Goal: Transaction & Acquisition: Purchase product/service

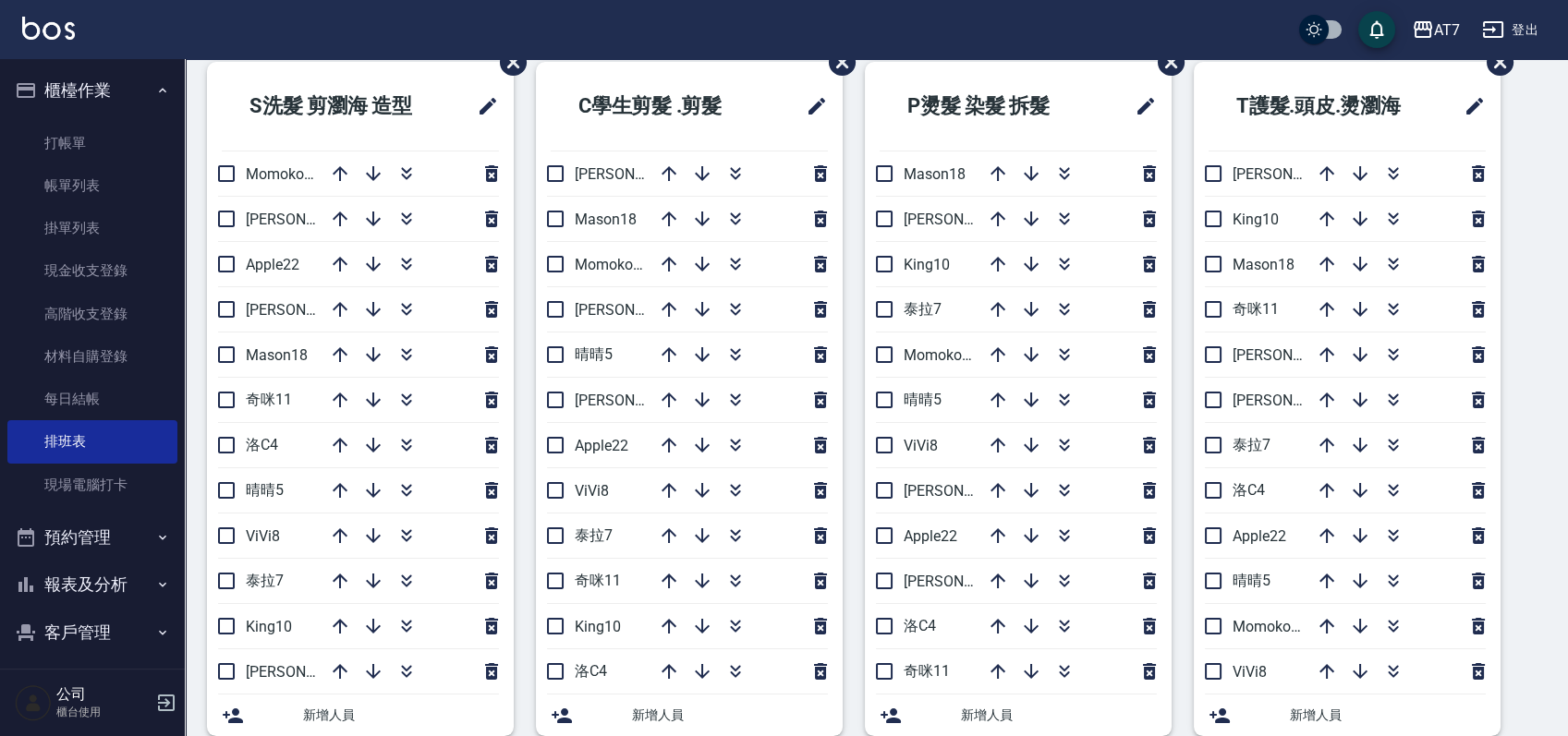
scroll to position [123, 0]
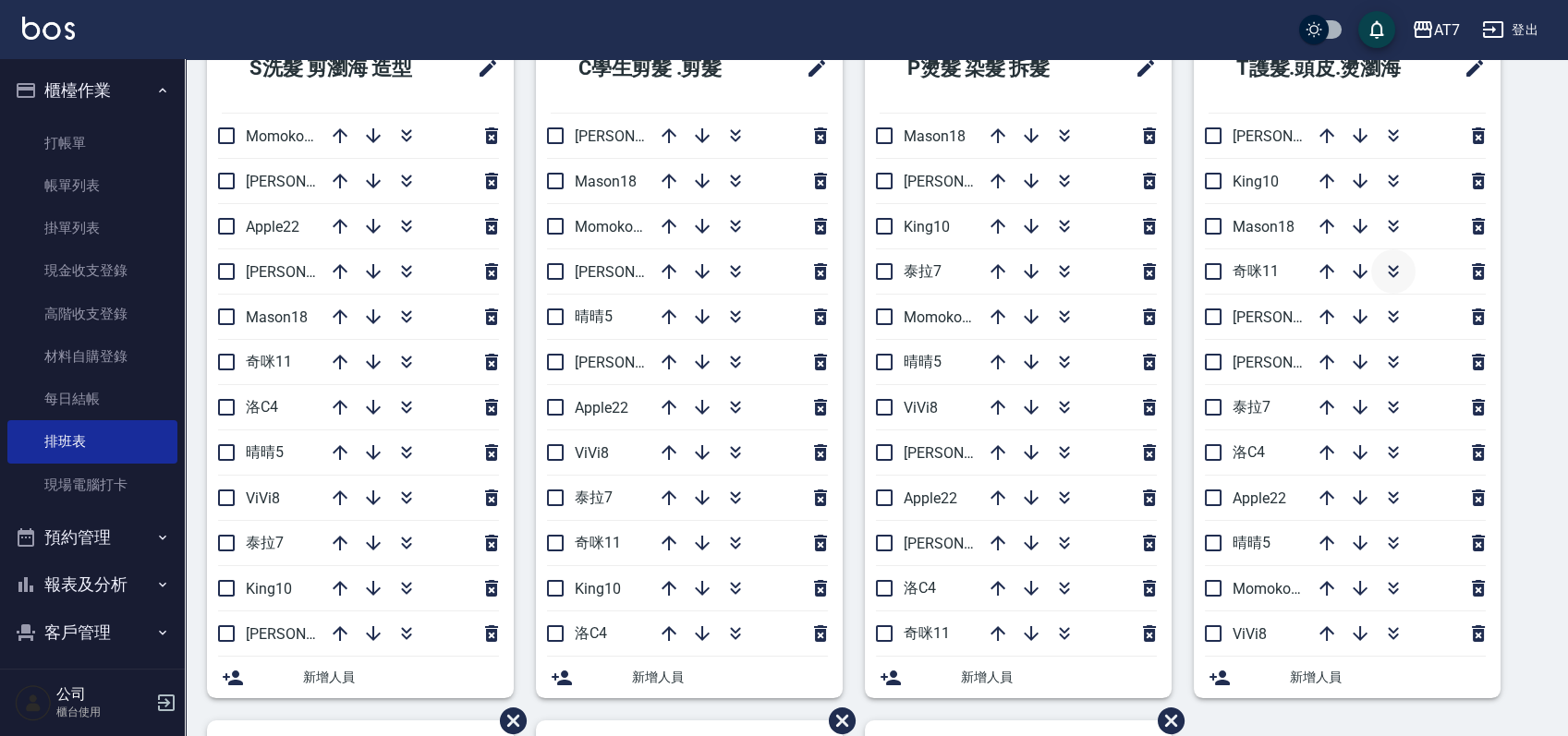
click at [1400, 274] on icon "button" at bounding box center [1394, 271] width 22 height 22
click at [60, 190] on link "帳單列表" at bounding box center [92, 185] width 170 height 43
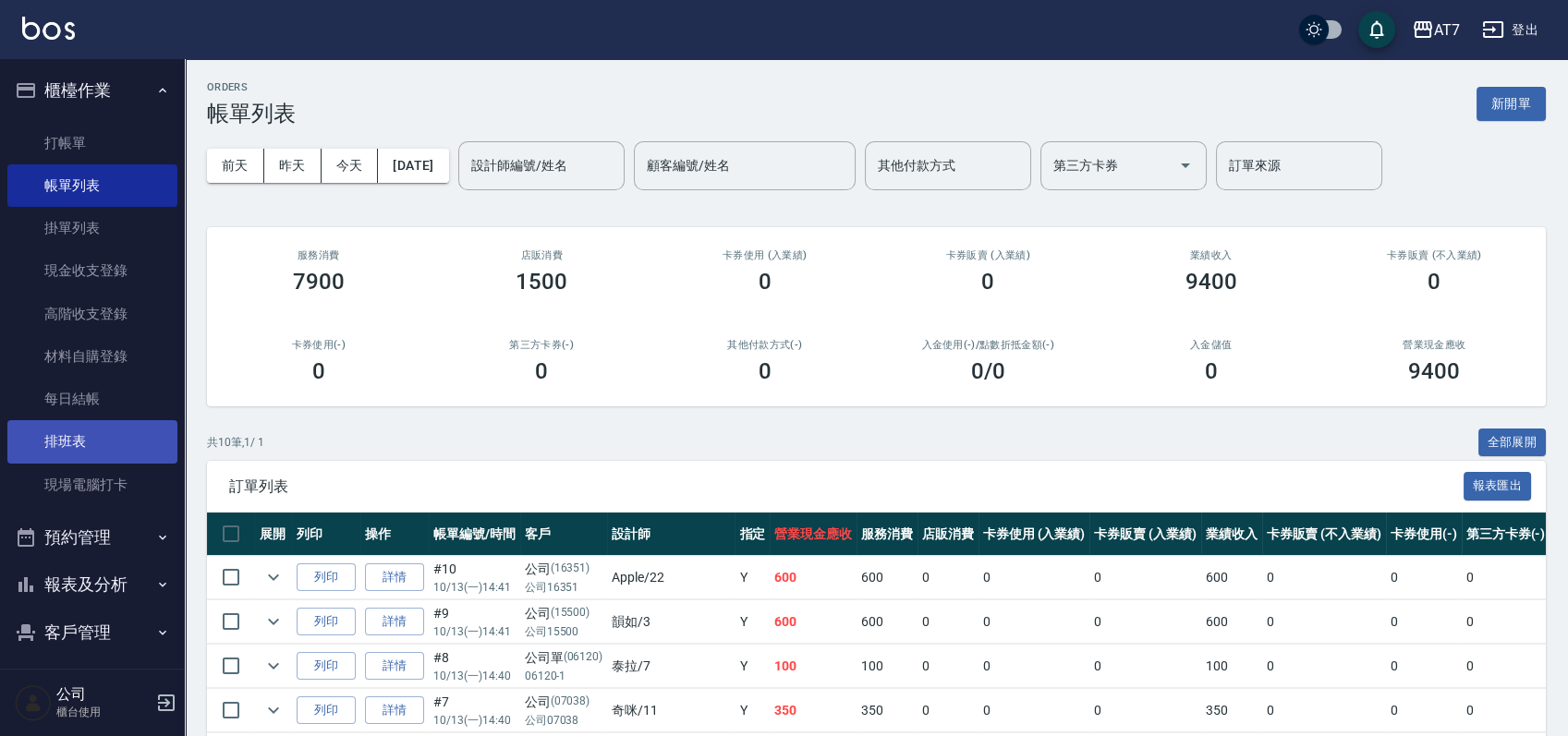
click at [96, 431] on link "排班表" at bounding box center [92, 441] width 170 height 43
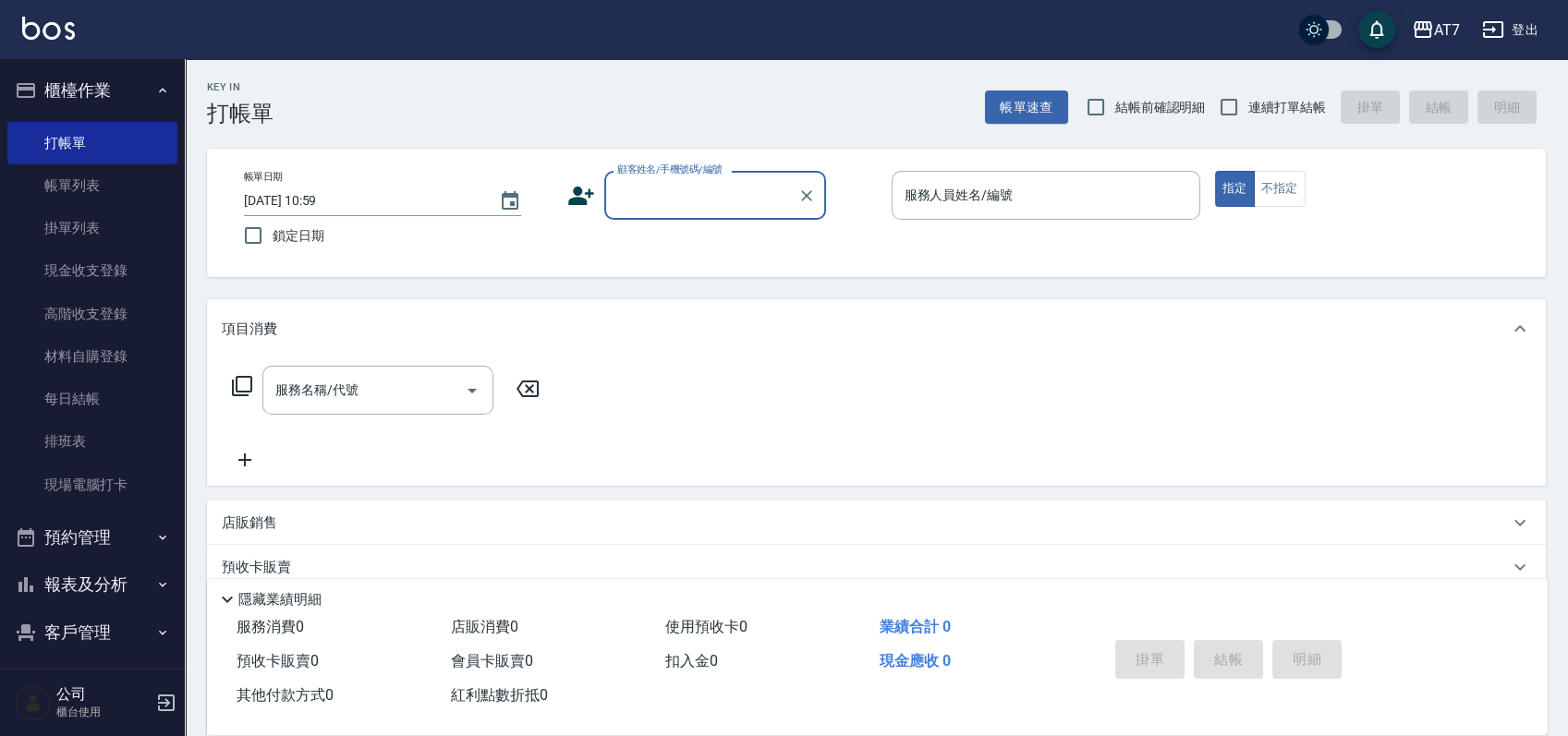
click at [712, 181] on input "顧客姓名/手機號碼/編號" at bounding box center [701, 195] width 177 height 33
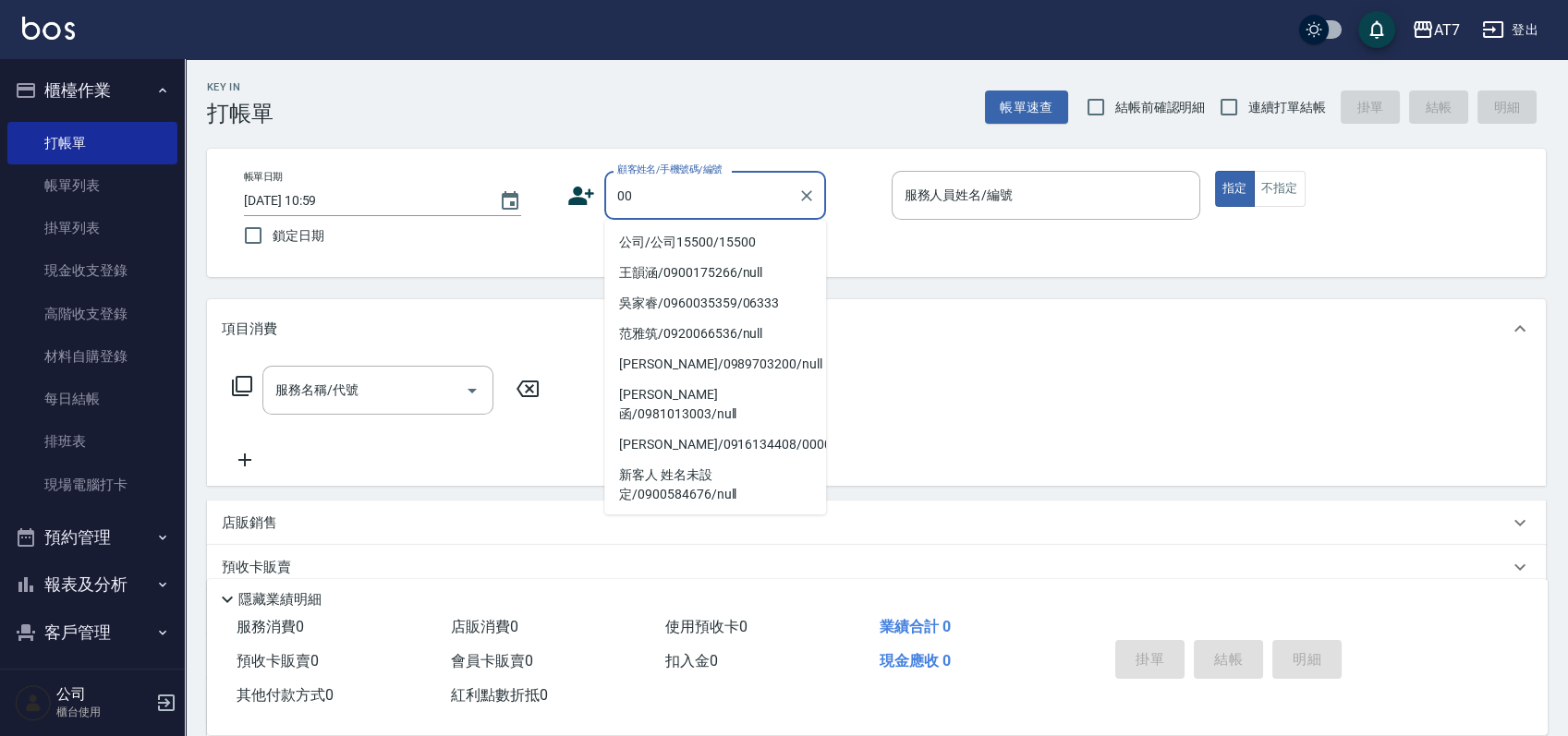
type input "0"
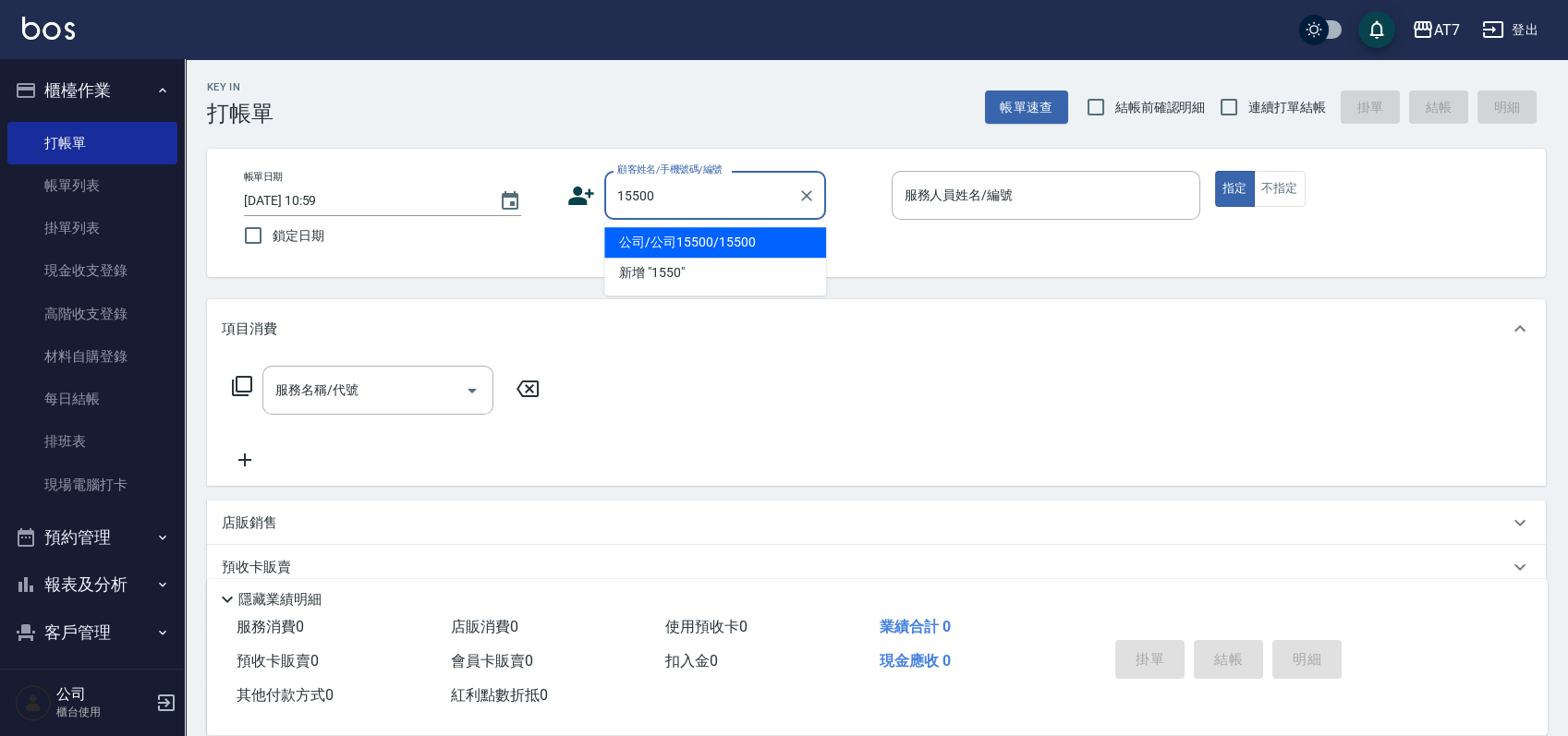
type input "公司/公司15500/15500"
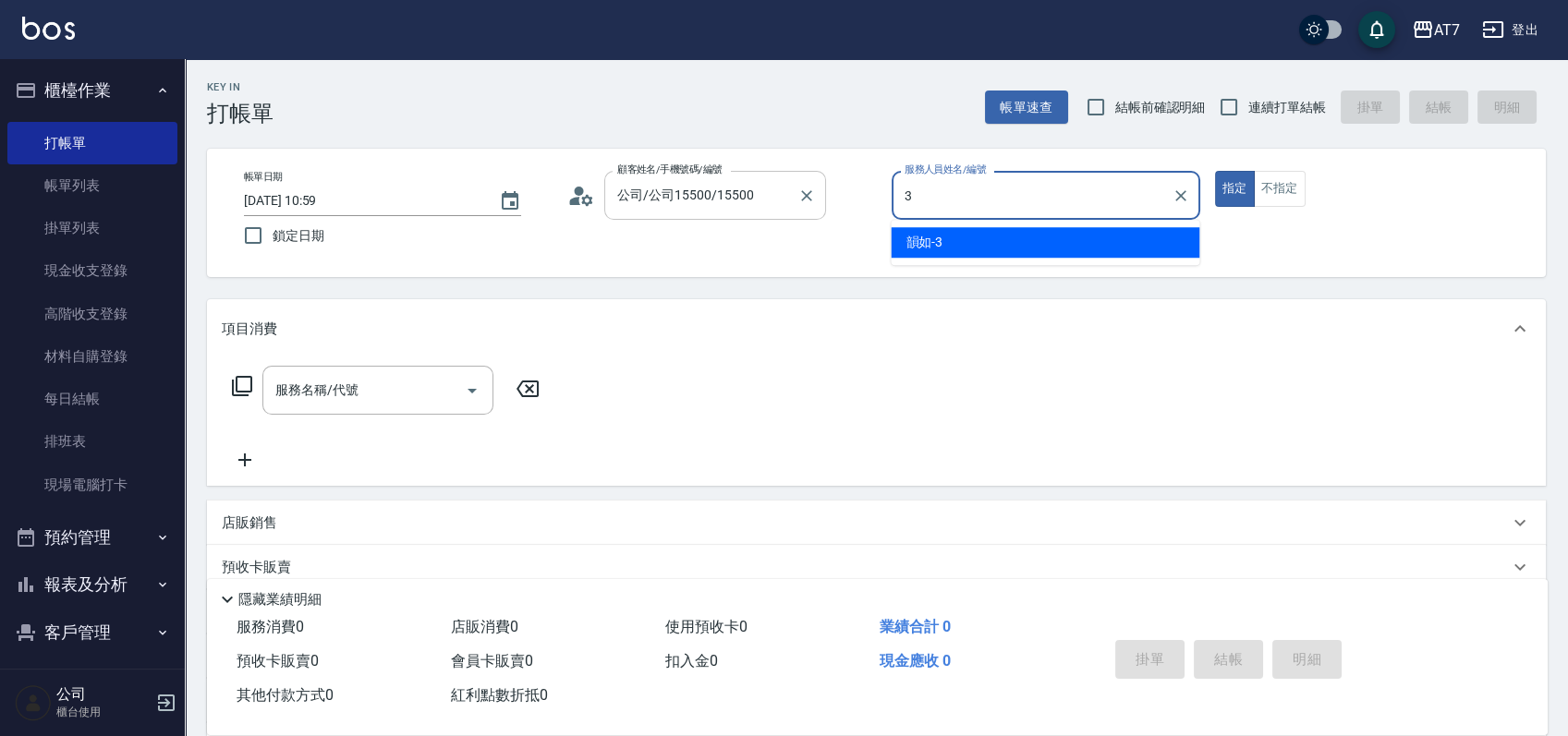
type input "韻如-3"
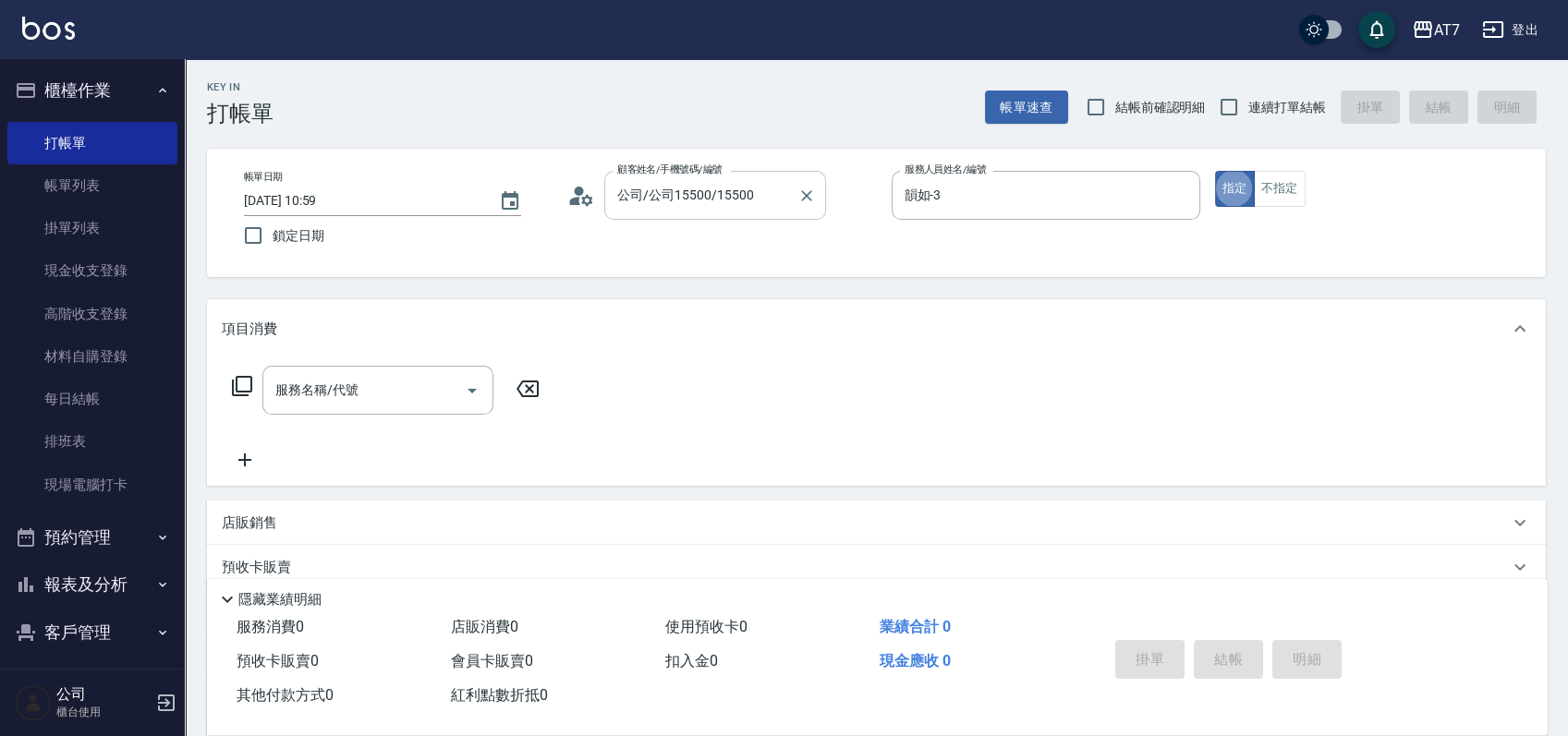
type button "true"
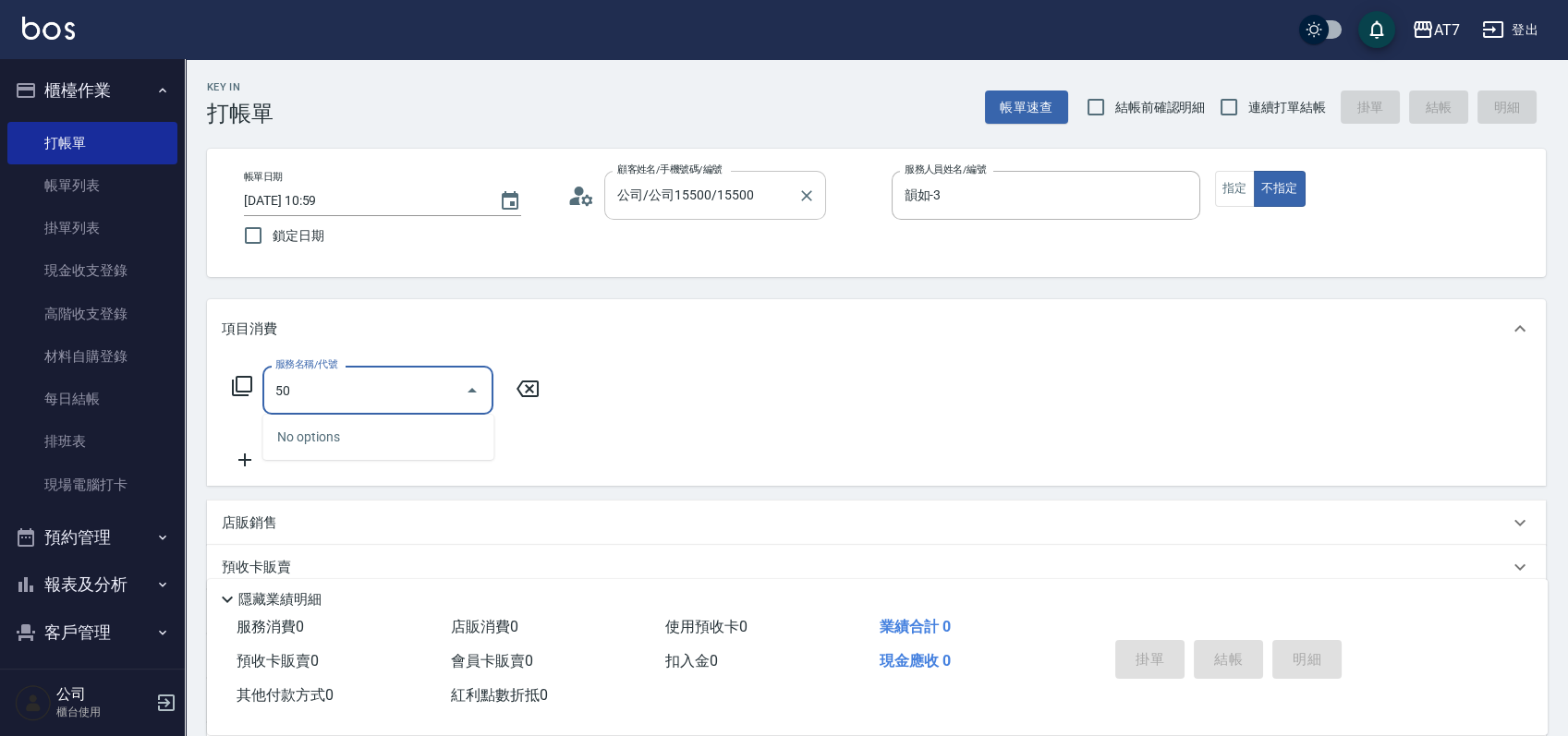
type input "500"
type input "30"
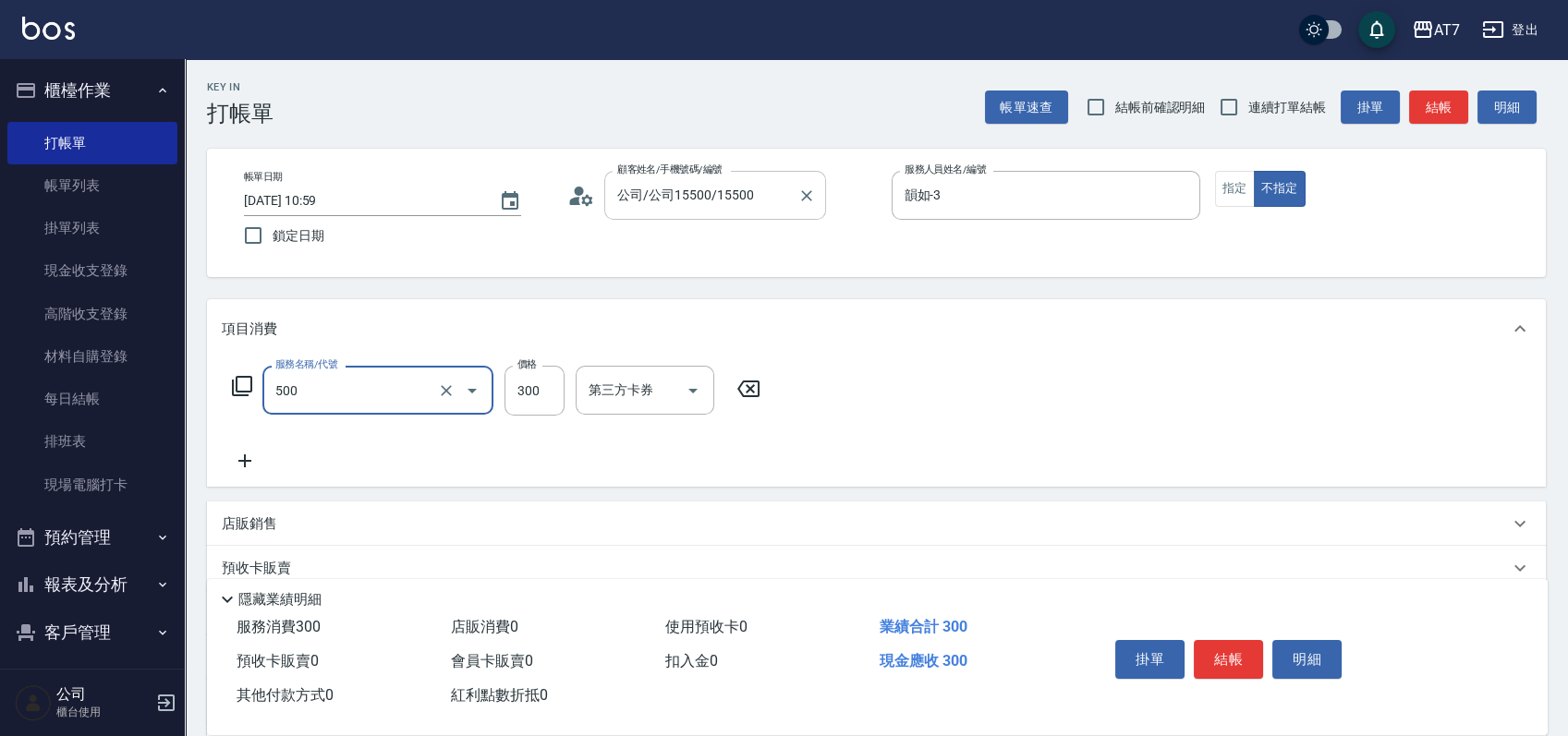
type input "洗髮(500)"
type input "0"
type input "25"
type input "20"
type input "250"
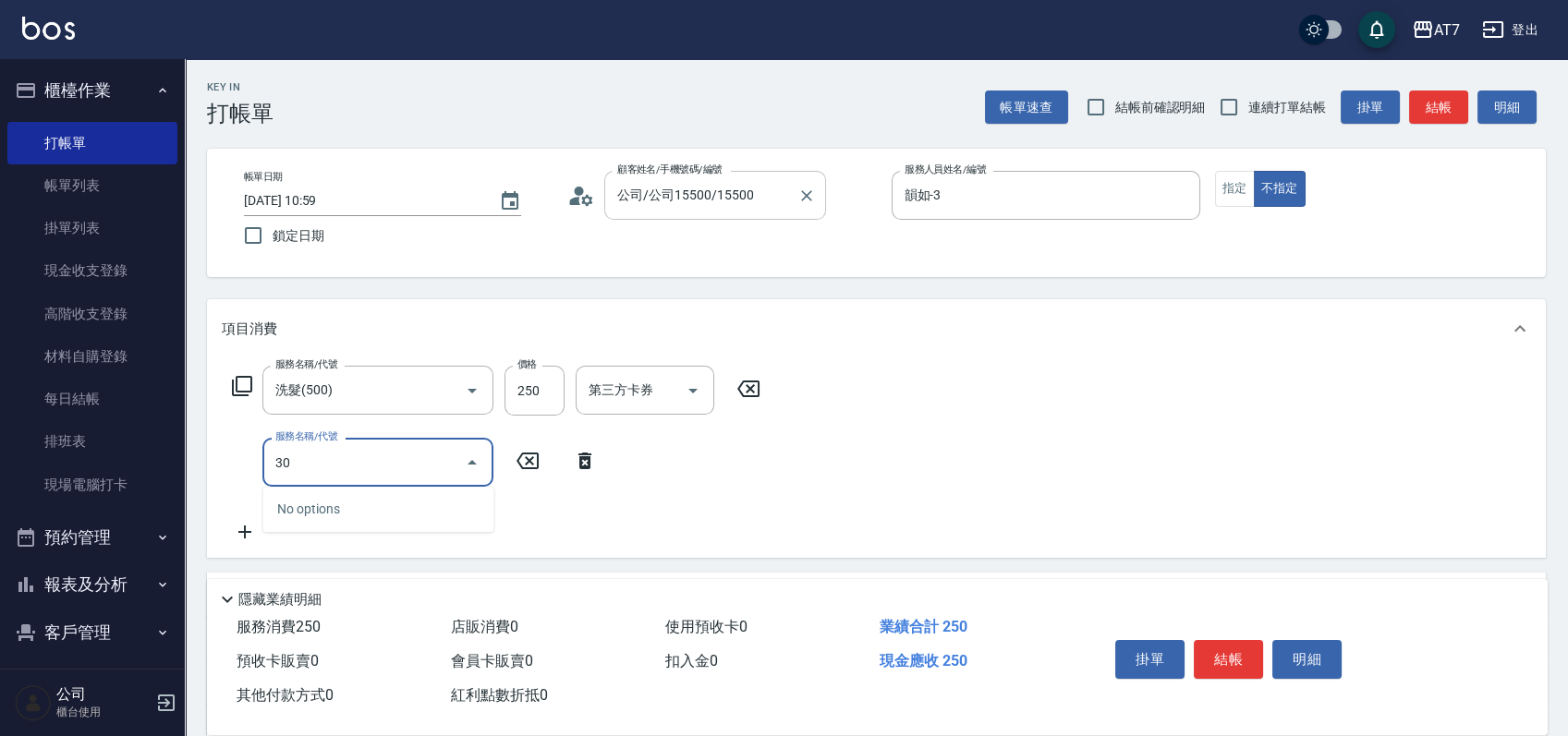
type input "302"
type input "60"
type input "剪髮(302)"
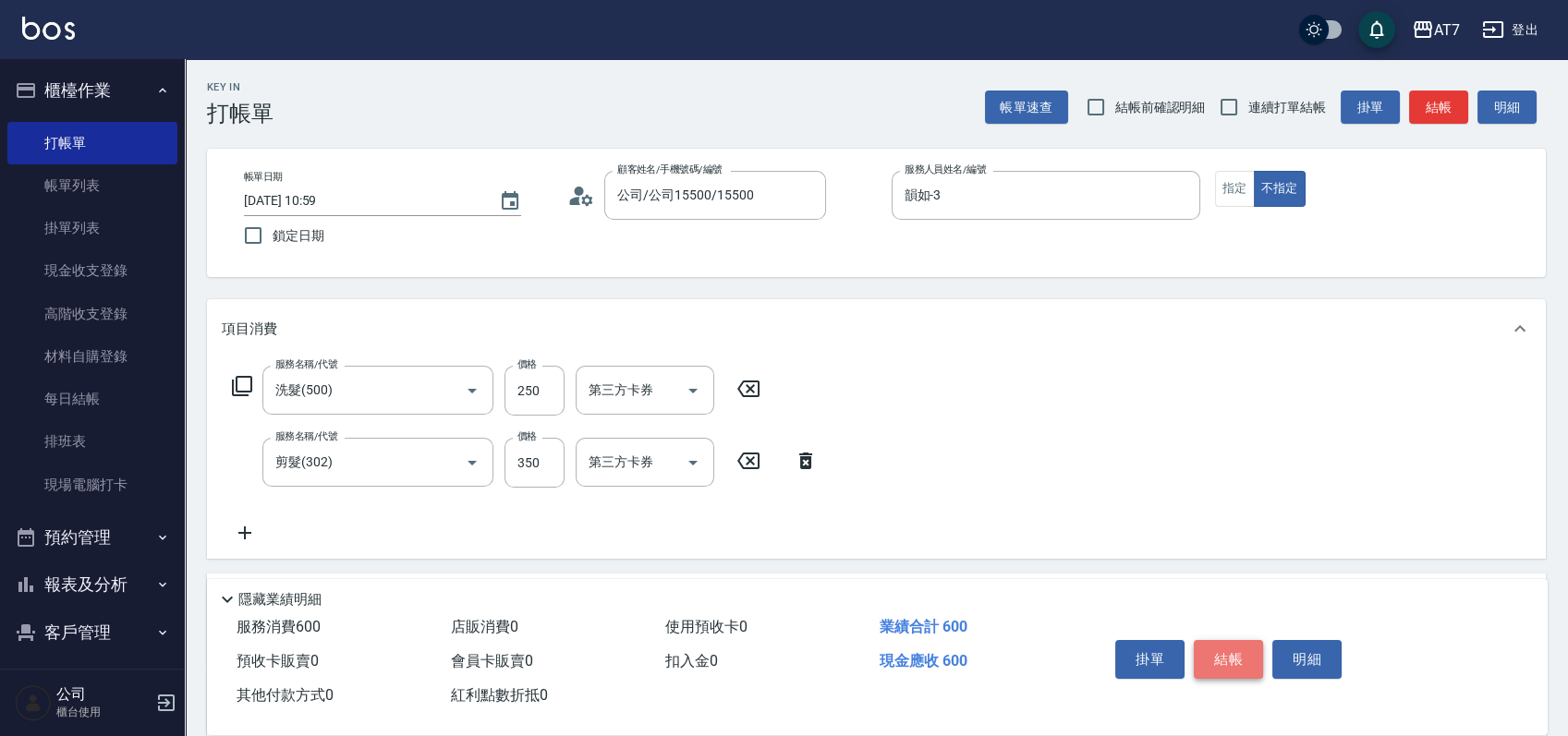
click at [1228, 640] on button "結帳" at bounding box center [1229, 659] width 69 height 39
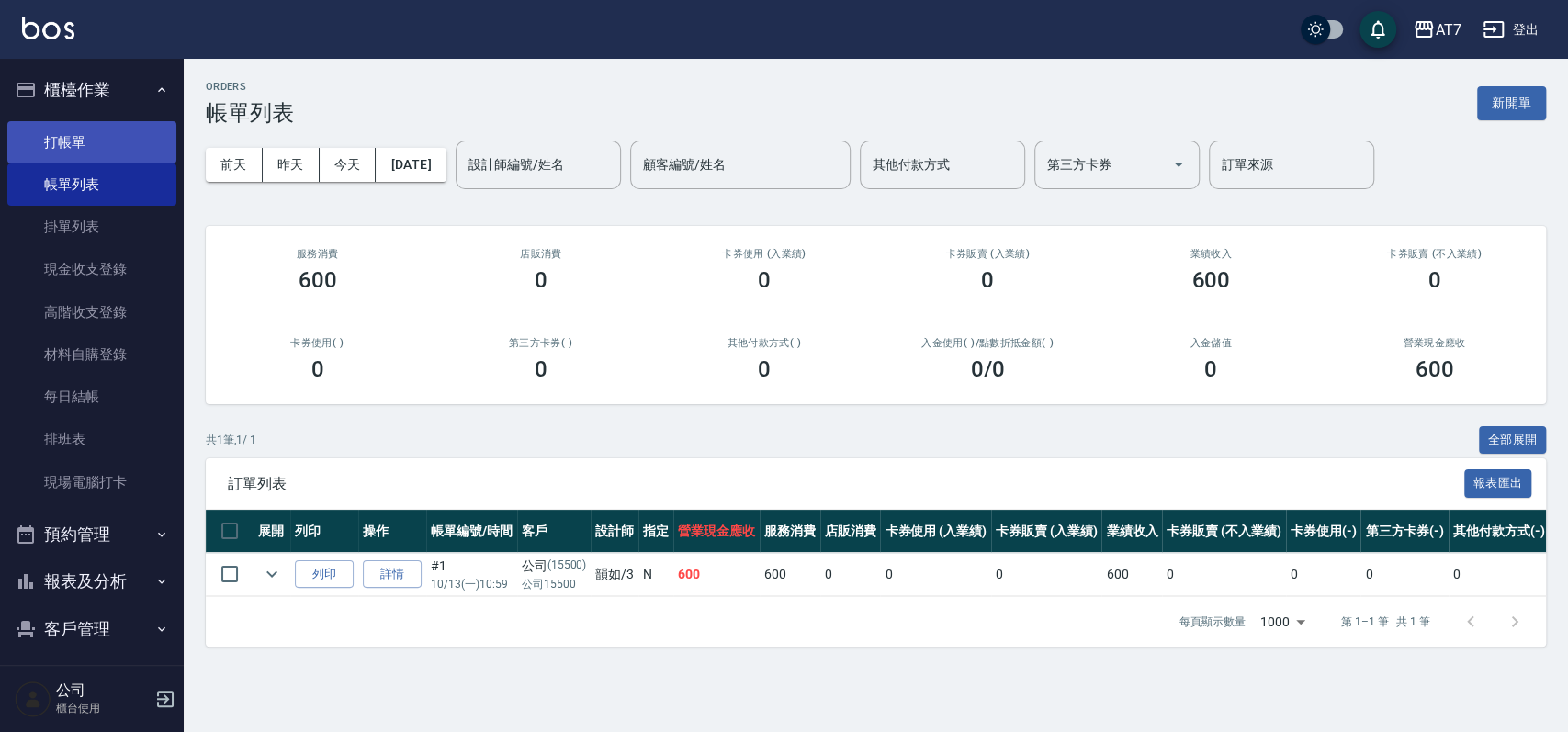
click at [98, 133] on link "打帳單" at bounding box center [92, 142] width 169 height 42
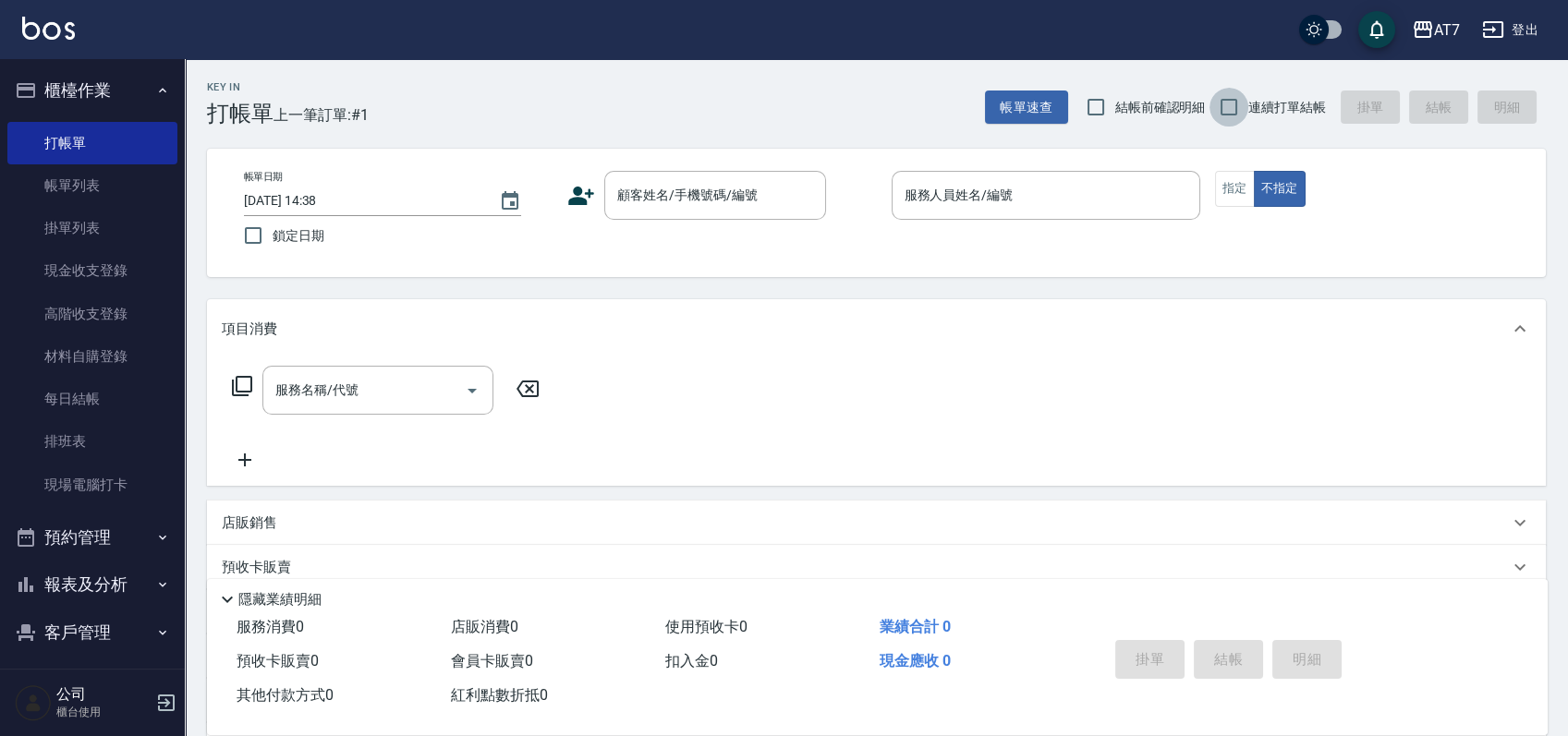
click at [1222, 116] on input "連續打單結帳" at bounding box center [1229, 107] width 39 height 39
checkbox input "true"
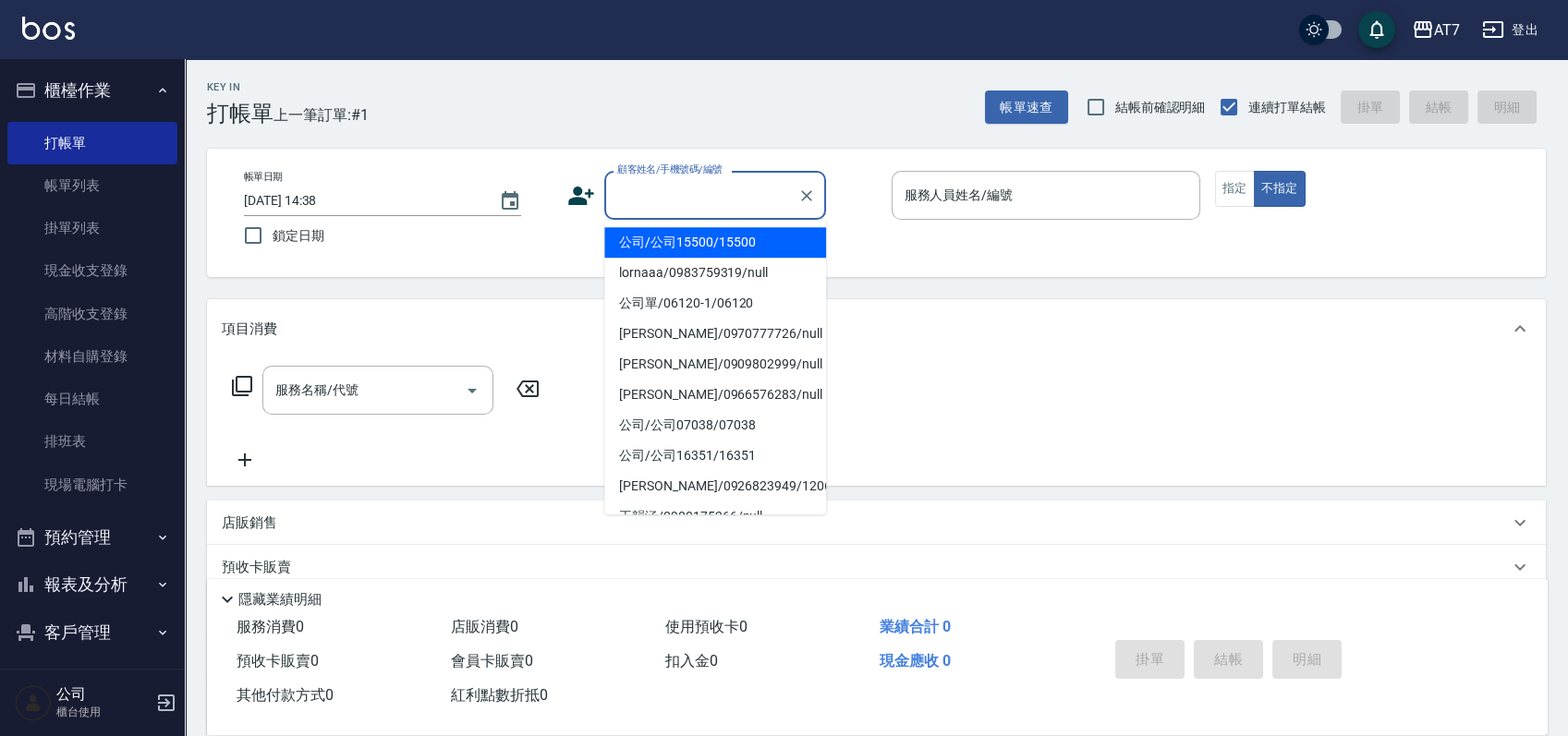
click at [695, 205] on input "顧客姓名/手機號碼/編號" at bounding box center [701, 195] width 177 height 33
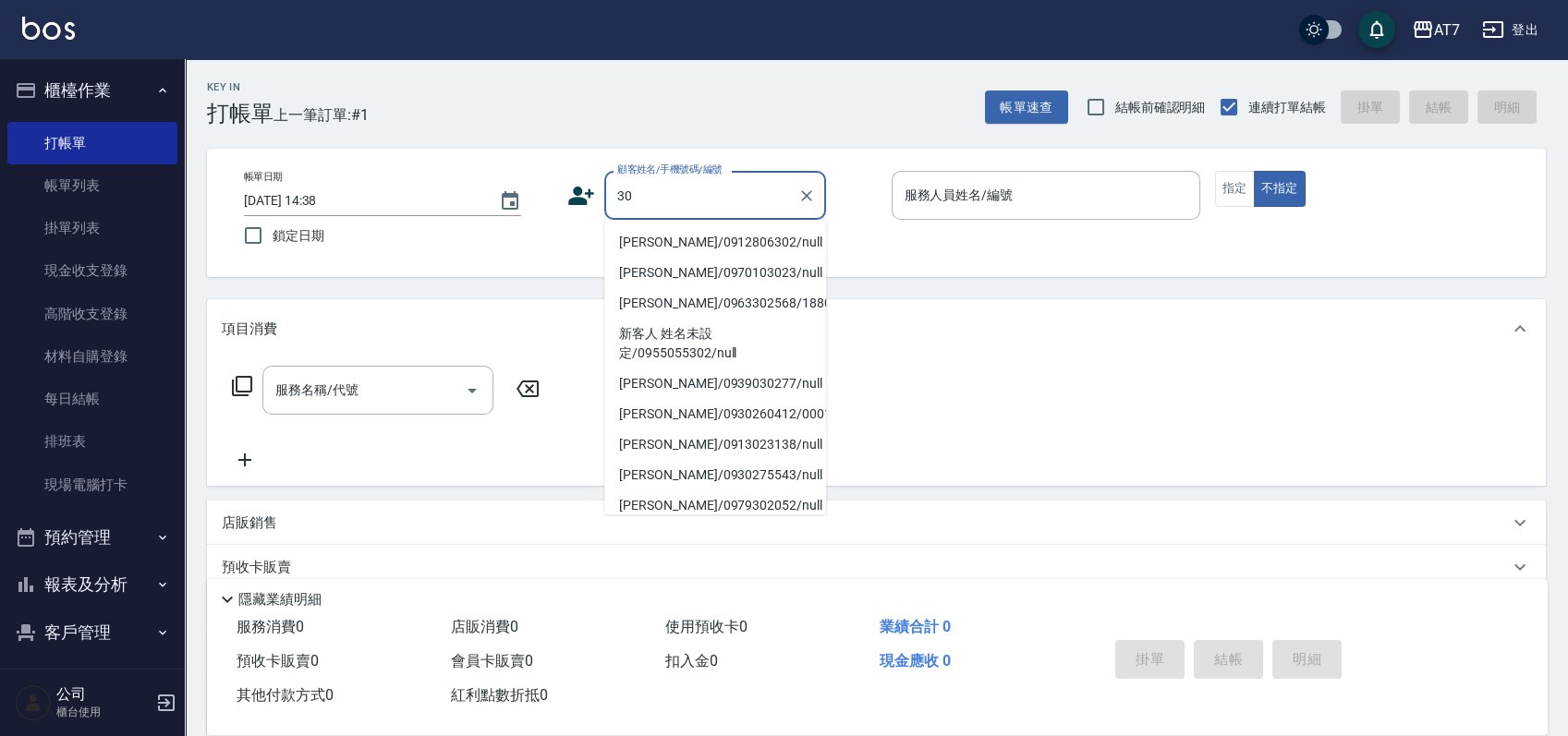
type input "3"
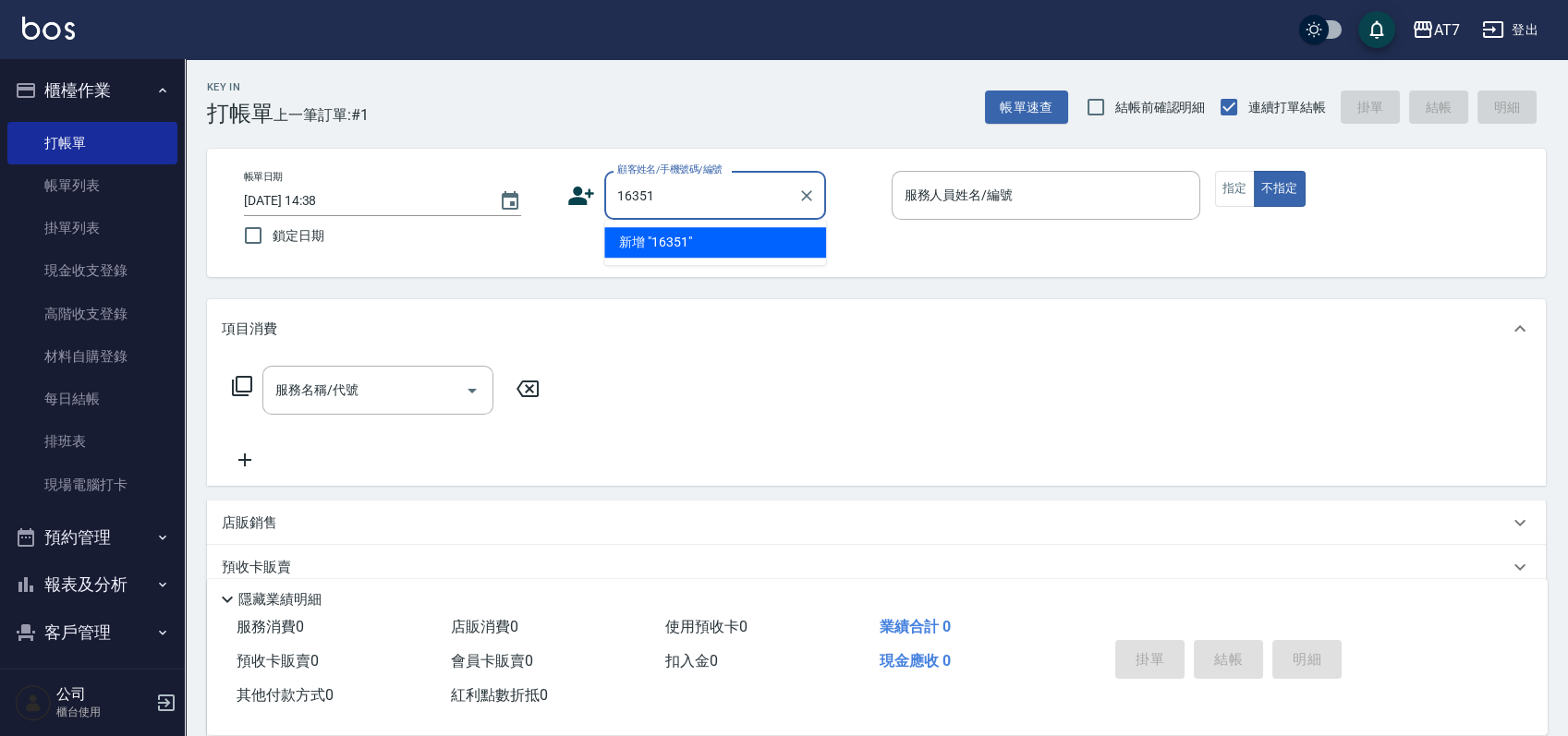
type input "16351"
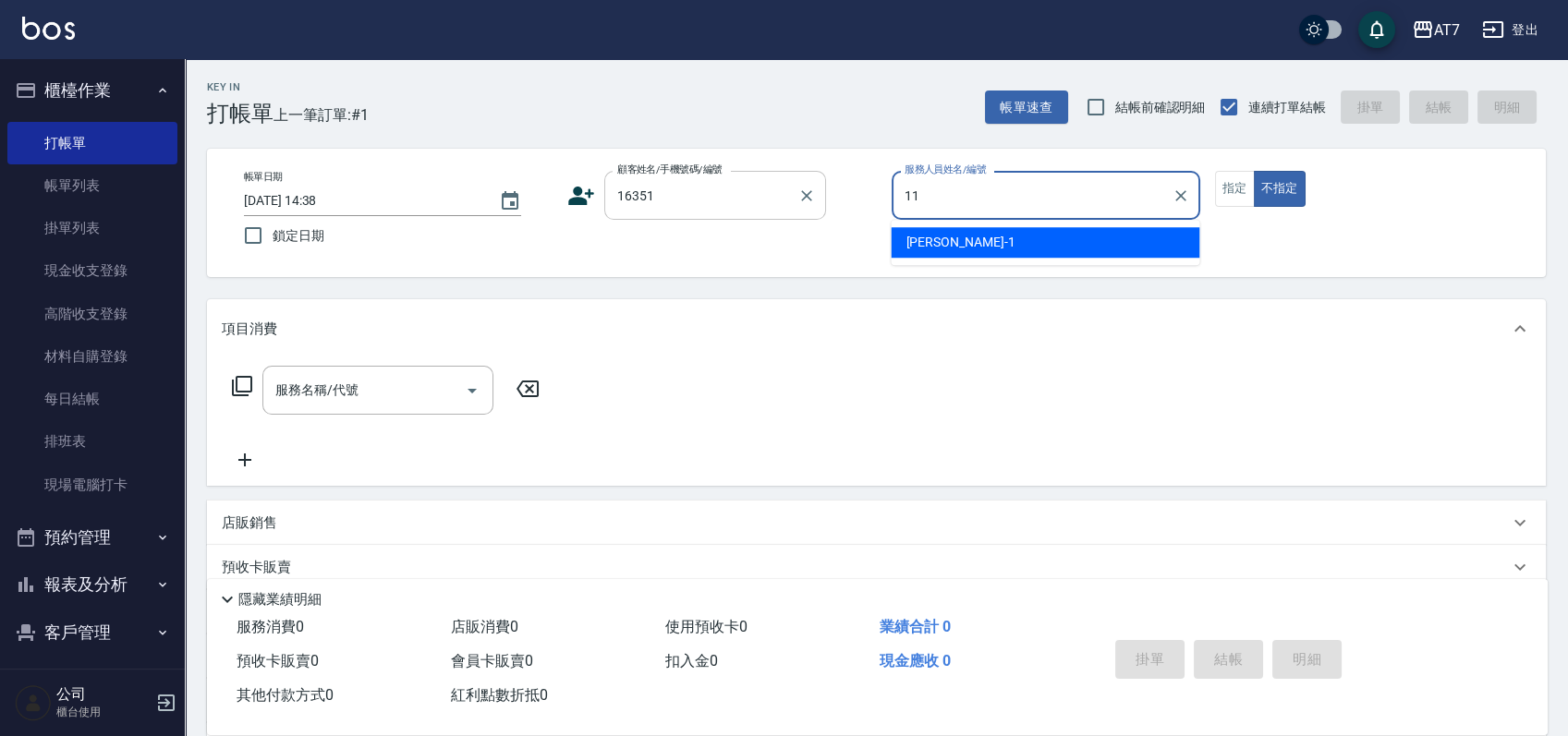
type input "奇咪-11"
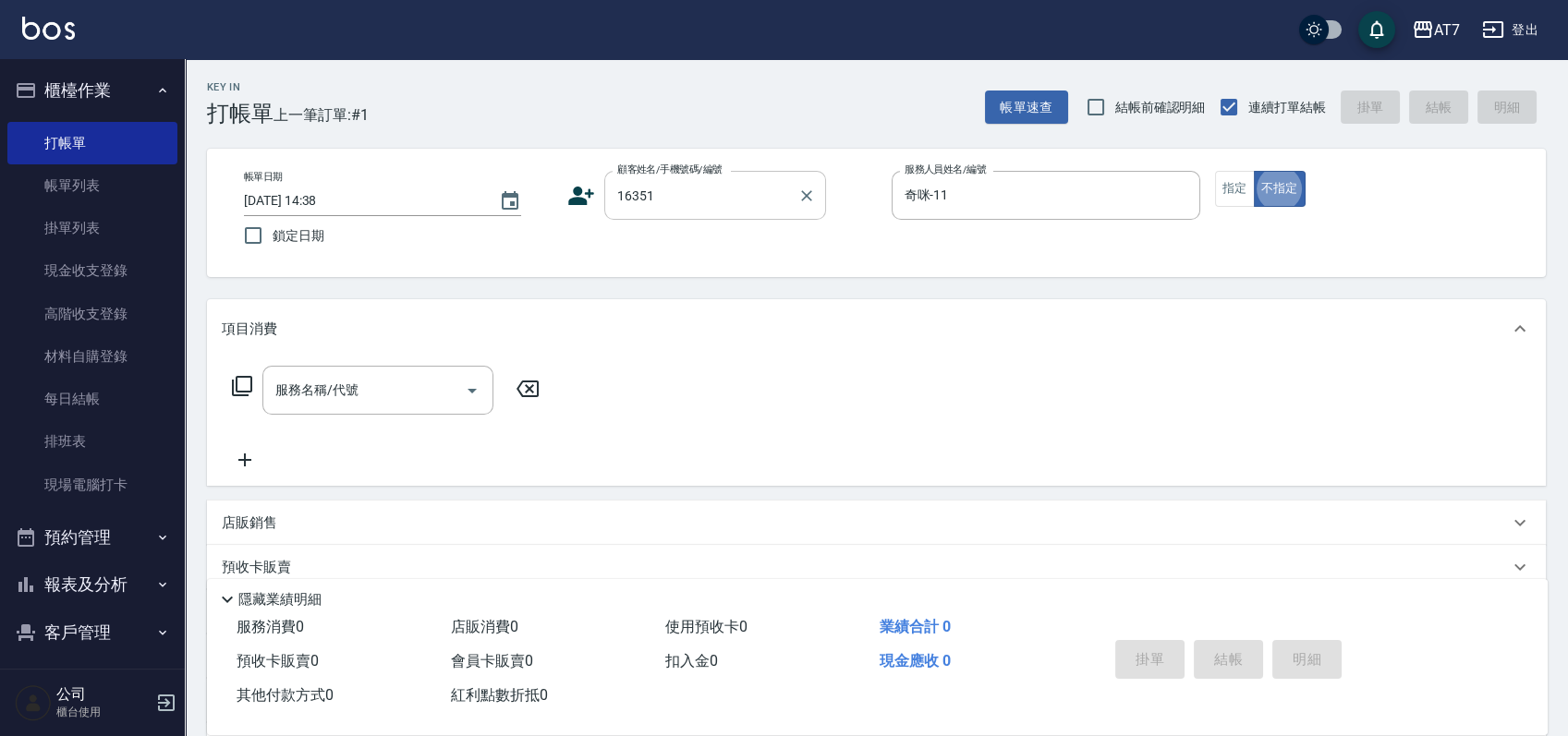
type button "false"
type input "公司/公司16351/16351"
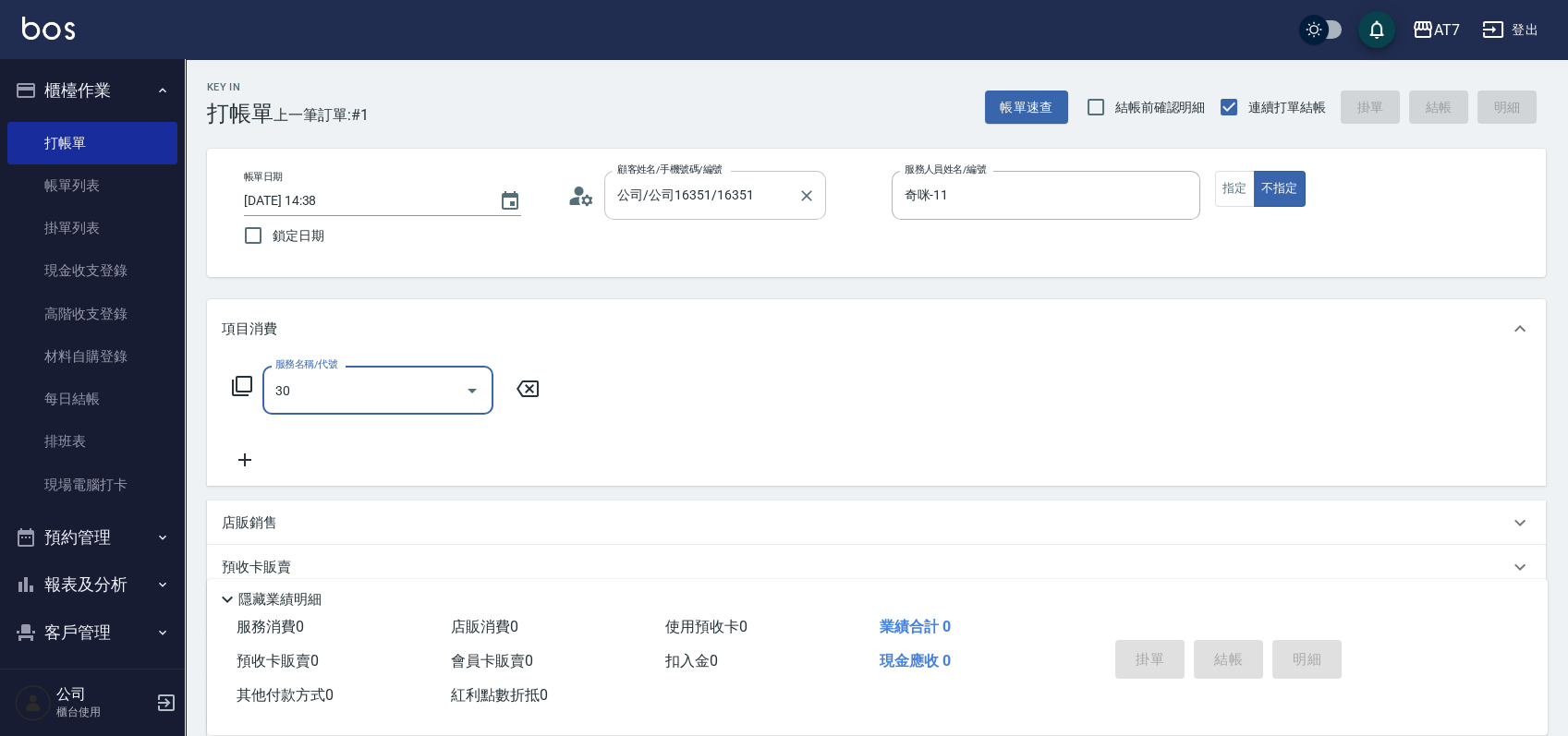
type input "302"
type input "30"
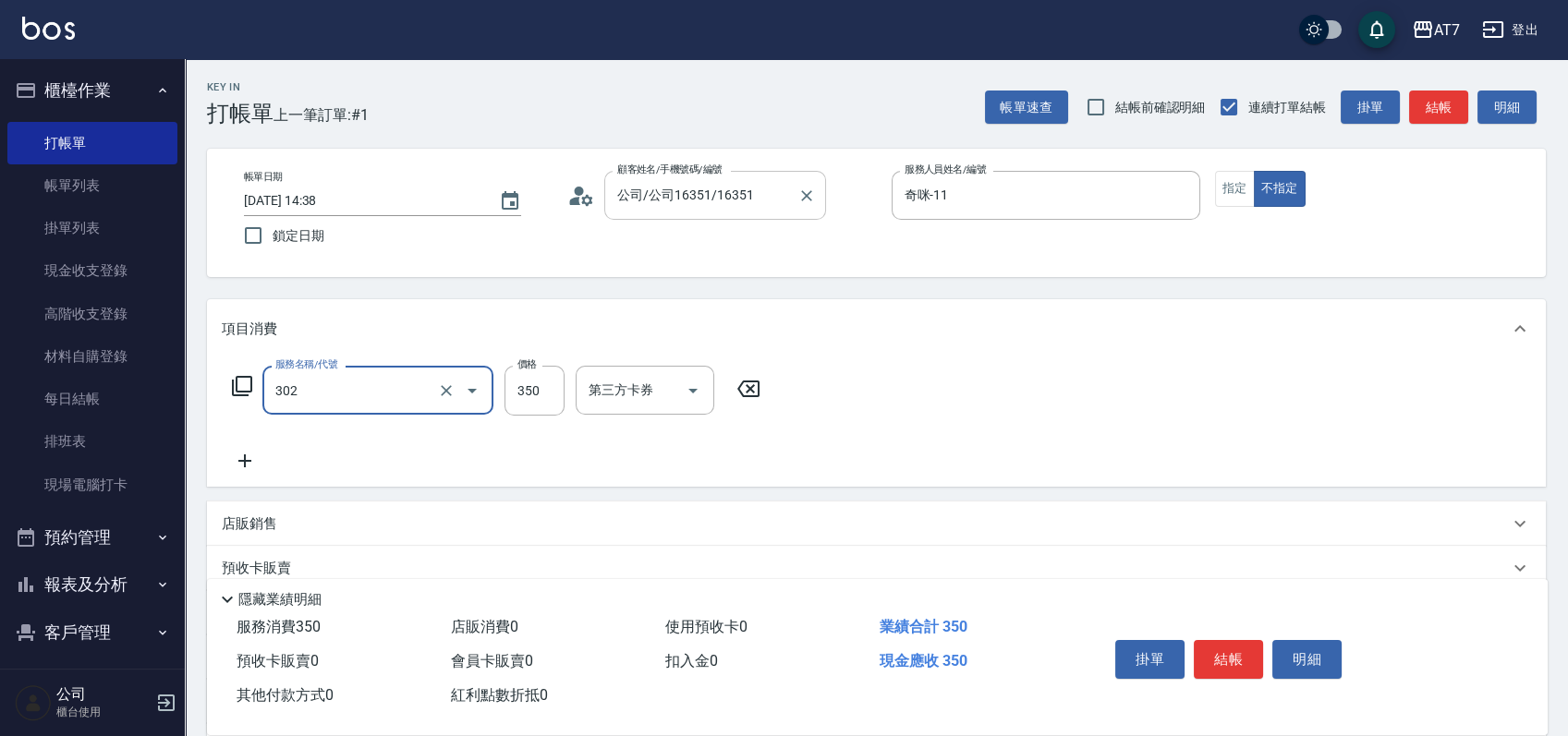
type input "剪髮(302)"
click at [749, 388] on icon at bounding box center [748, 388] width 22 height 17
type input "0"
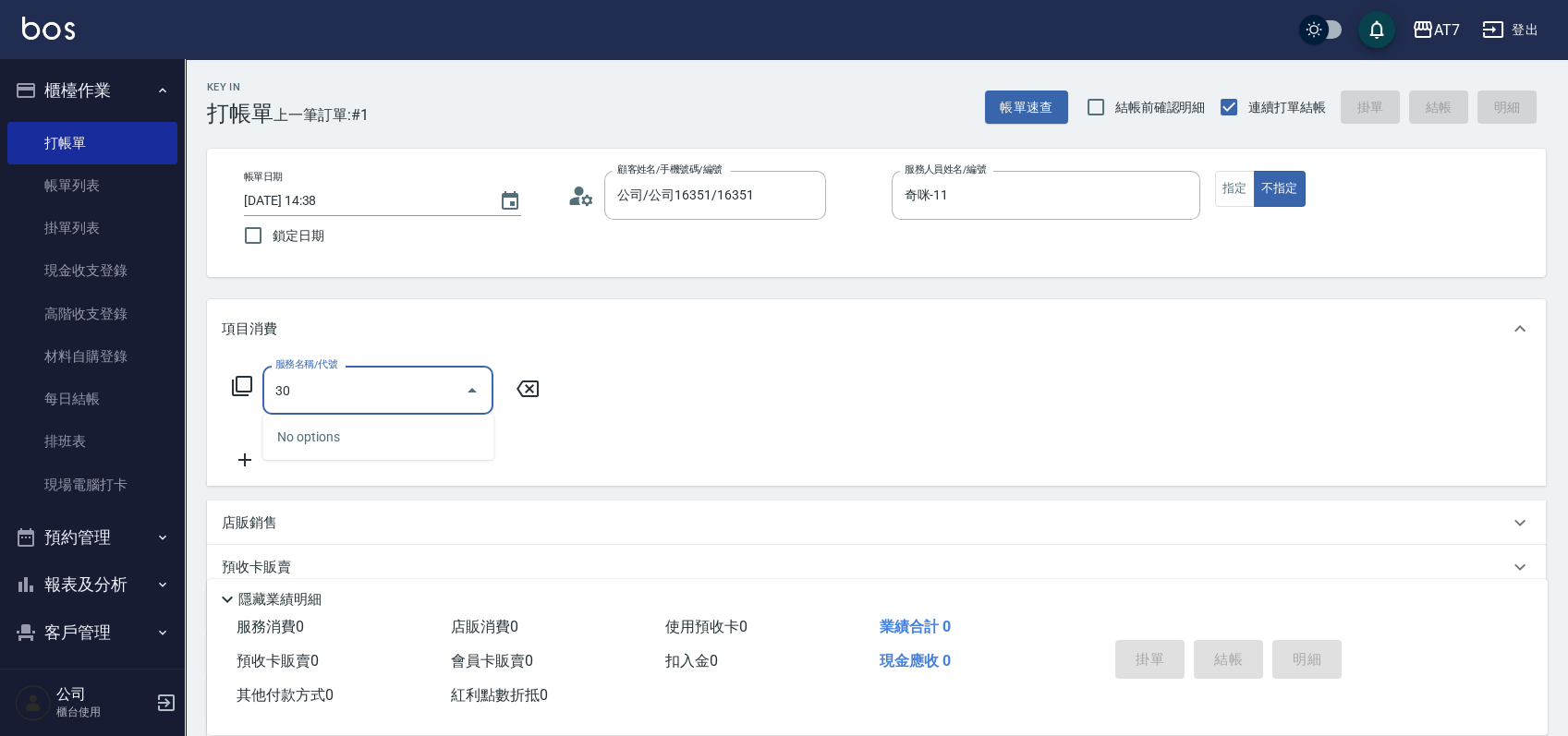
type input "301"
type input "30"
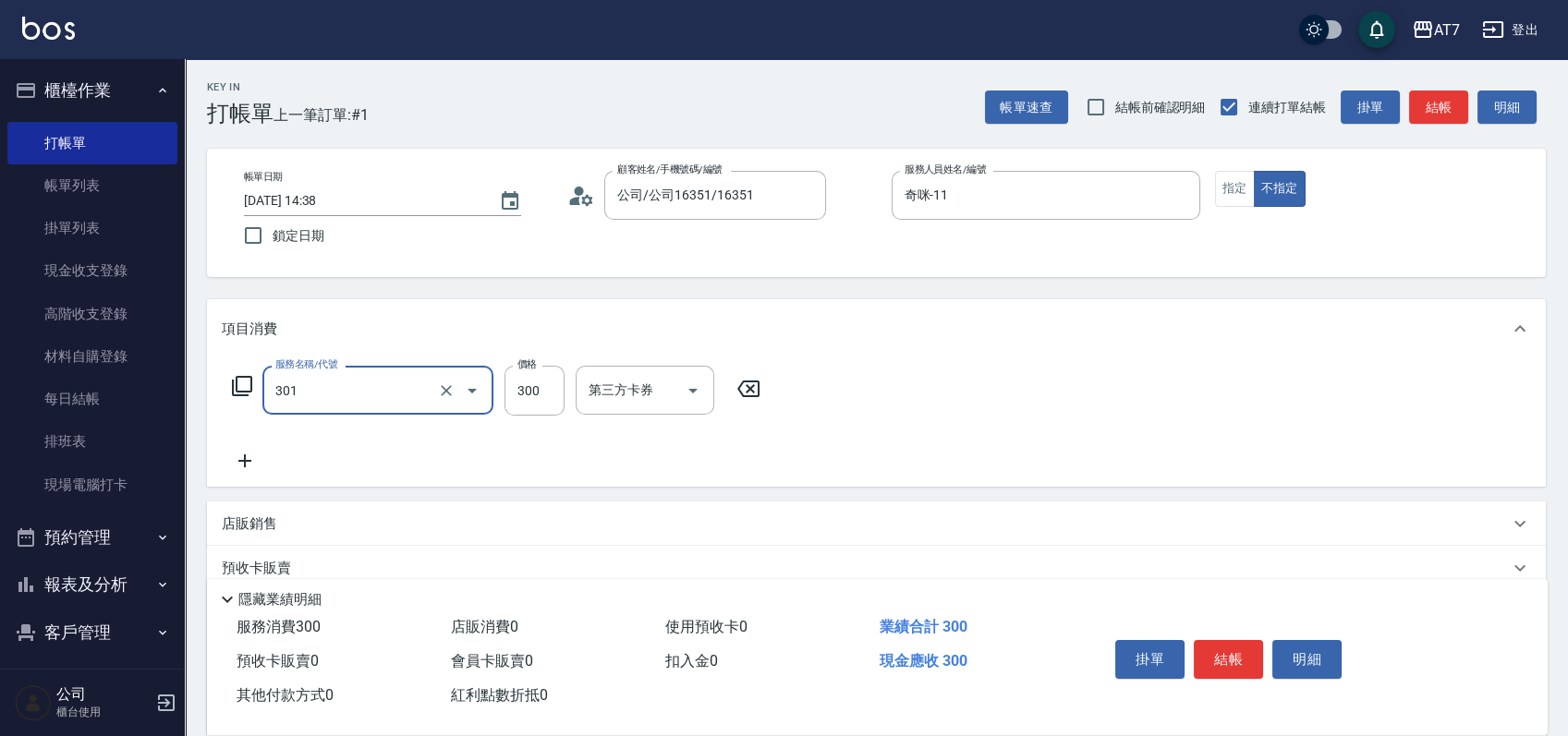
type input "學生剪髮(301)"
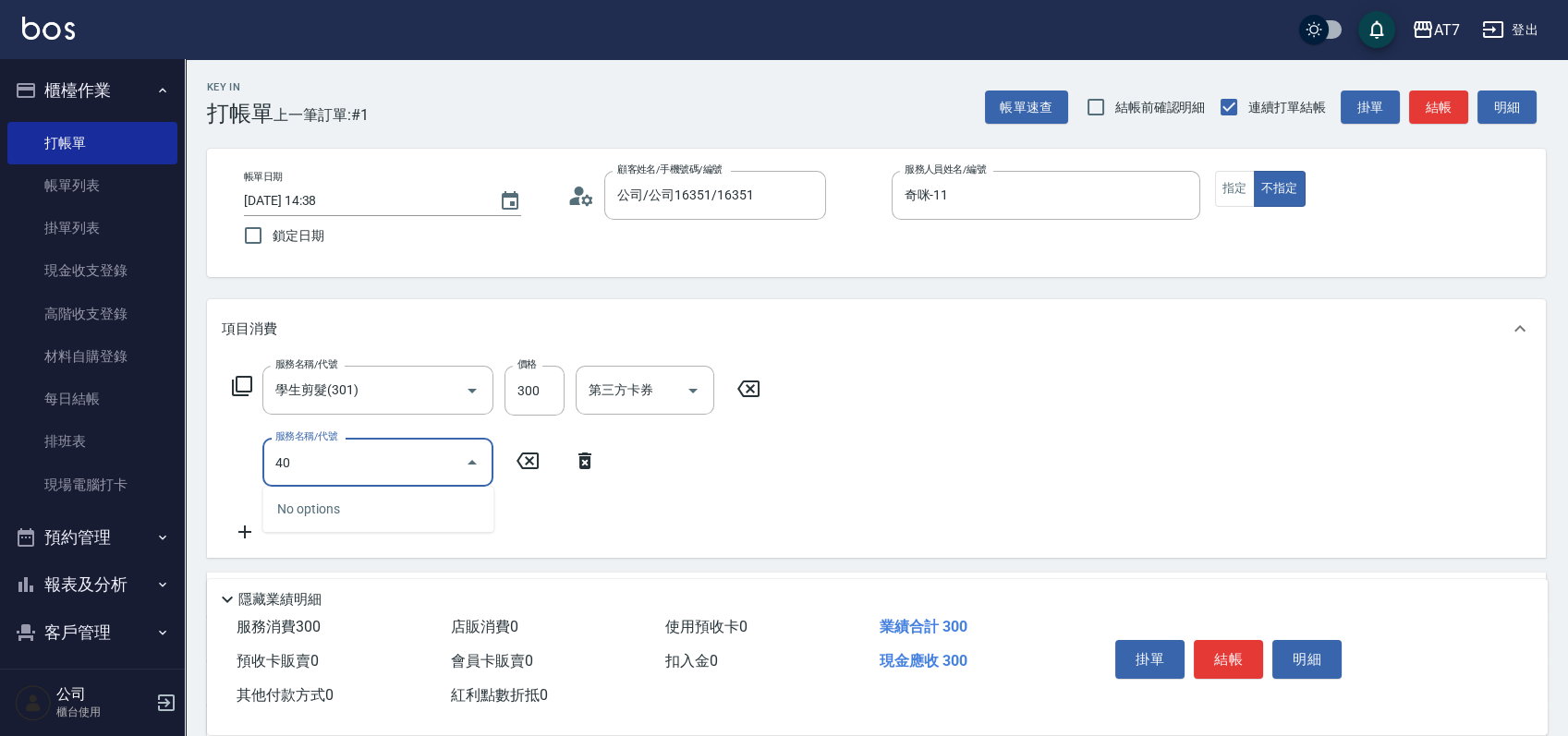
type input "400"
type input "180"
type input "染髮(400)"
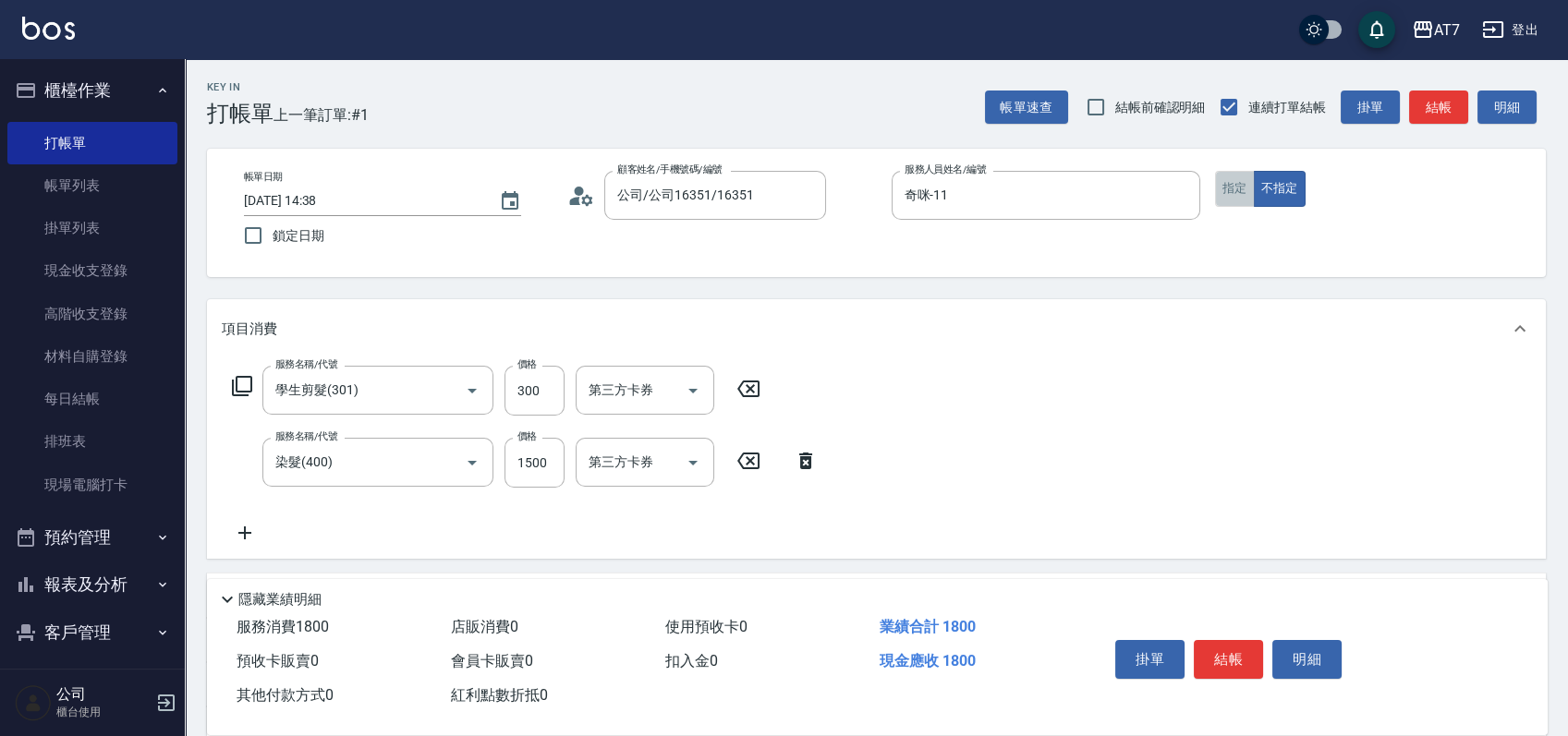
click at [1236, 181] on button "指定" at bounding box center [1235, 189] width 40 height 36
click at [1223, 664] on button "結帳" at bounding box center [1229, 659] width 69 height 39
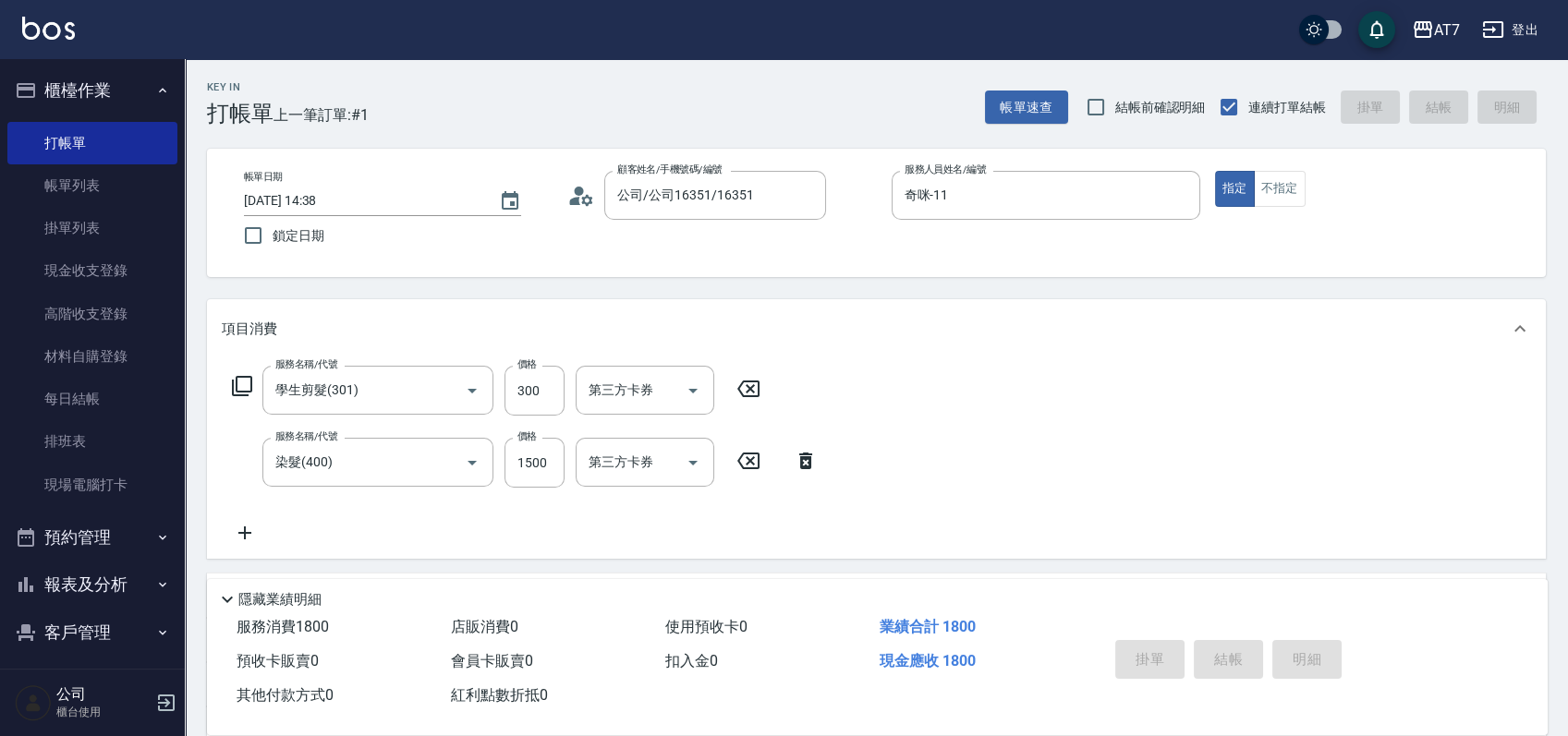
type input "[DATE] 14:39"
type input "0"
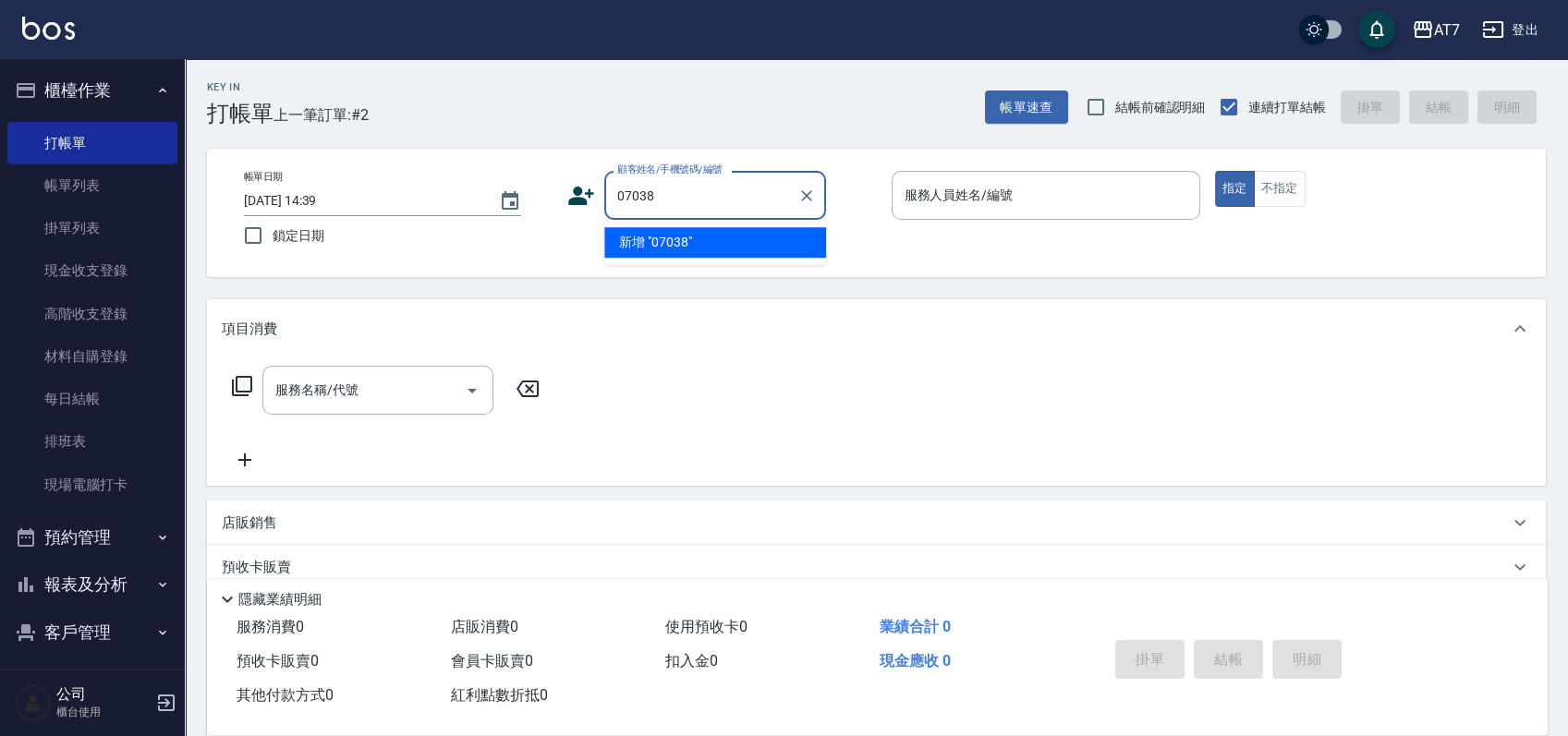
type input "07038"
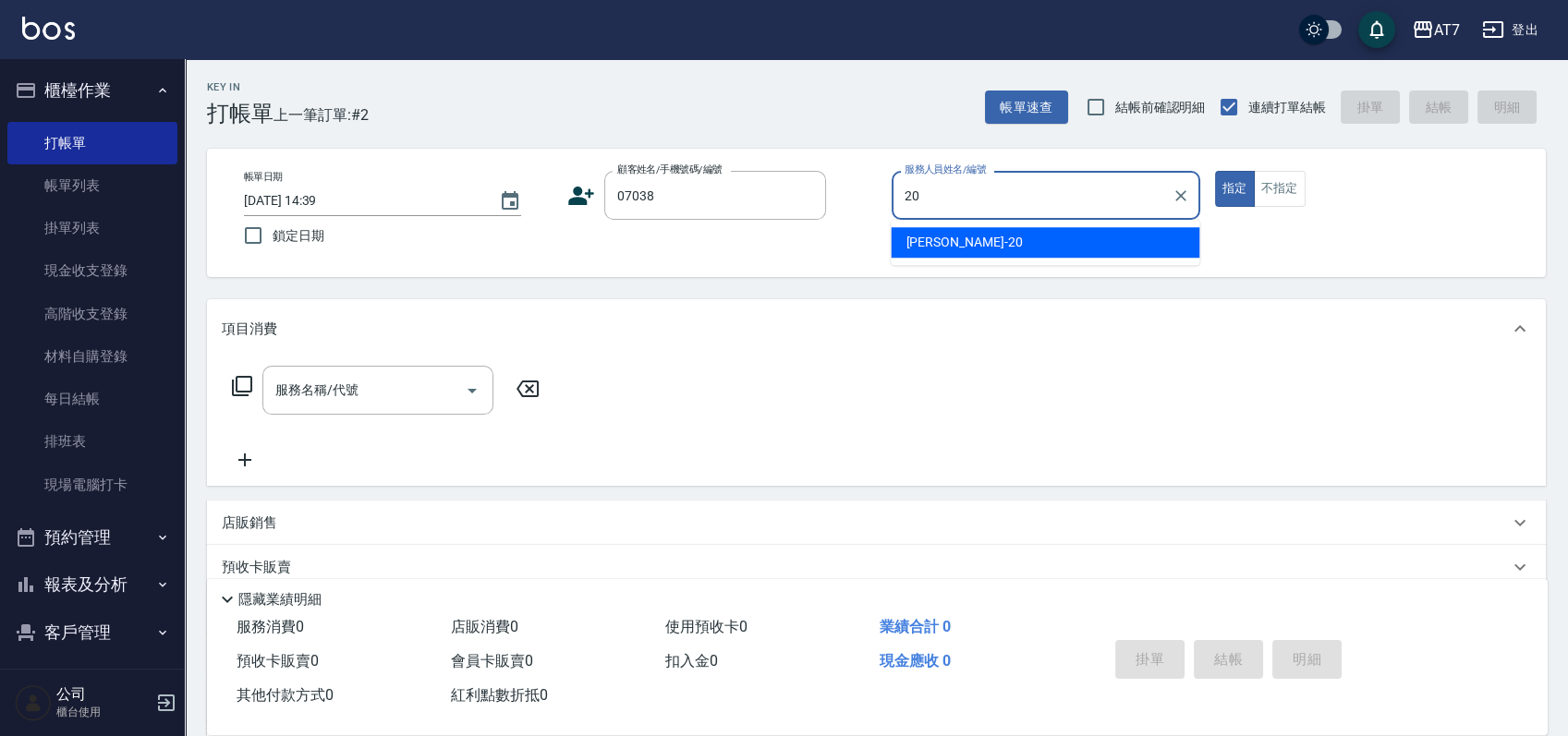
type input "妮可-20"
type button "true"
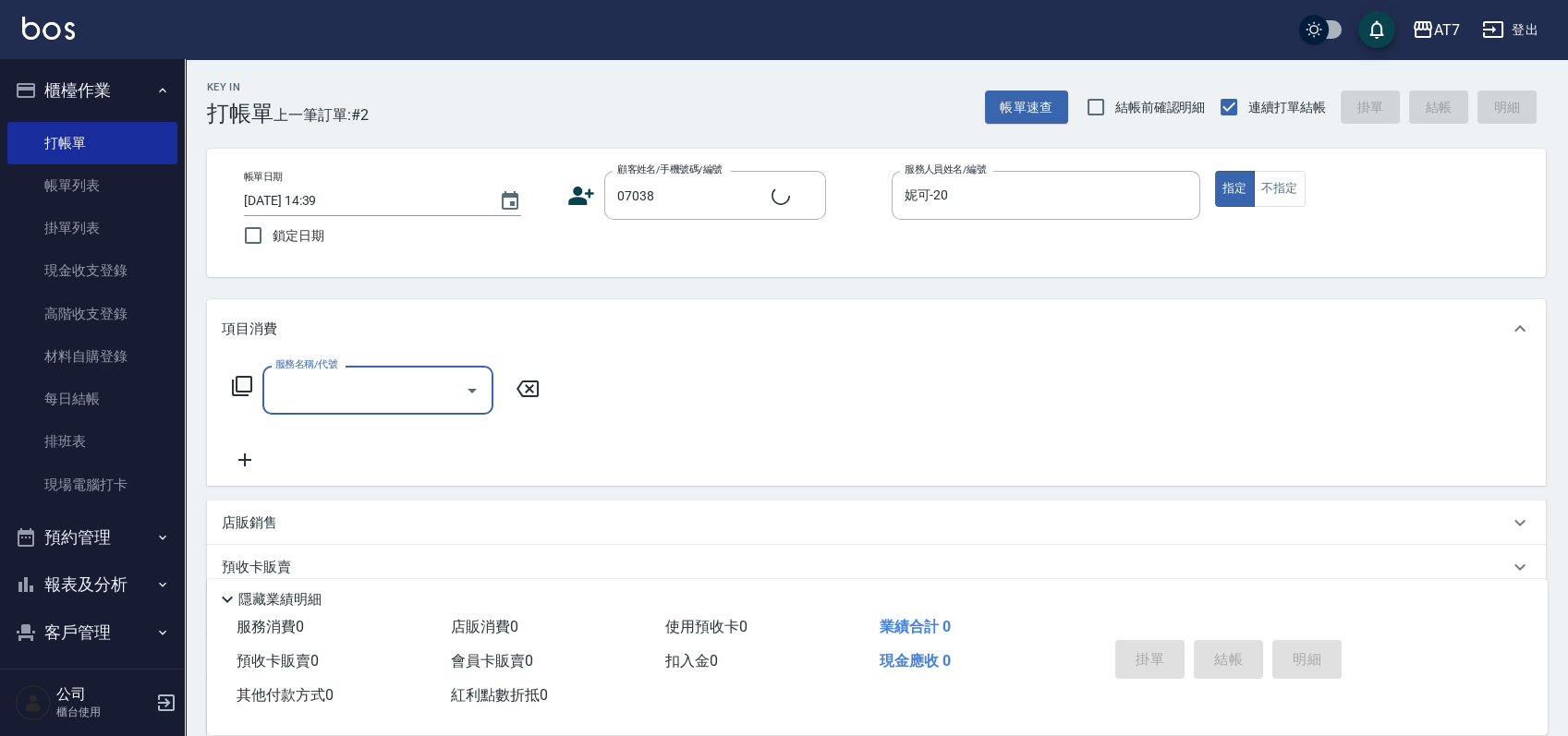
type input "公司/公司07038/07038"
type input "8"
type input "802"
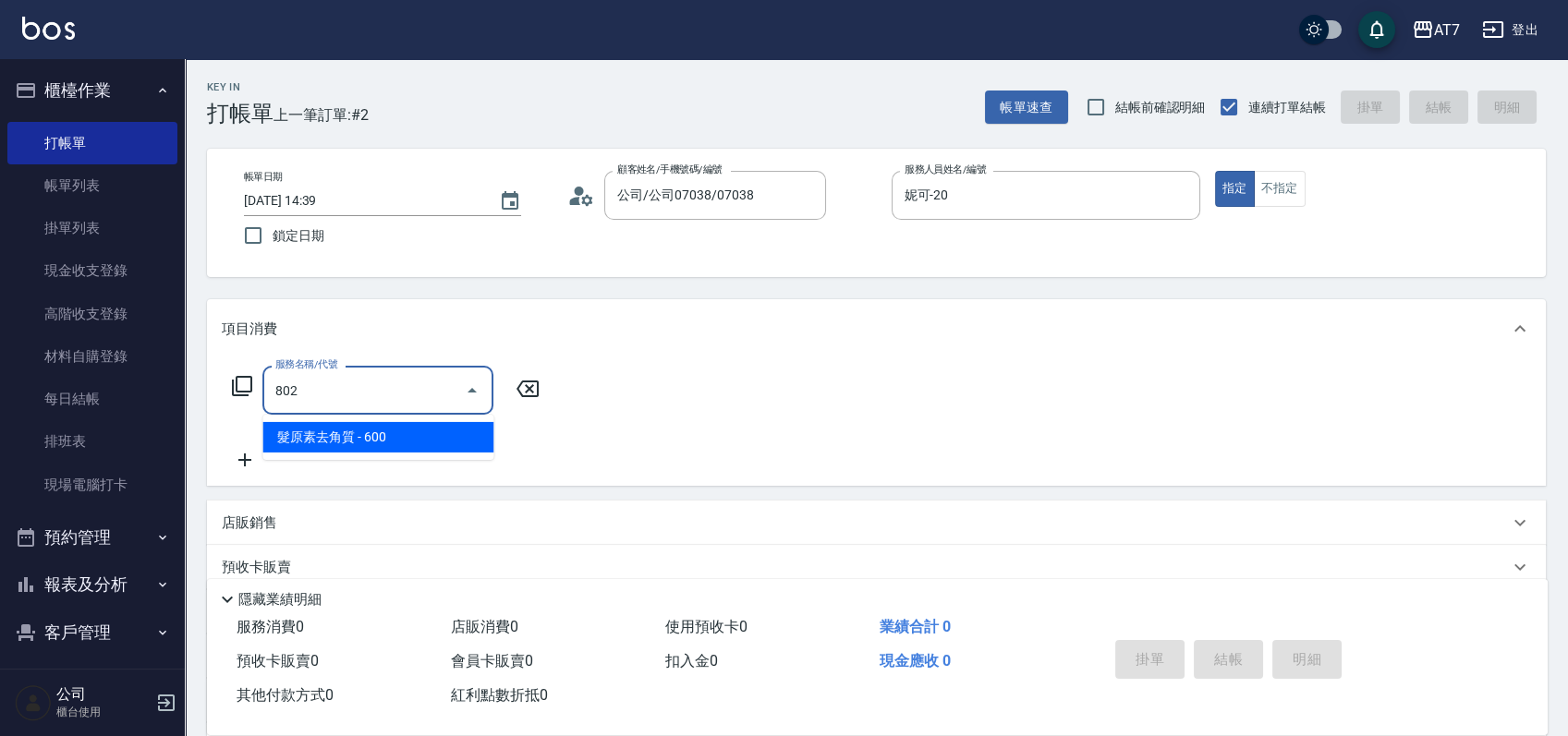
type input "60"
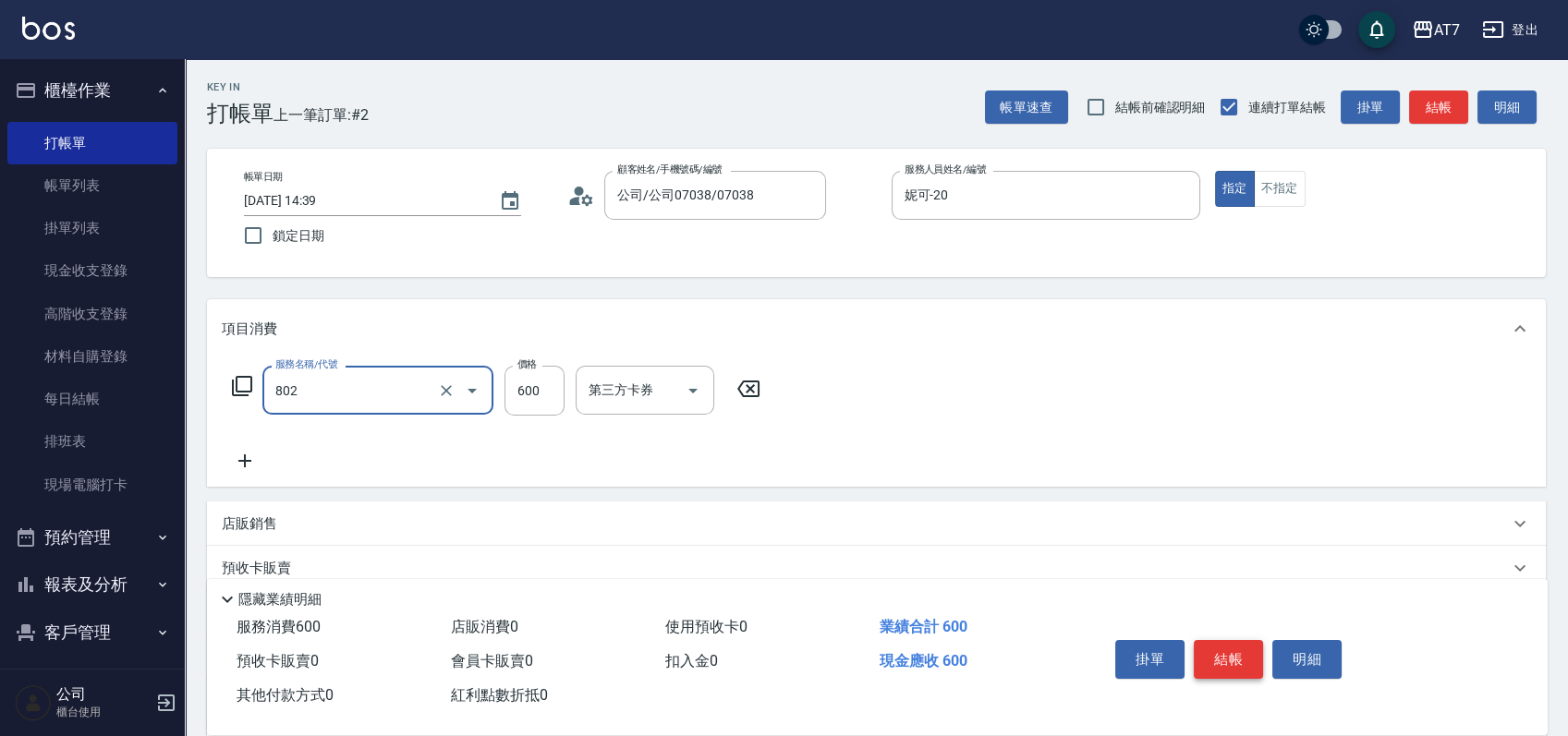
type input "髮原素去角質(802)"
click at [446, 394] on icon "Clear" at bounding box center [446, 390] width 19 height 19
type input "0"
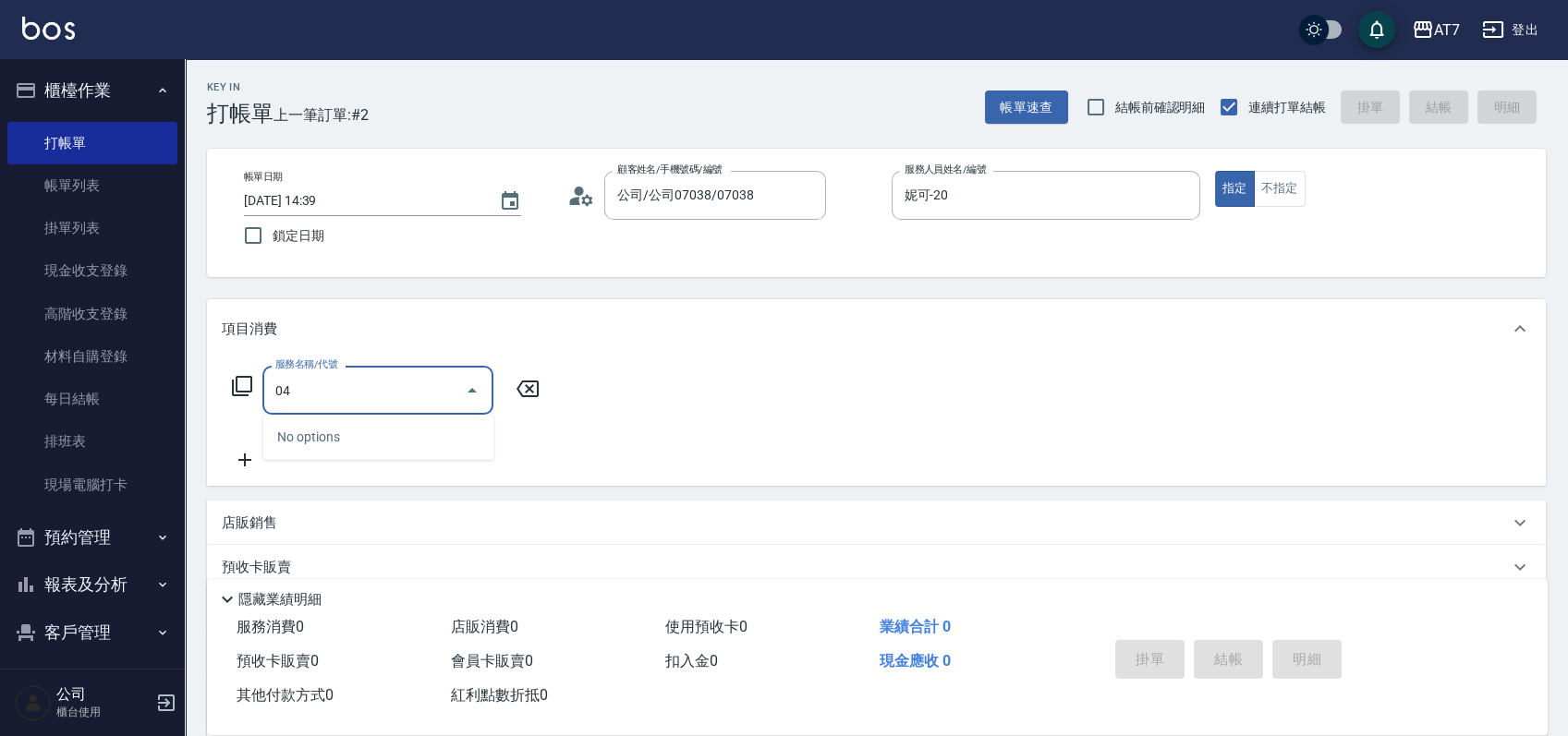
type input "0"
type input "804"
type input "80"
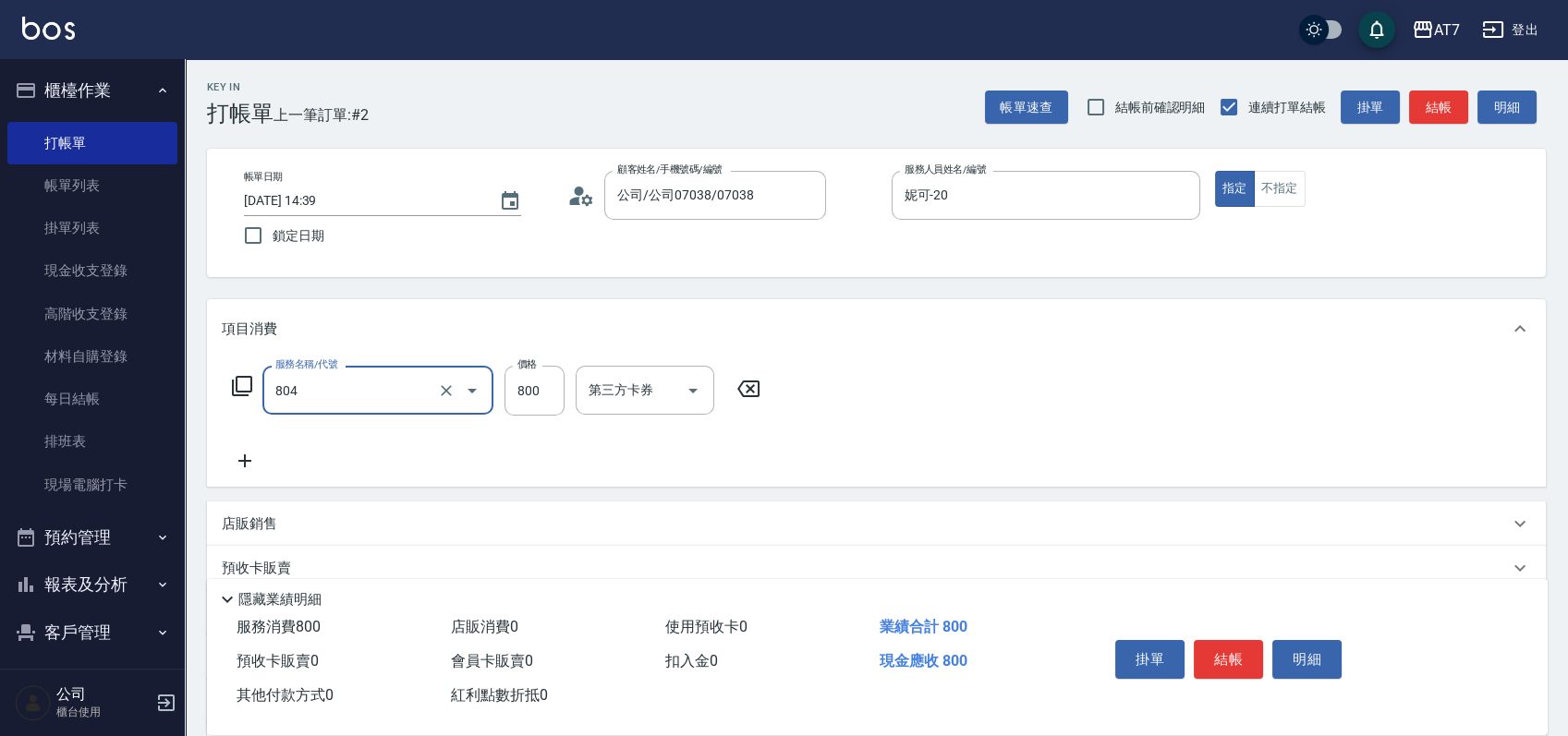
type input "芙米樂頭皮養護(設自)(804)"
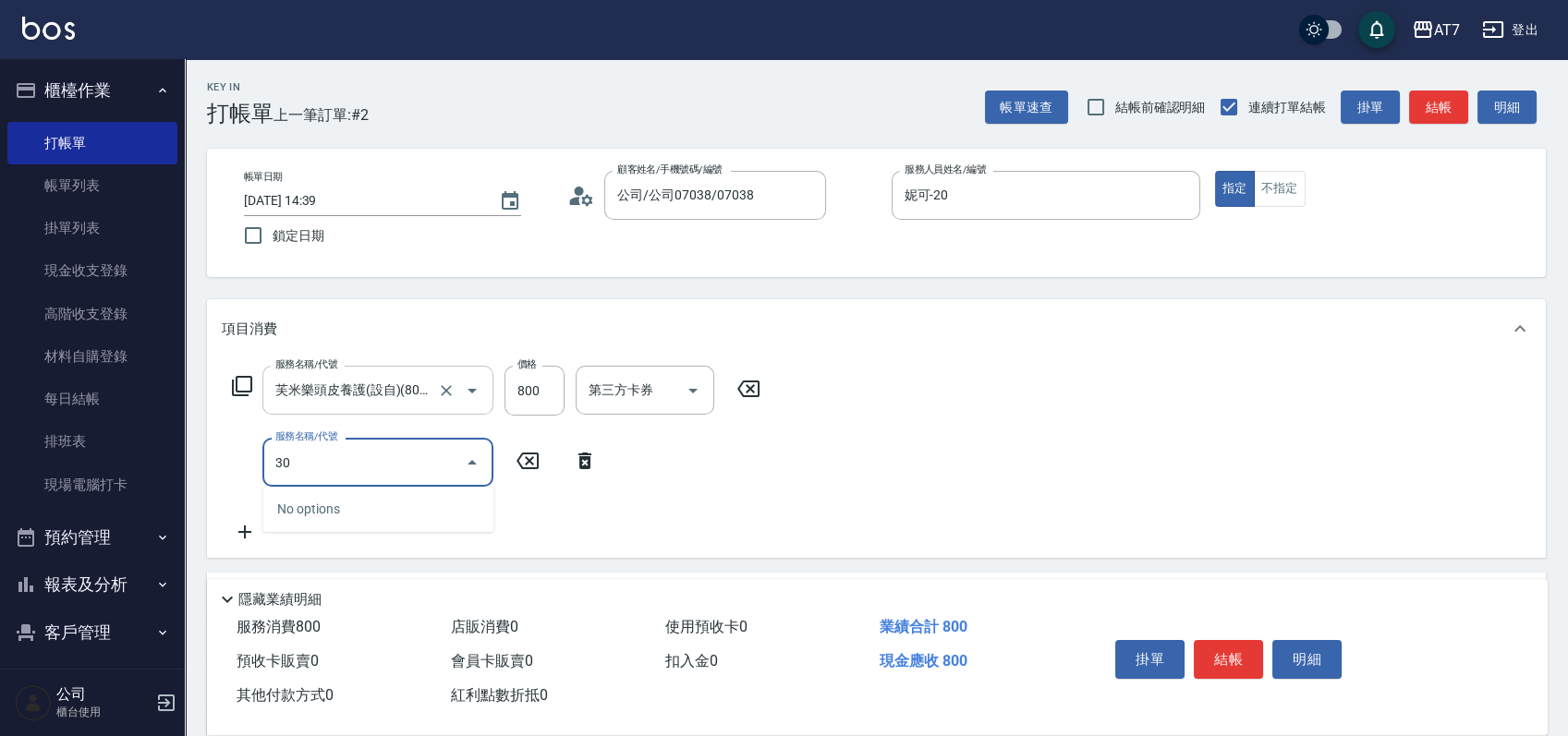
type input "302"
type input "110"
type input "剪髮(302)"
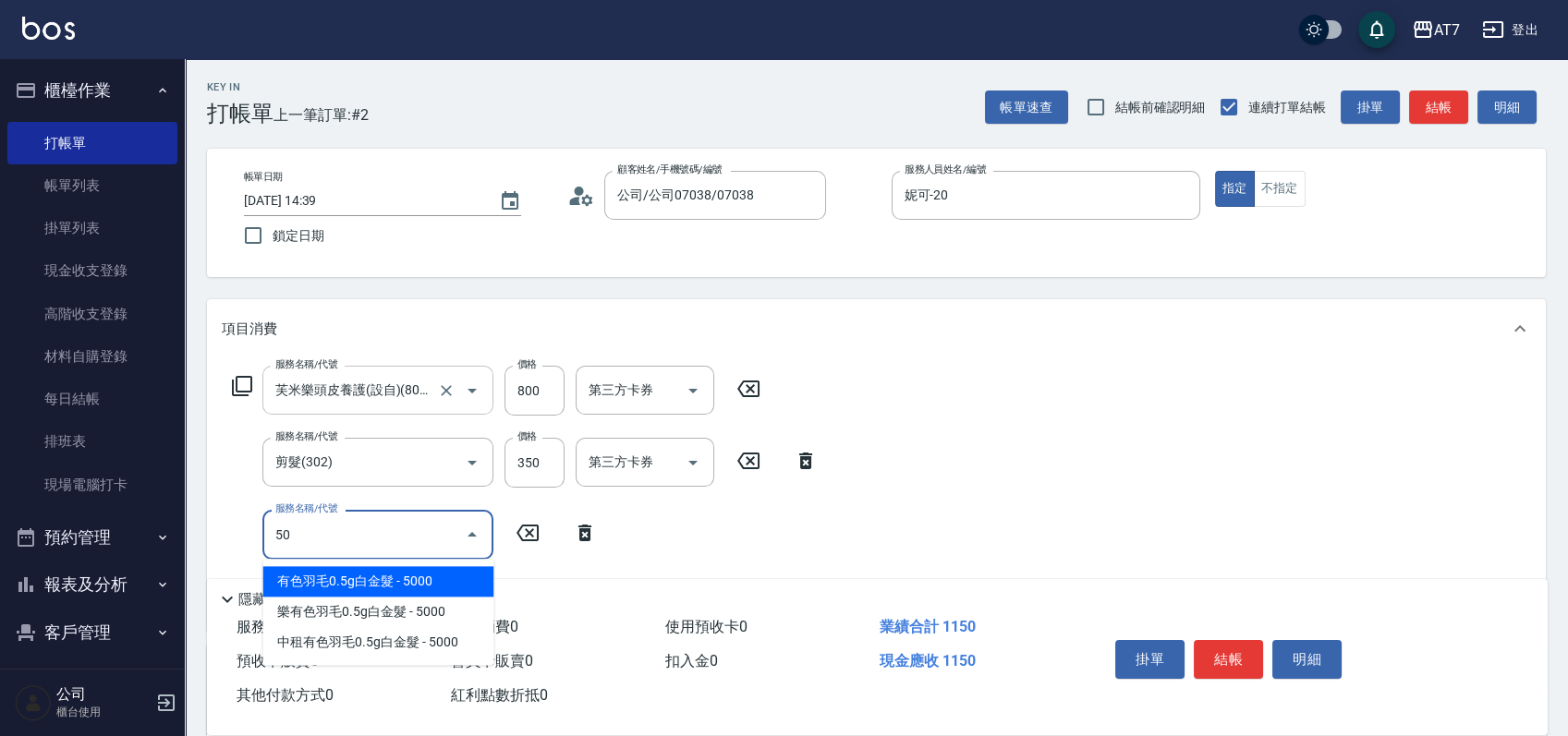
type input "502"
type input "120"
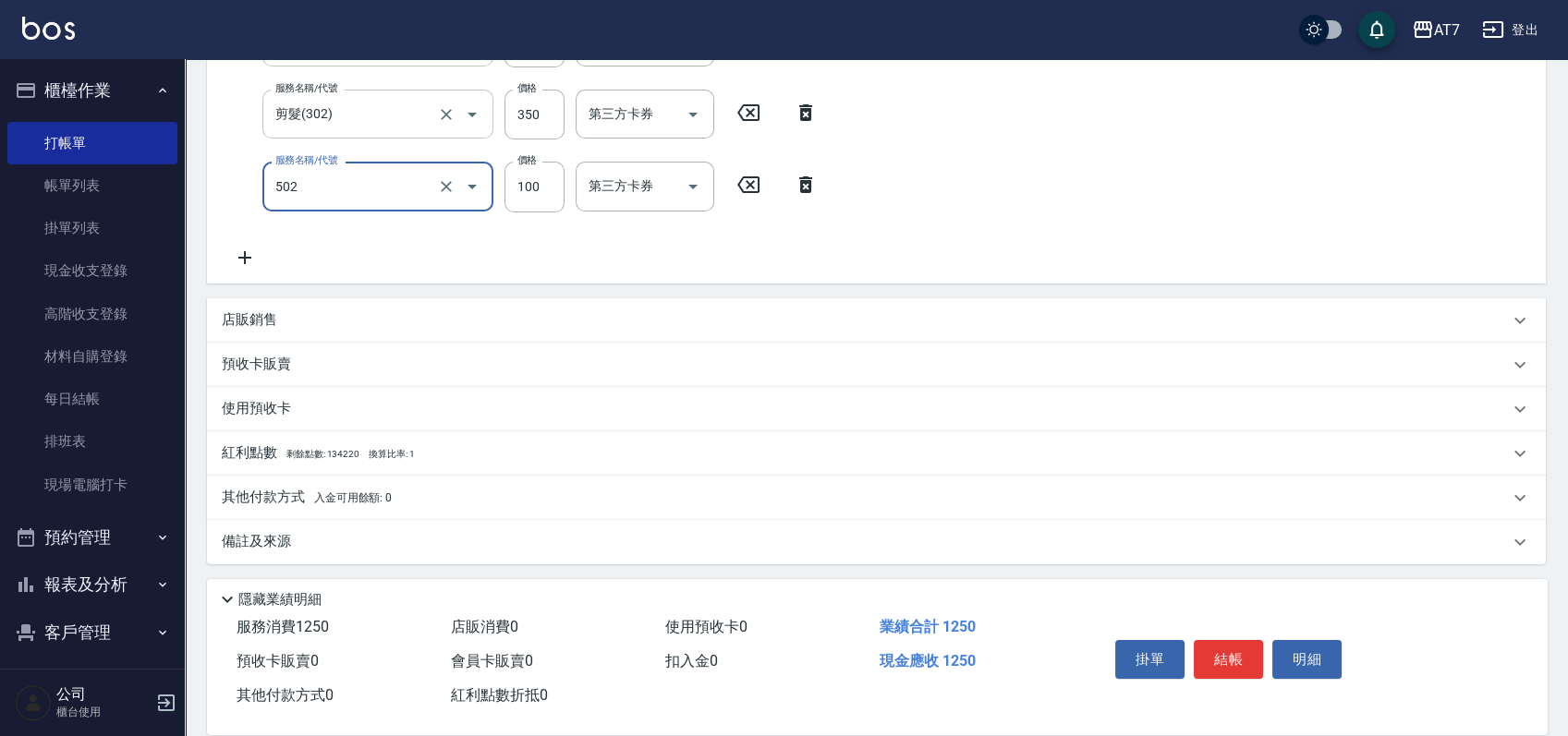
scroll to position [350, 0]
type input "瞬間護髮(502)"
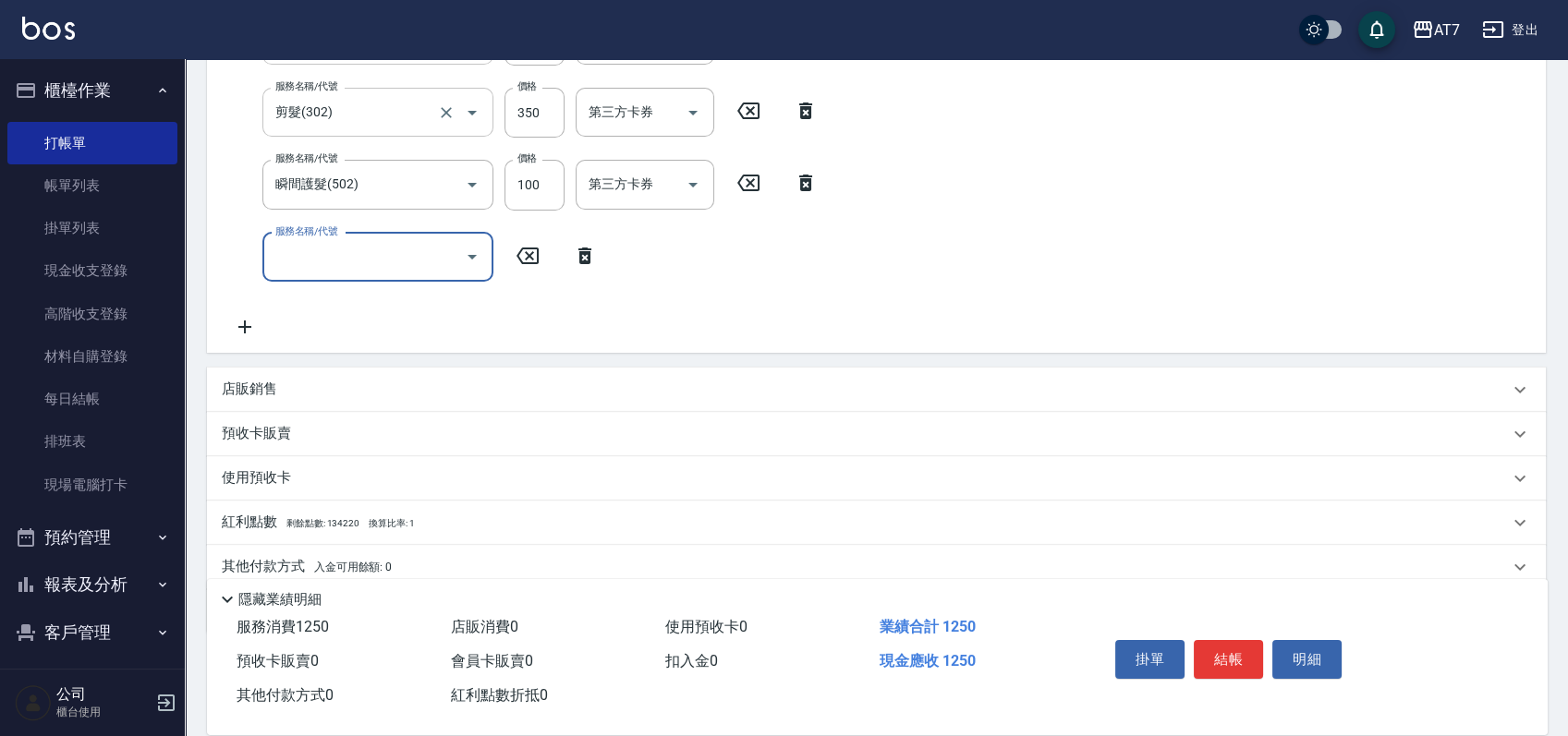
scroll to position [0, 0]
type input "804"
type input "200"
type input "芙米樂頭皮養護(設自)(804)"
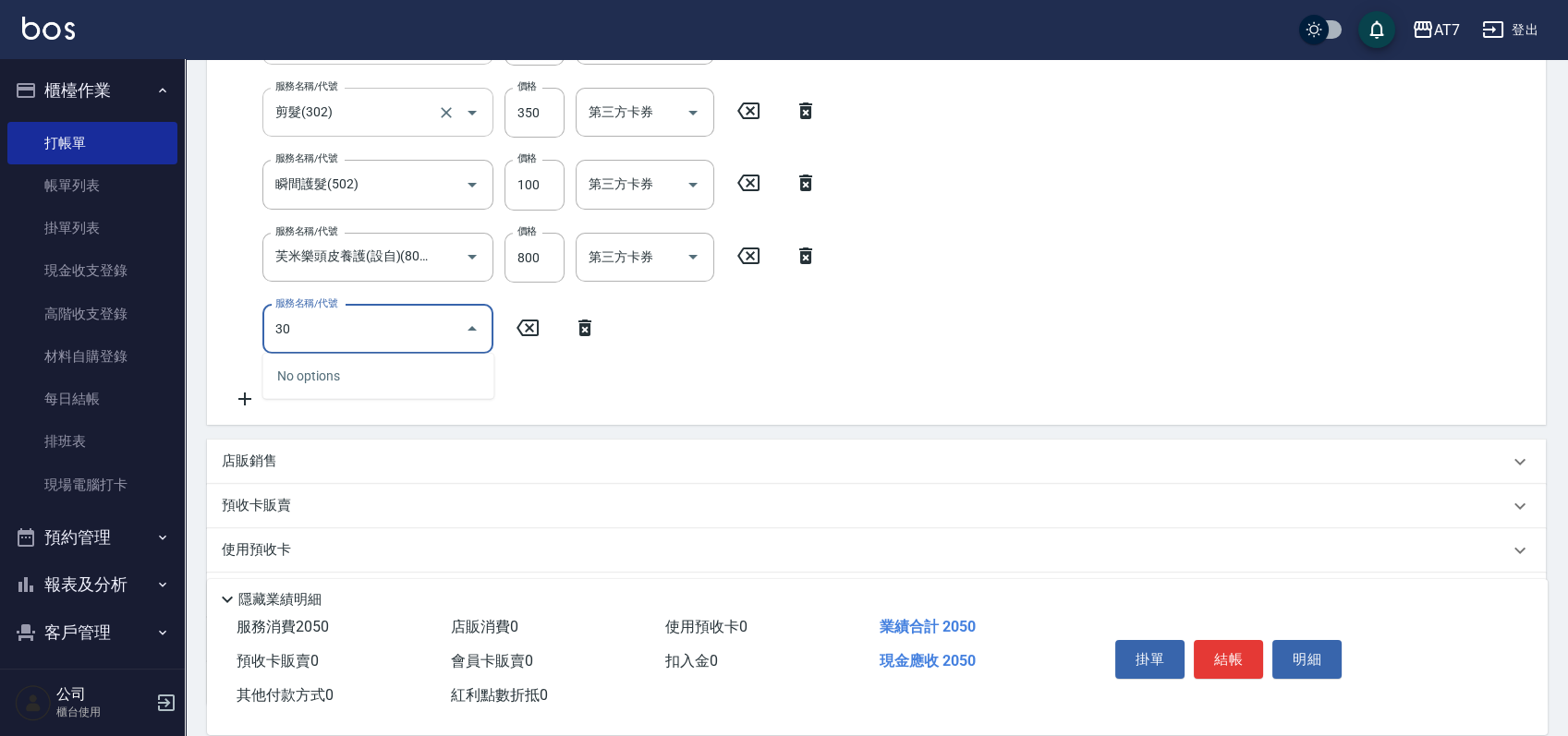
type input "302"
type input "240"
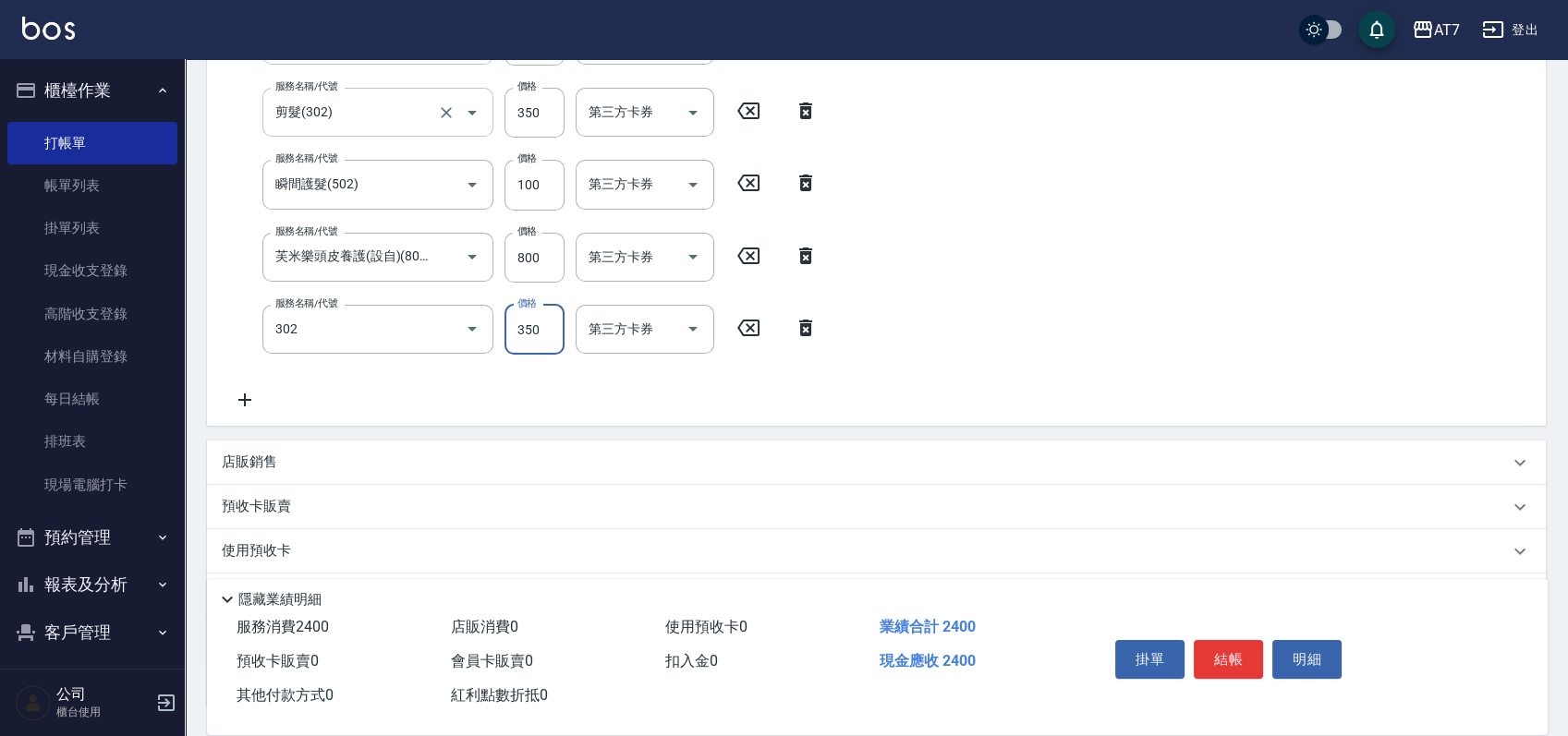
type input "剪髮(302)"
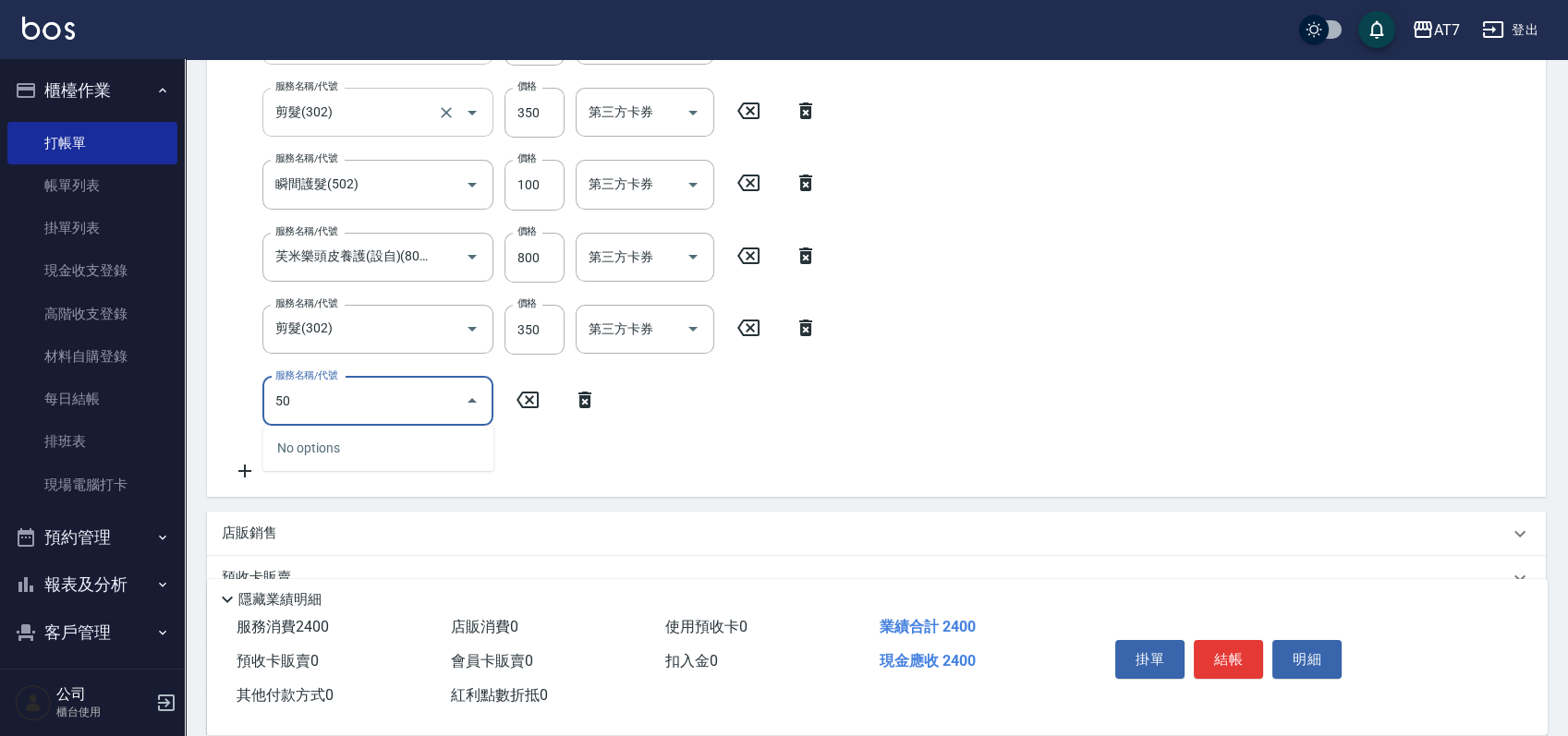
type input "502"
type input "250"
type input "瞬間護髮(502)"
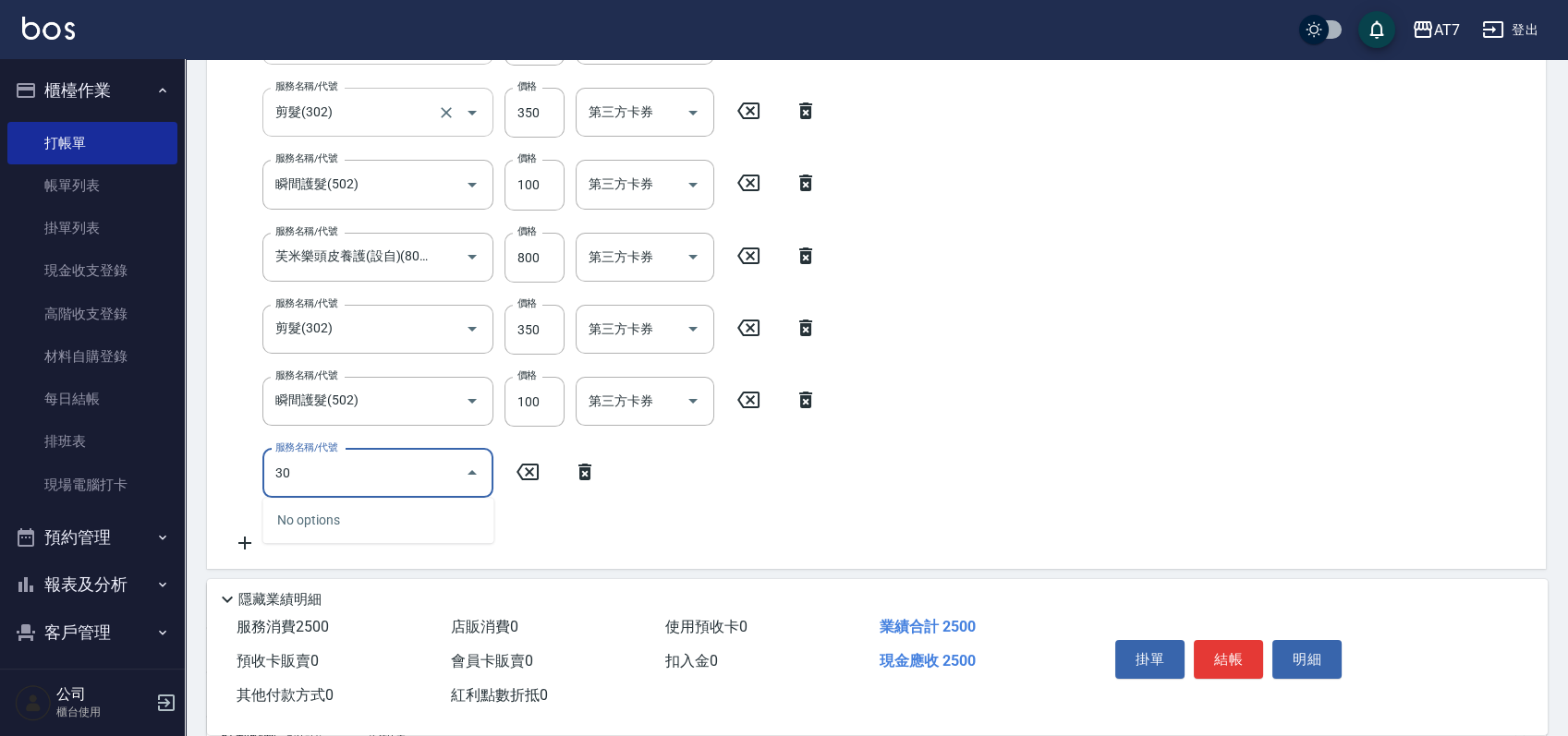
type input "302"
type input "280"
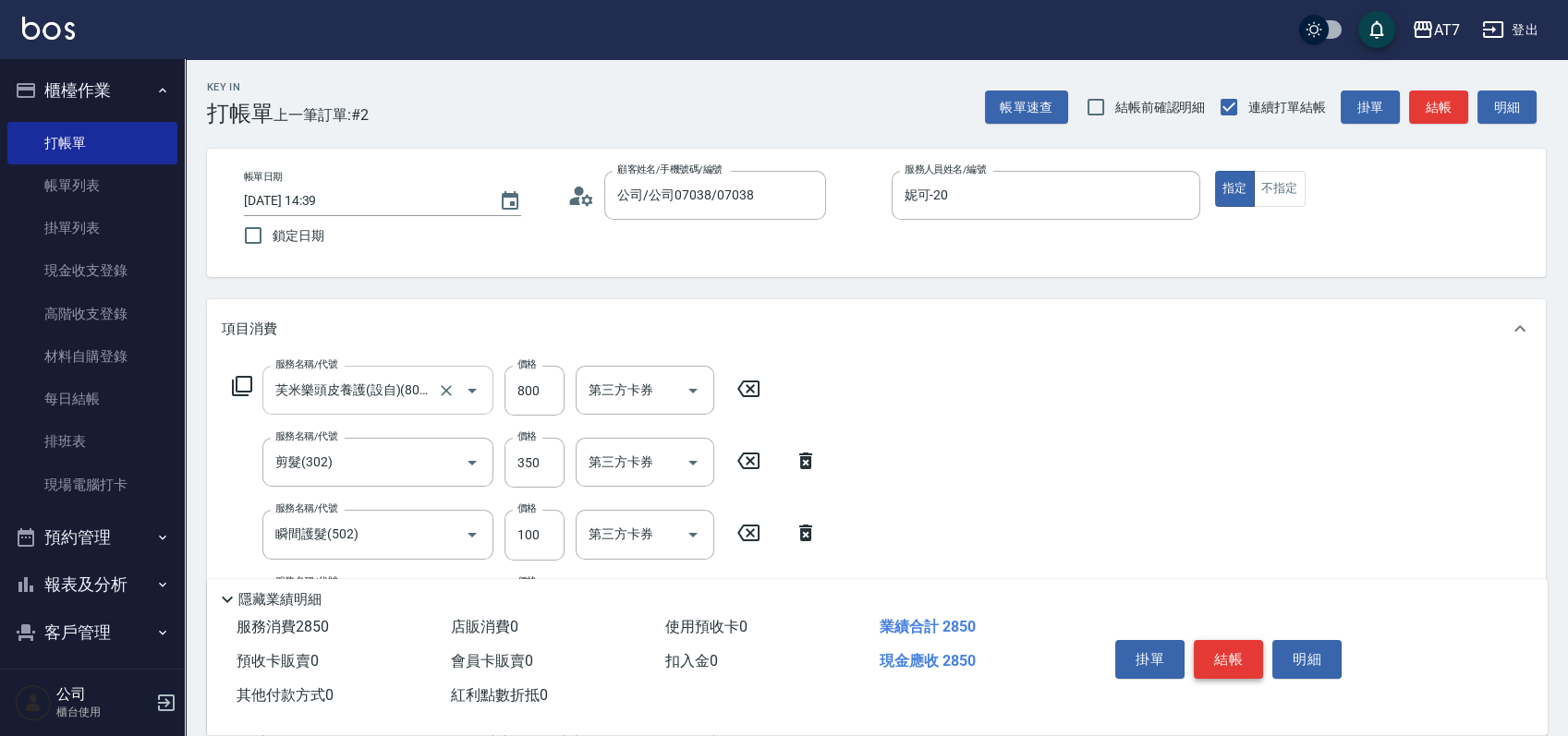
type input "剪髮(302)"
click at [1235, 667] on button "結帳" at bounding box center [1229, 659] width 69 height 39
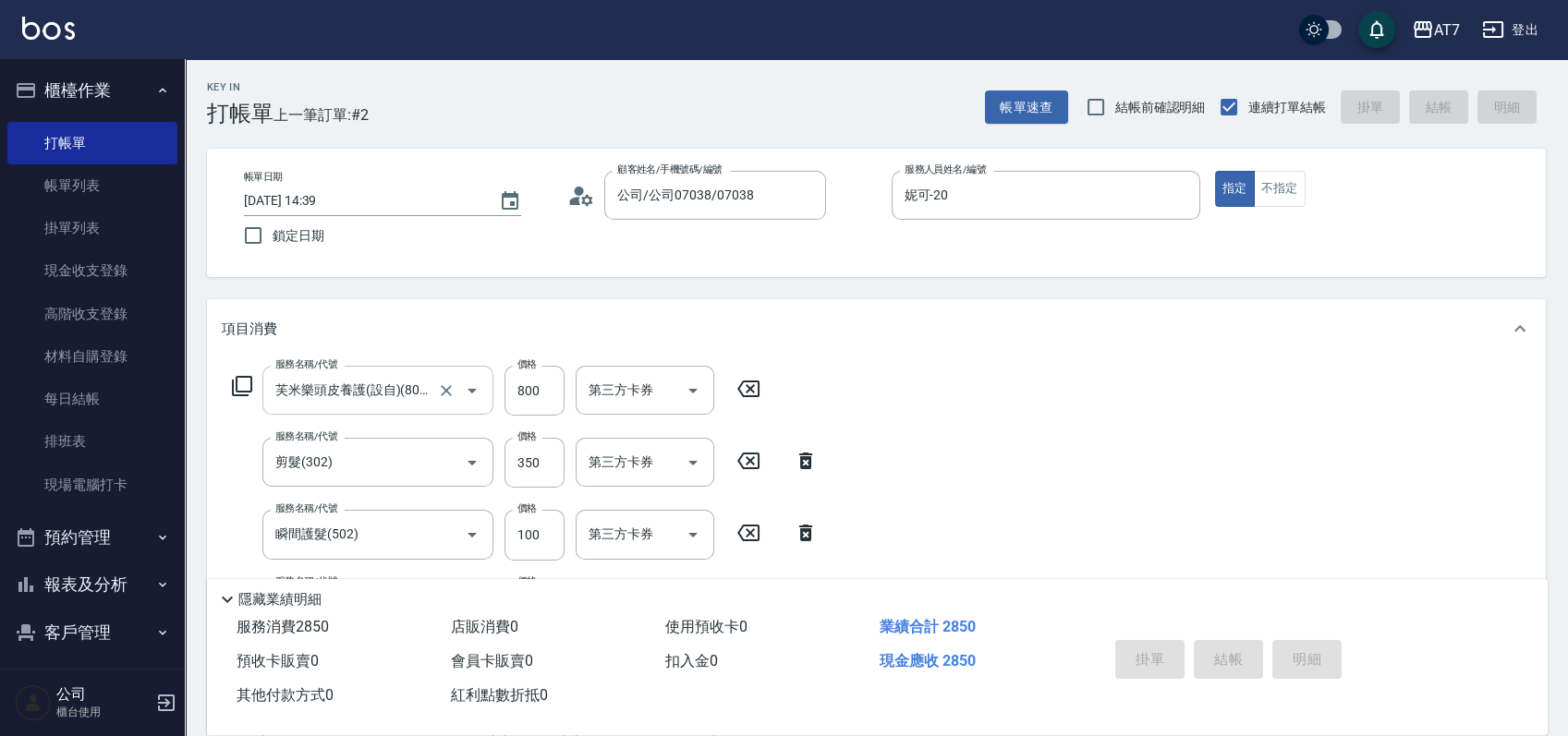
type input "0"
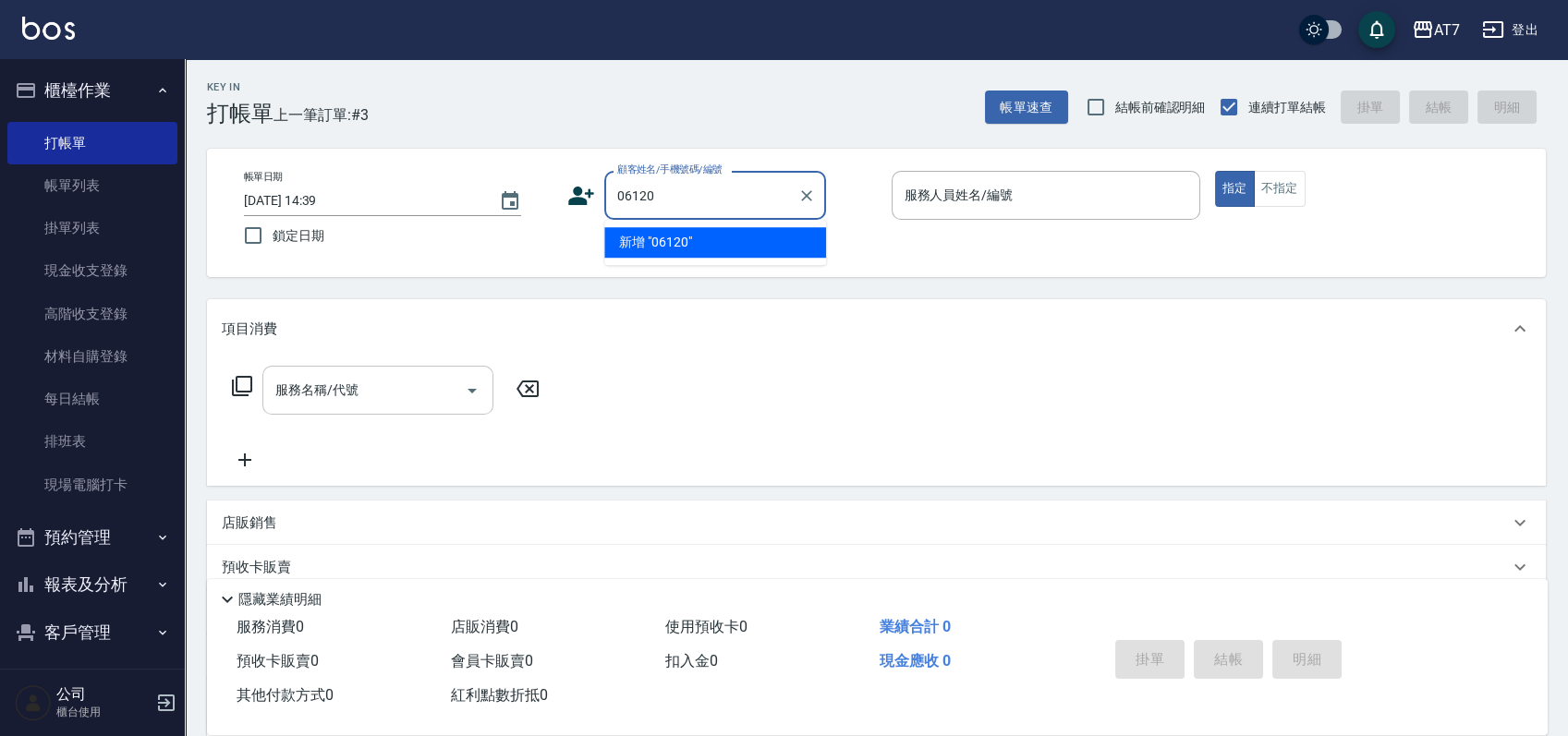
type input "06120"
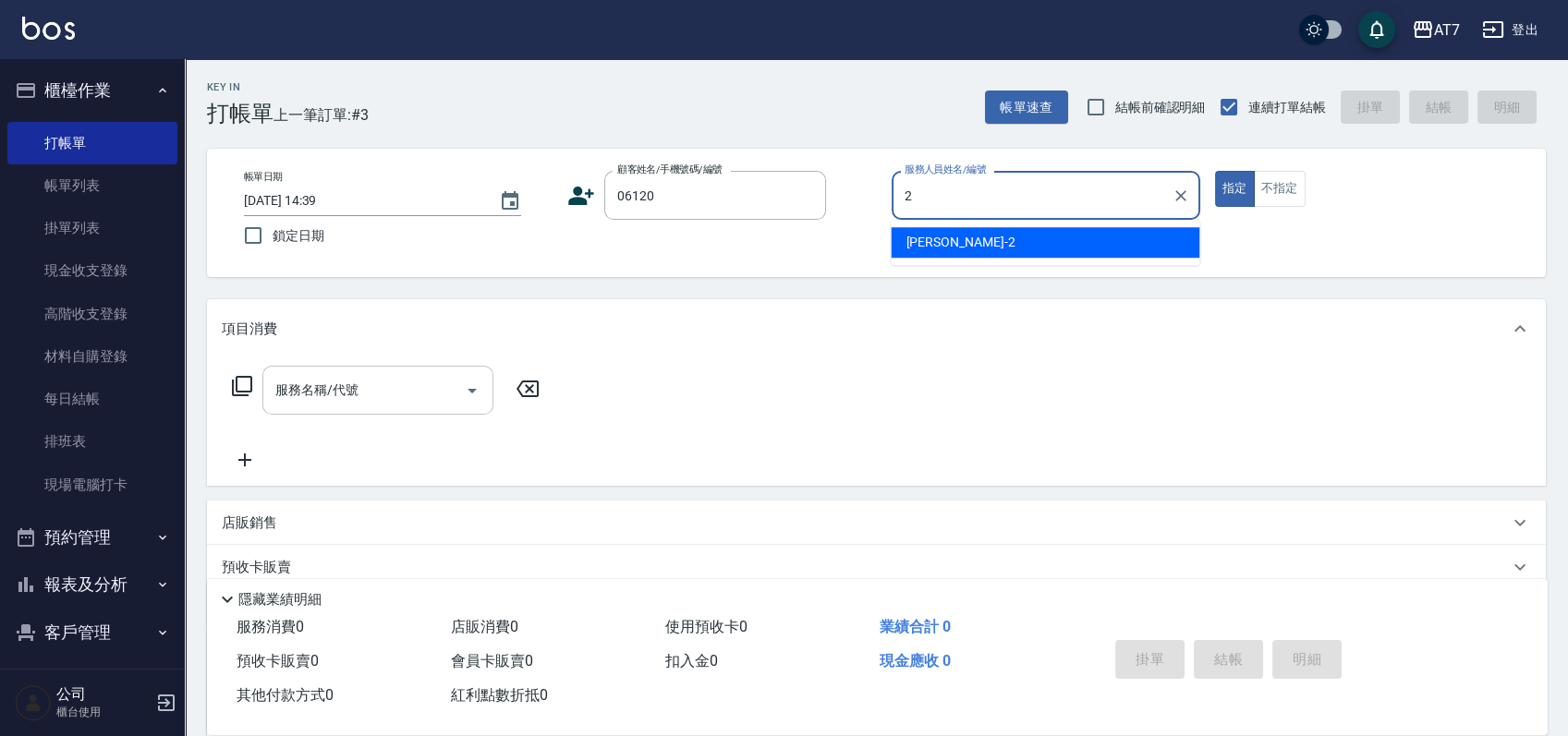
type input "[PERSON_NAME]-2"
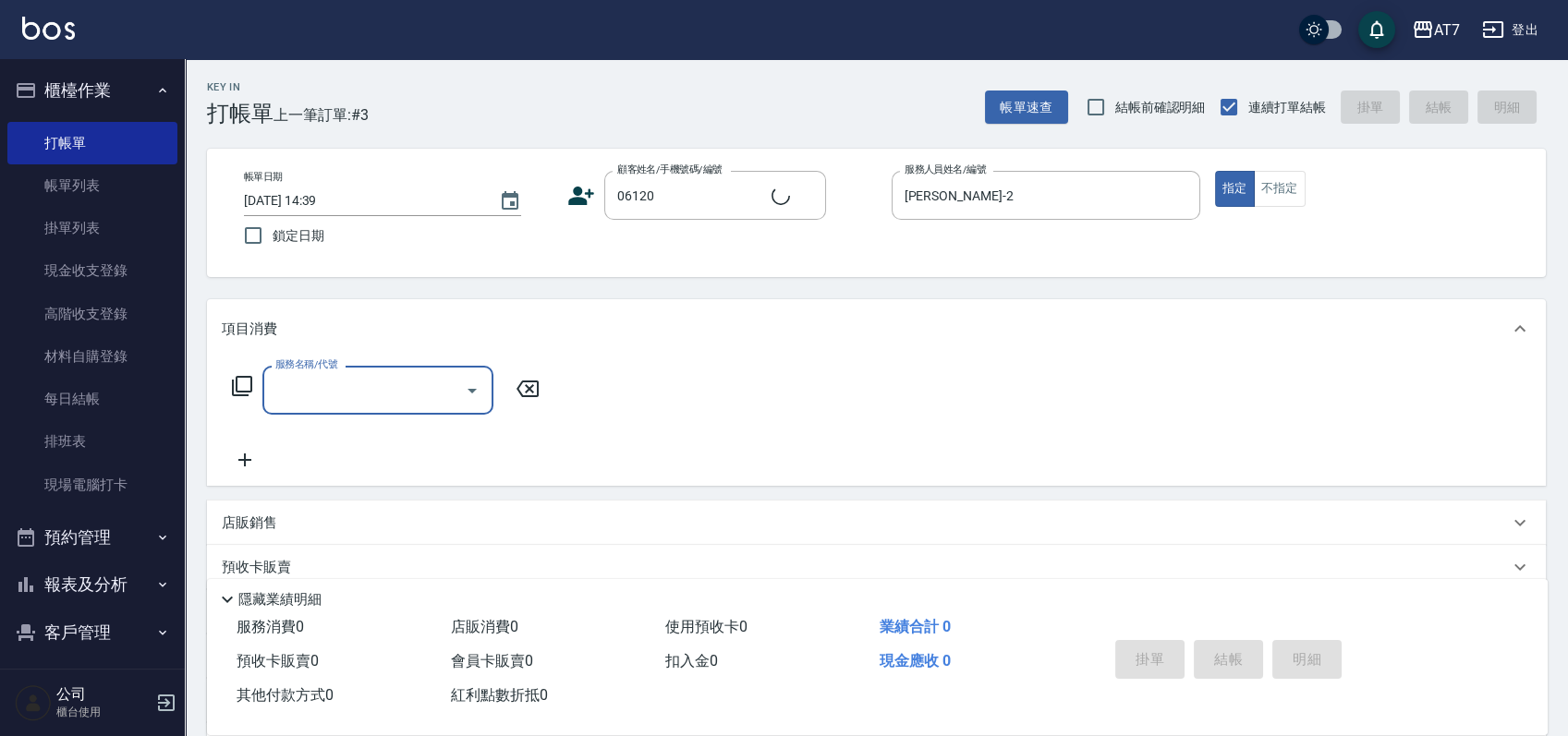
type input "公司單/06120-1/06120"
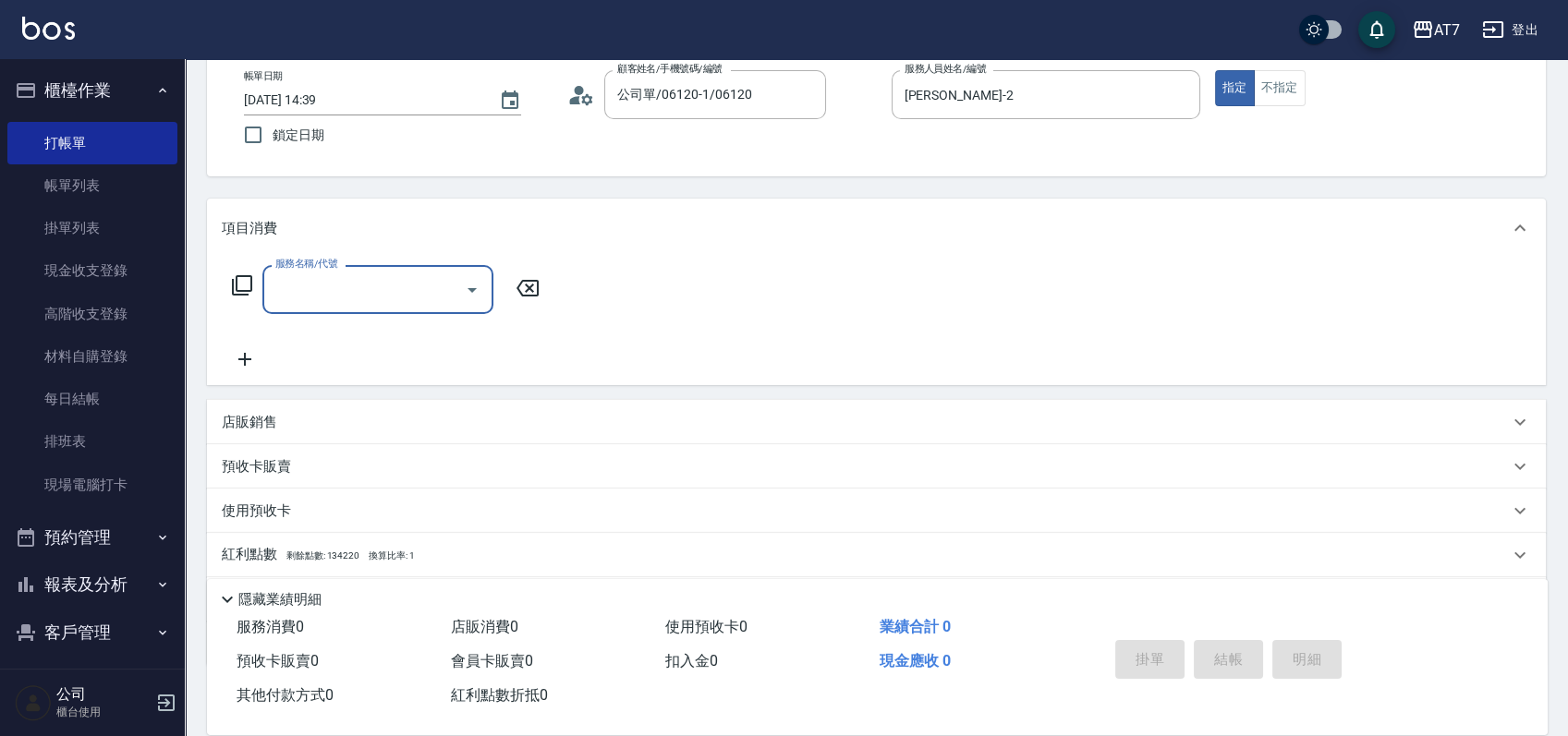
scroll to position [205, 0]
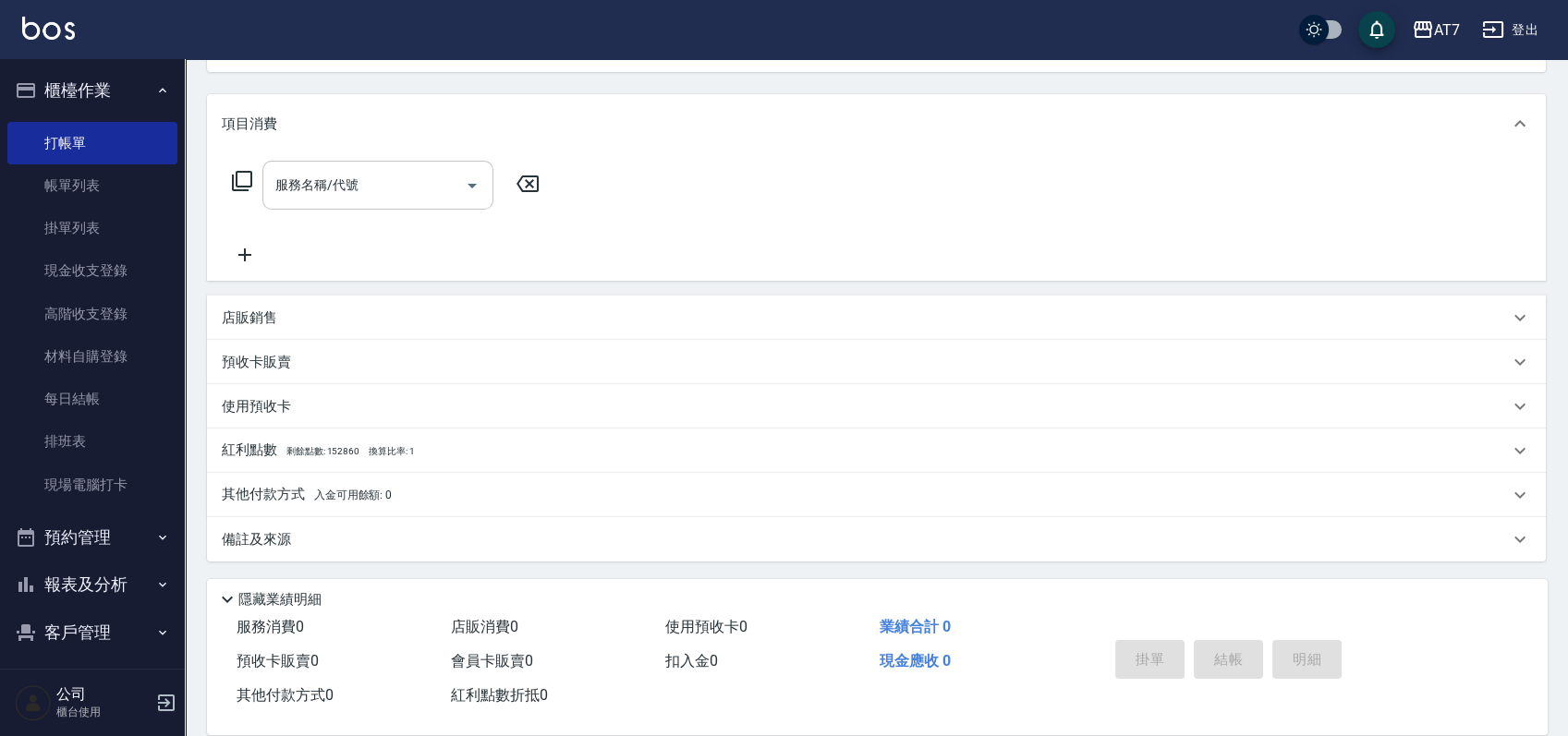
click at [629, 317] on div "店販銷售" at bounding box center [865, 318] width 1288 height 20
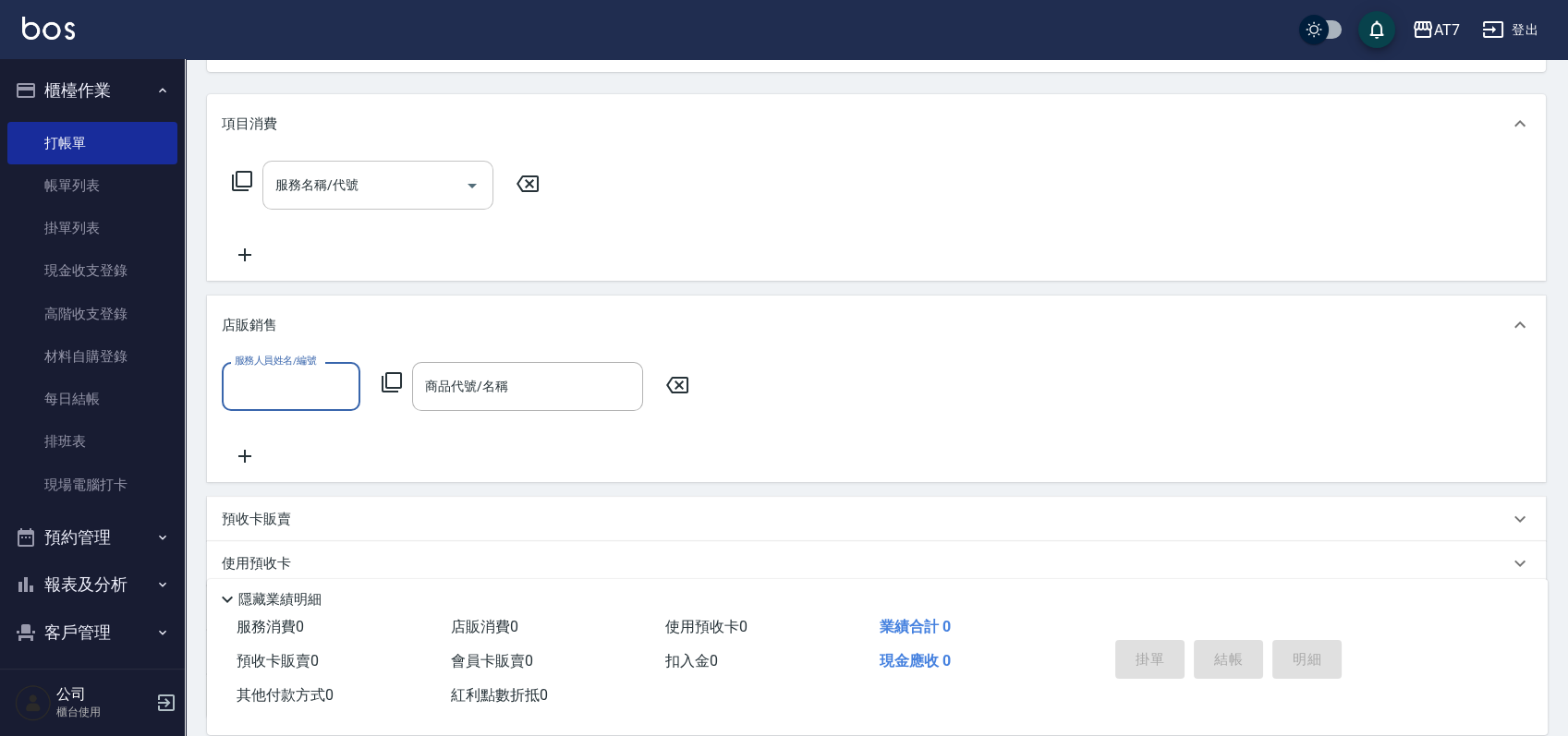
scroll to position [0, 0]
type input "[PERSON_NAME]-2"
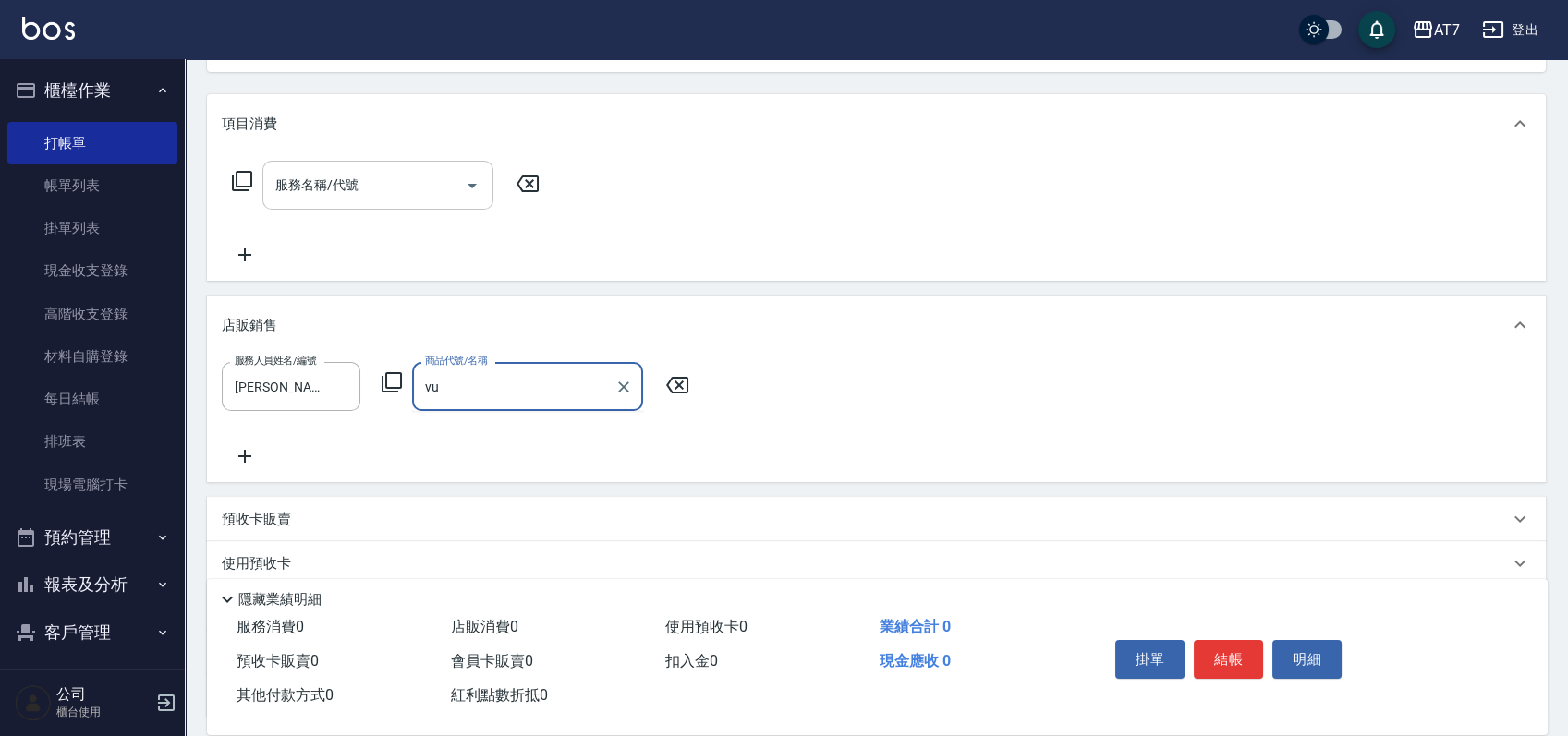
type input "v"
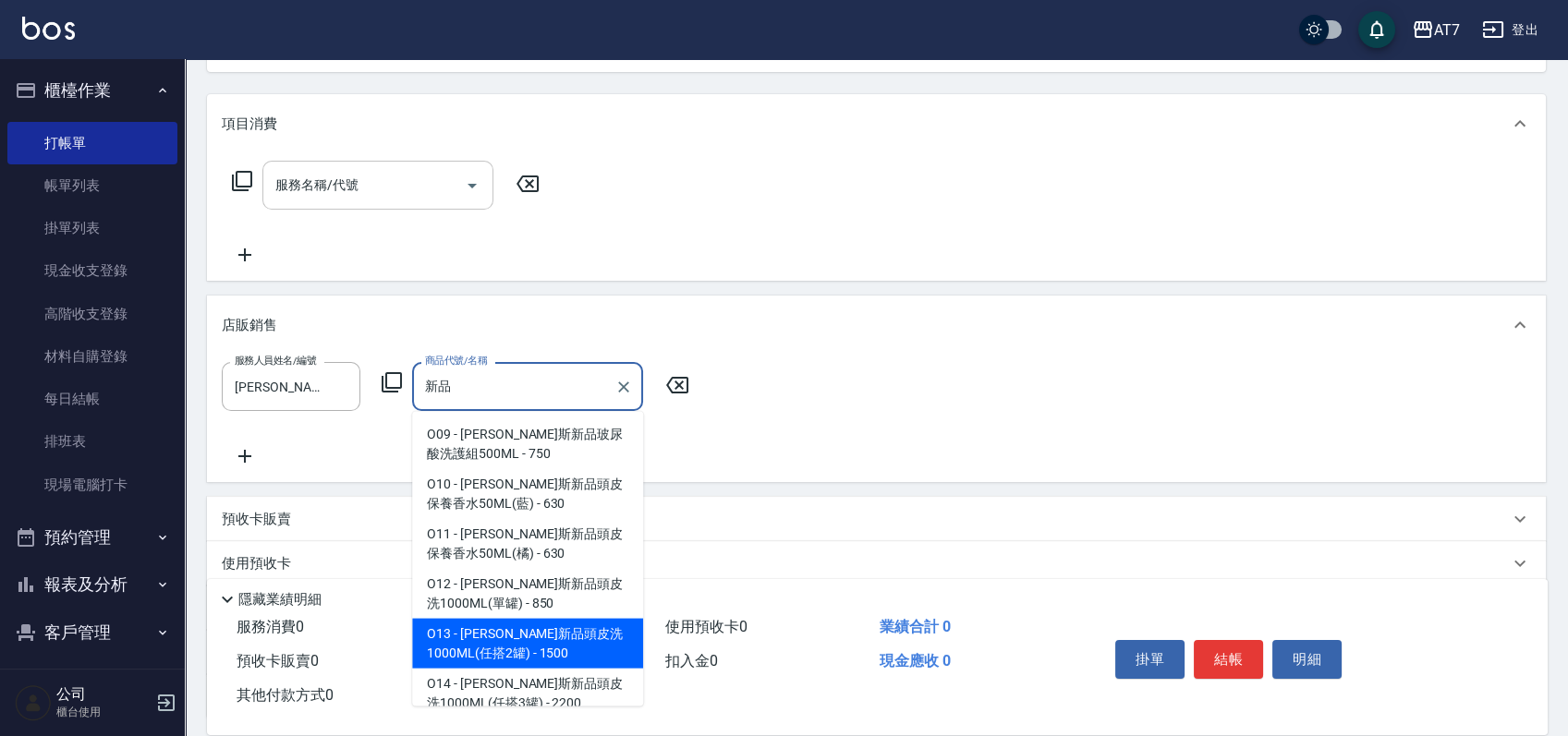
type input "[PERSON_NAME]新品頭皮洗1000ML(任搭2罐)"
type input "150"
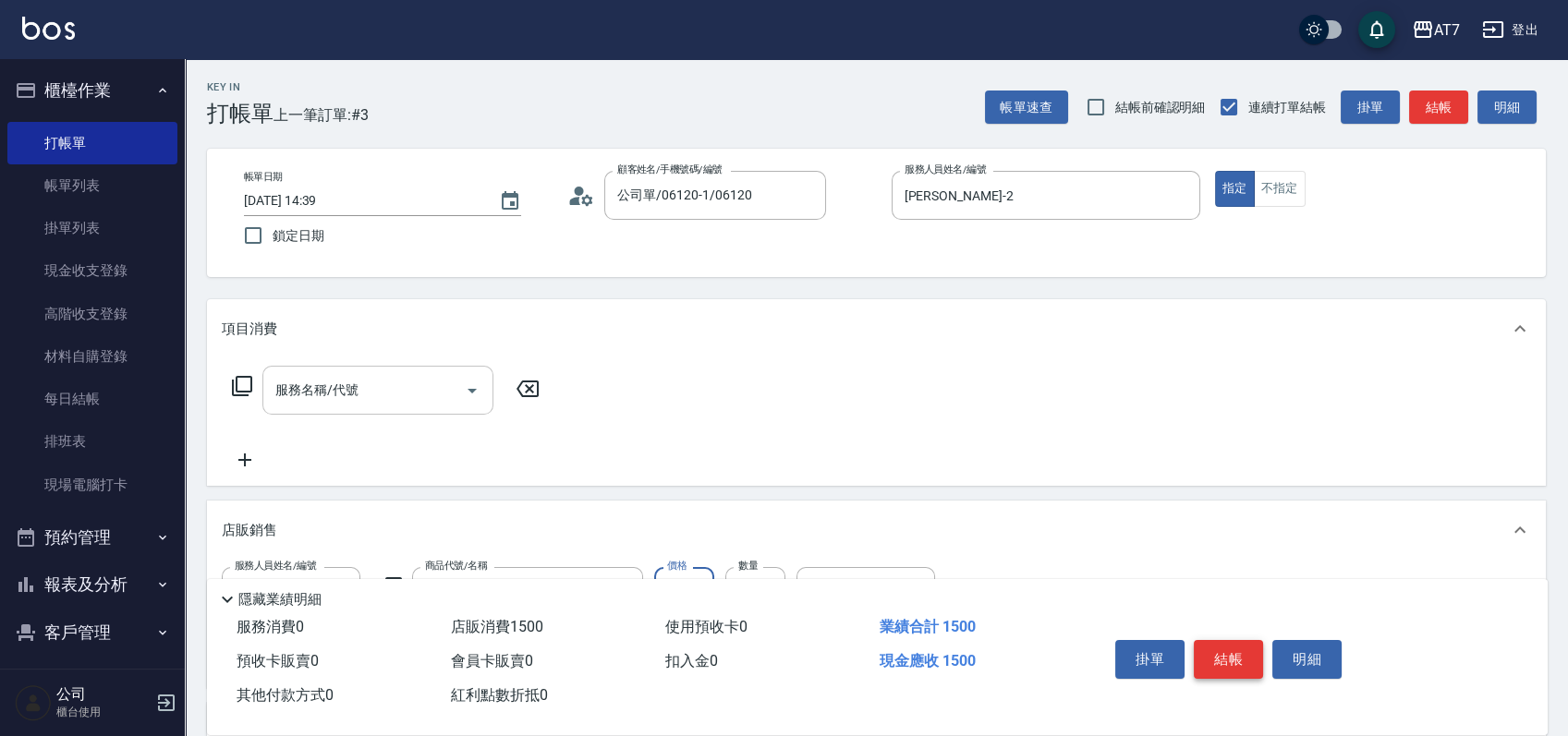
click at [1239, 652] on button "結帳" at bounding box center [1229, 659] width 69 height 39
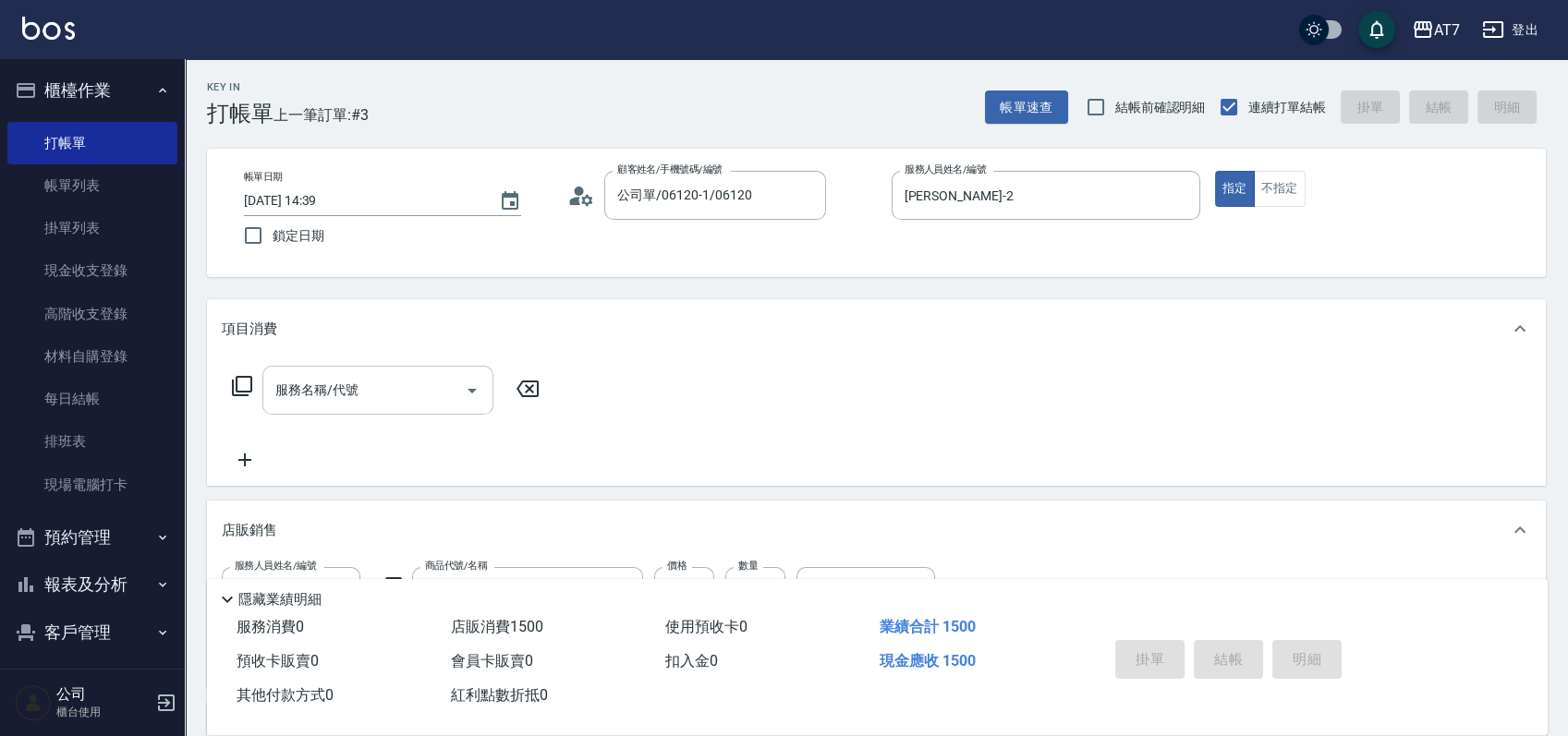
type input "[DATE] 14:40"
type input "0"
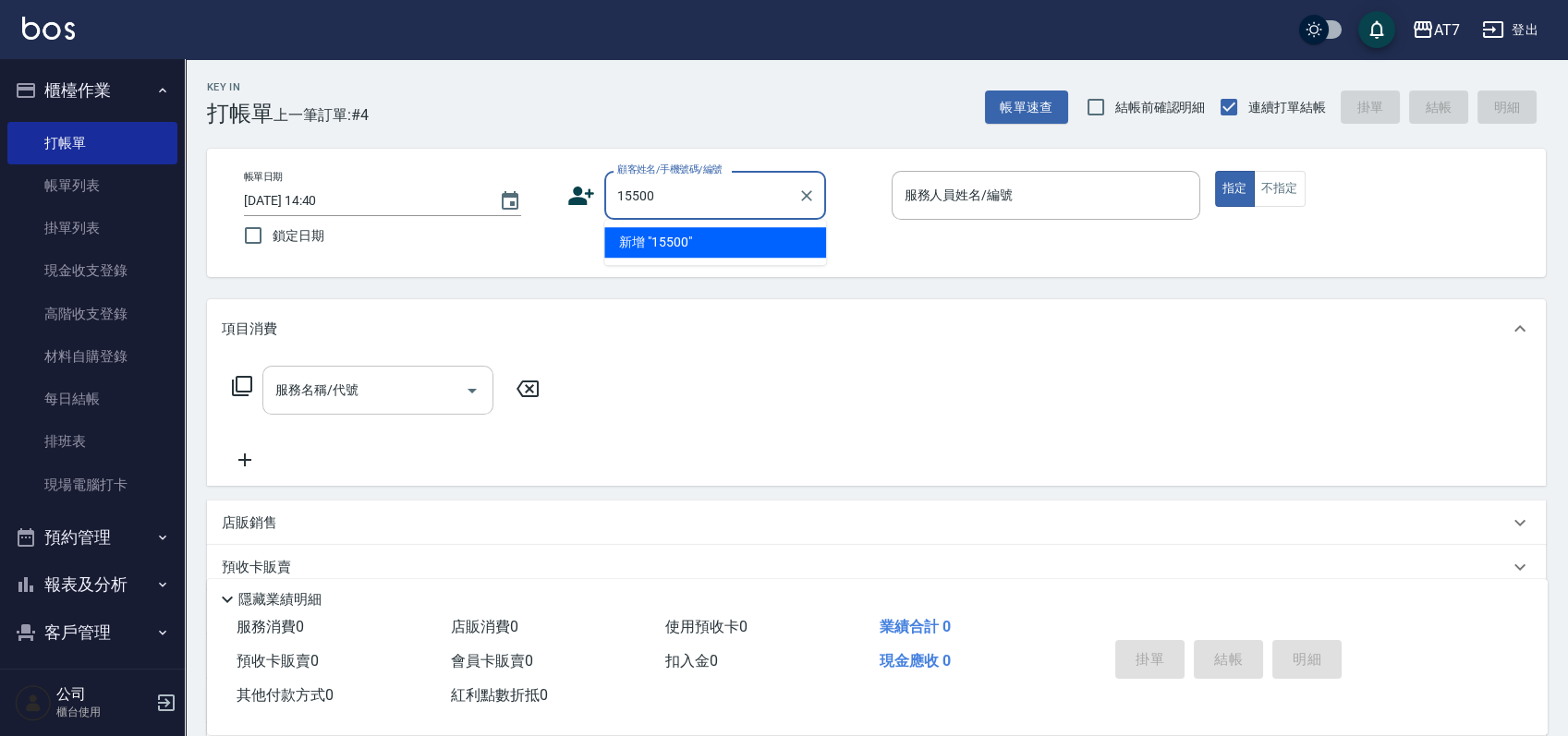
type input "15500"
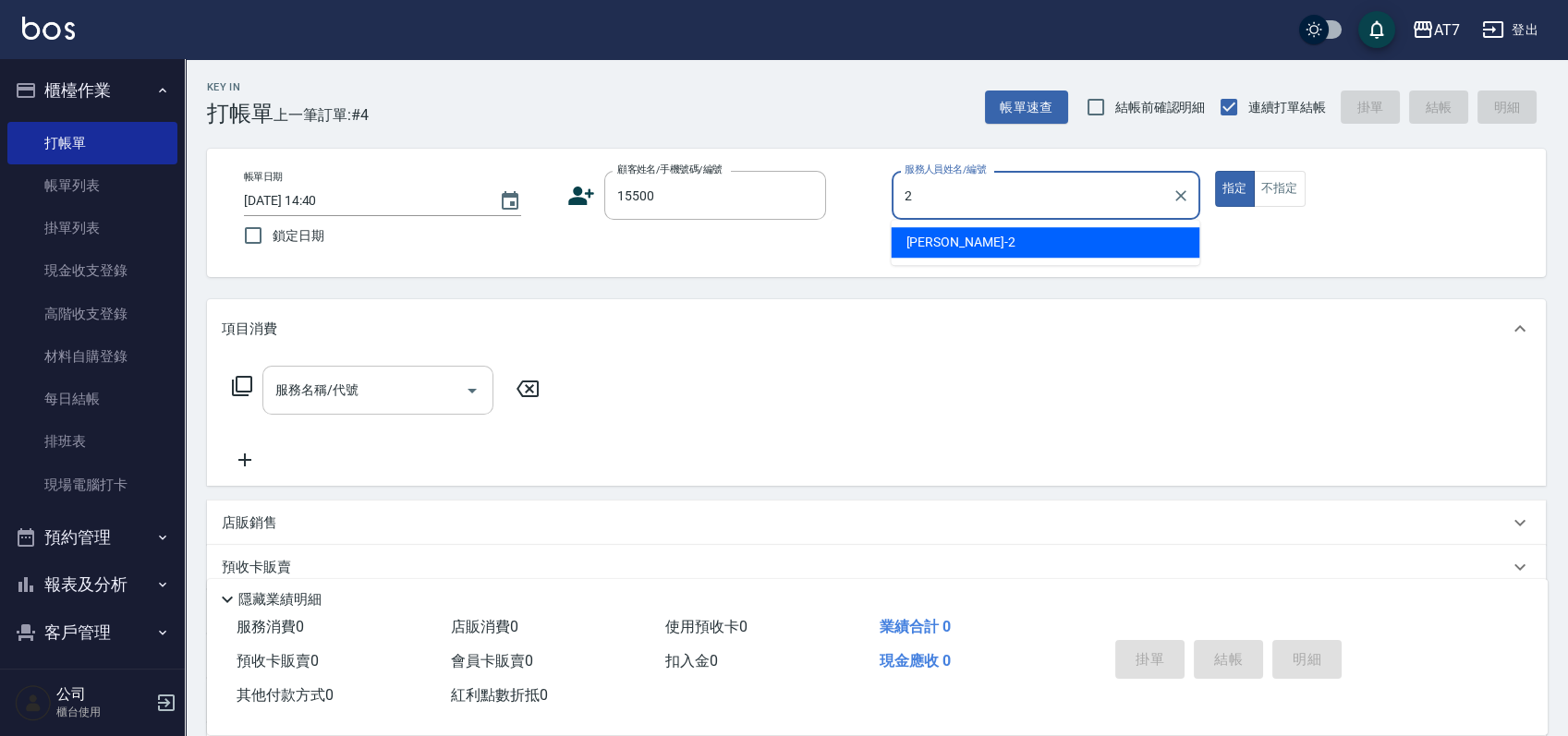
type input "[PERSON_NAME]-2"
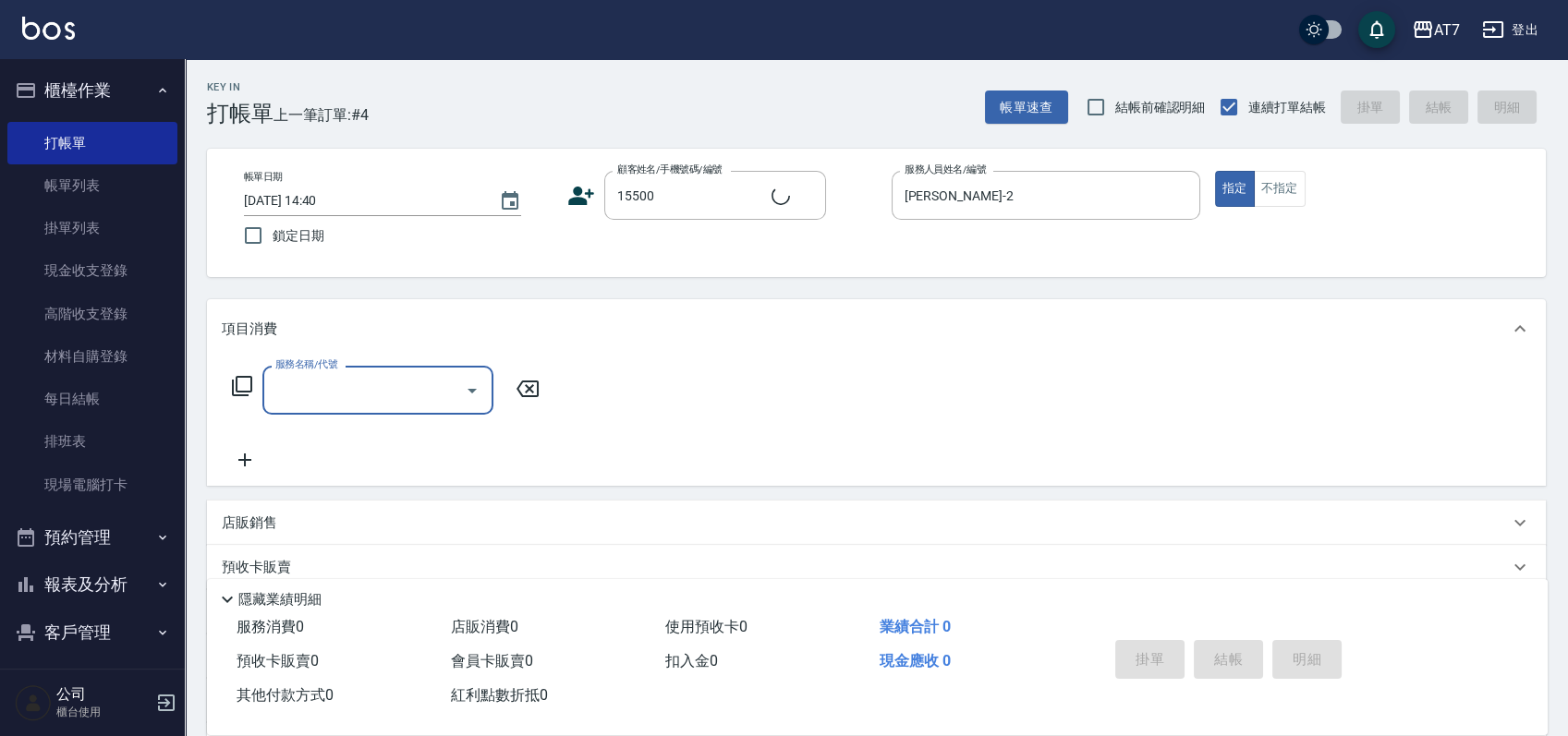
type input "3"
type input "公司/公司15500/15500"
type input "305"
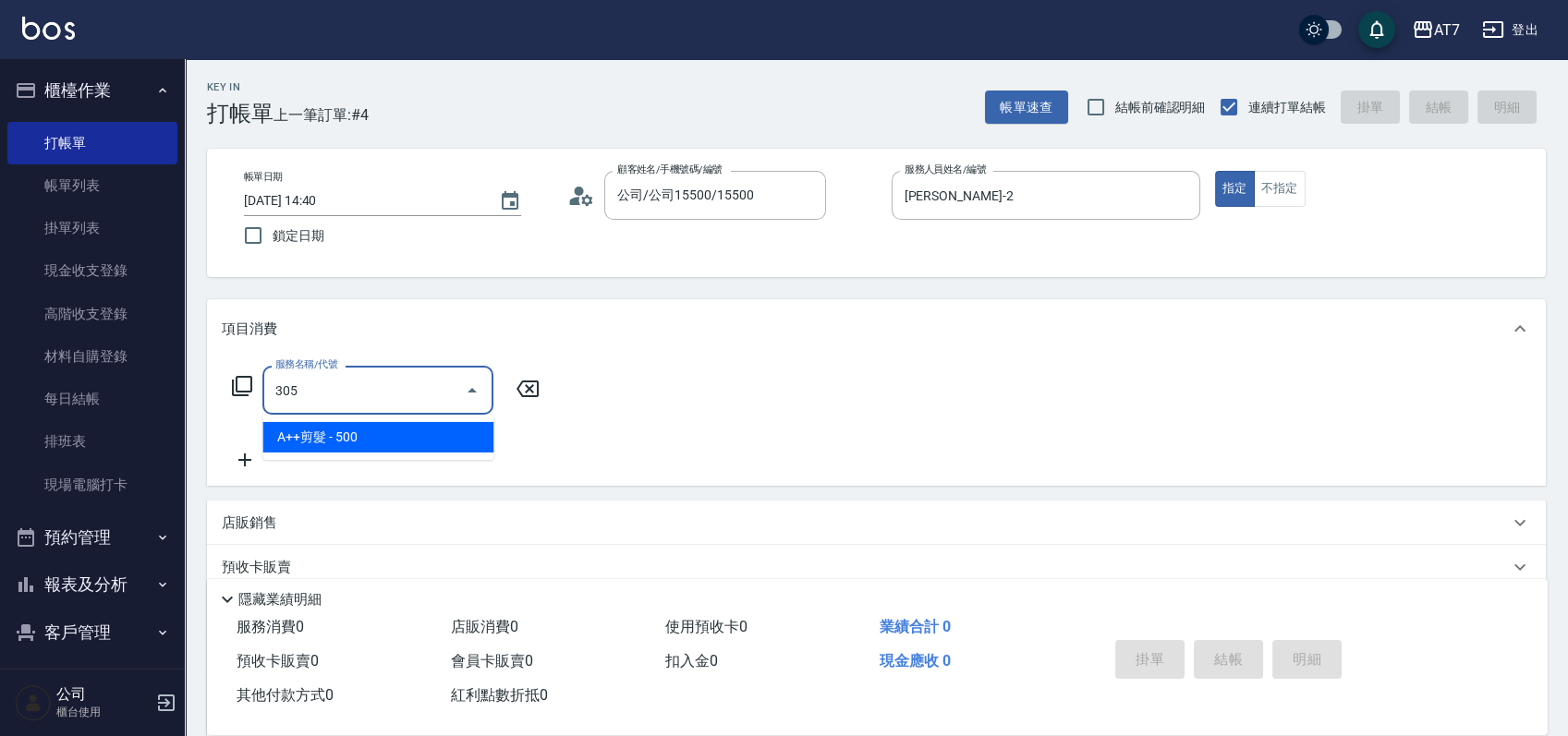
type input "50"
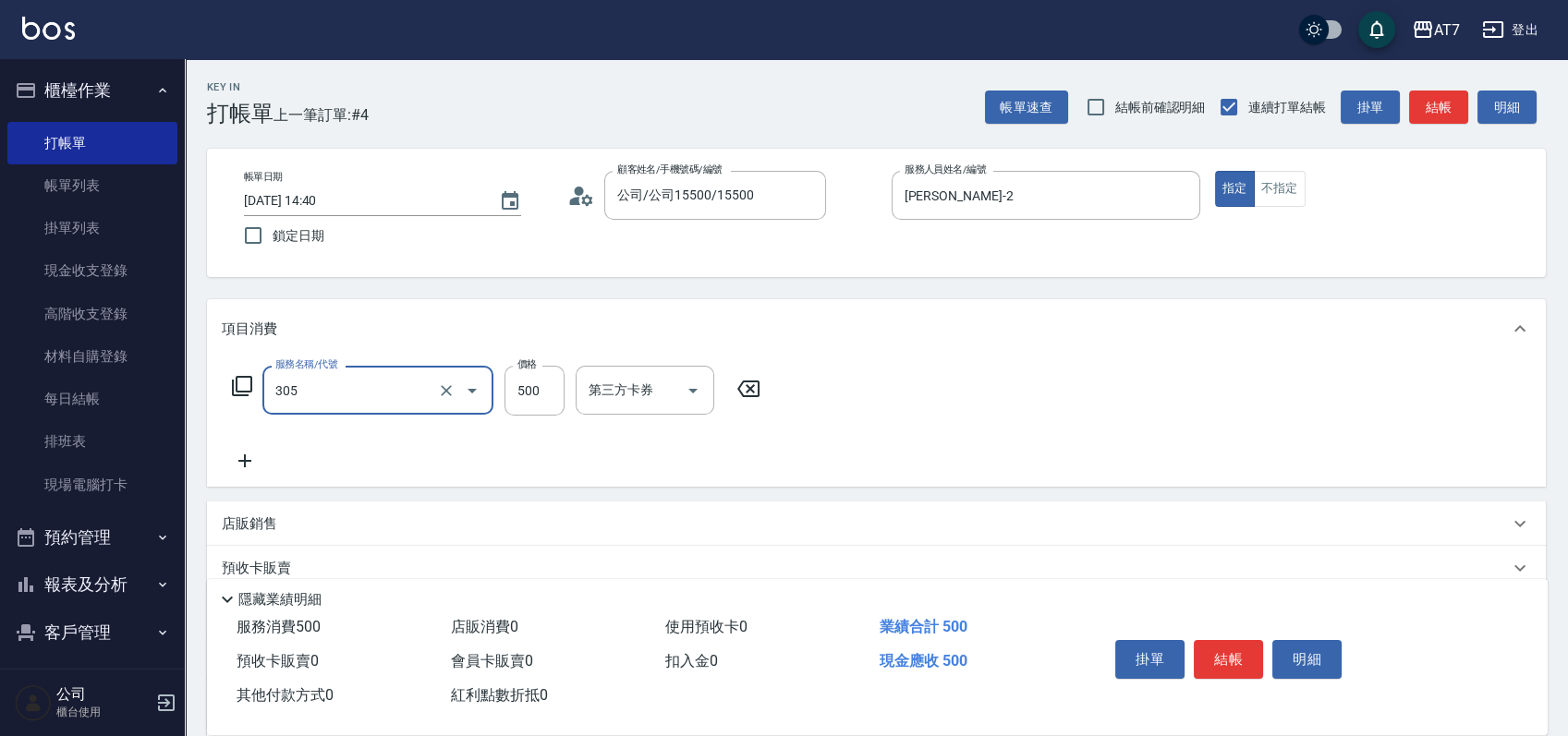
type input "A++剪髮(305)"
type input "0"
type input "65"
type input "60"
type input "650"
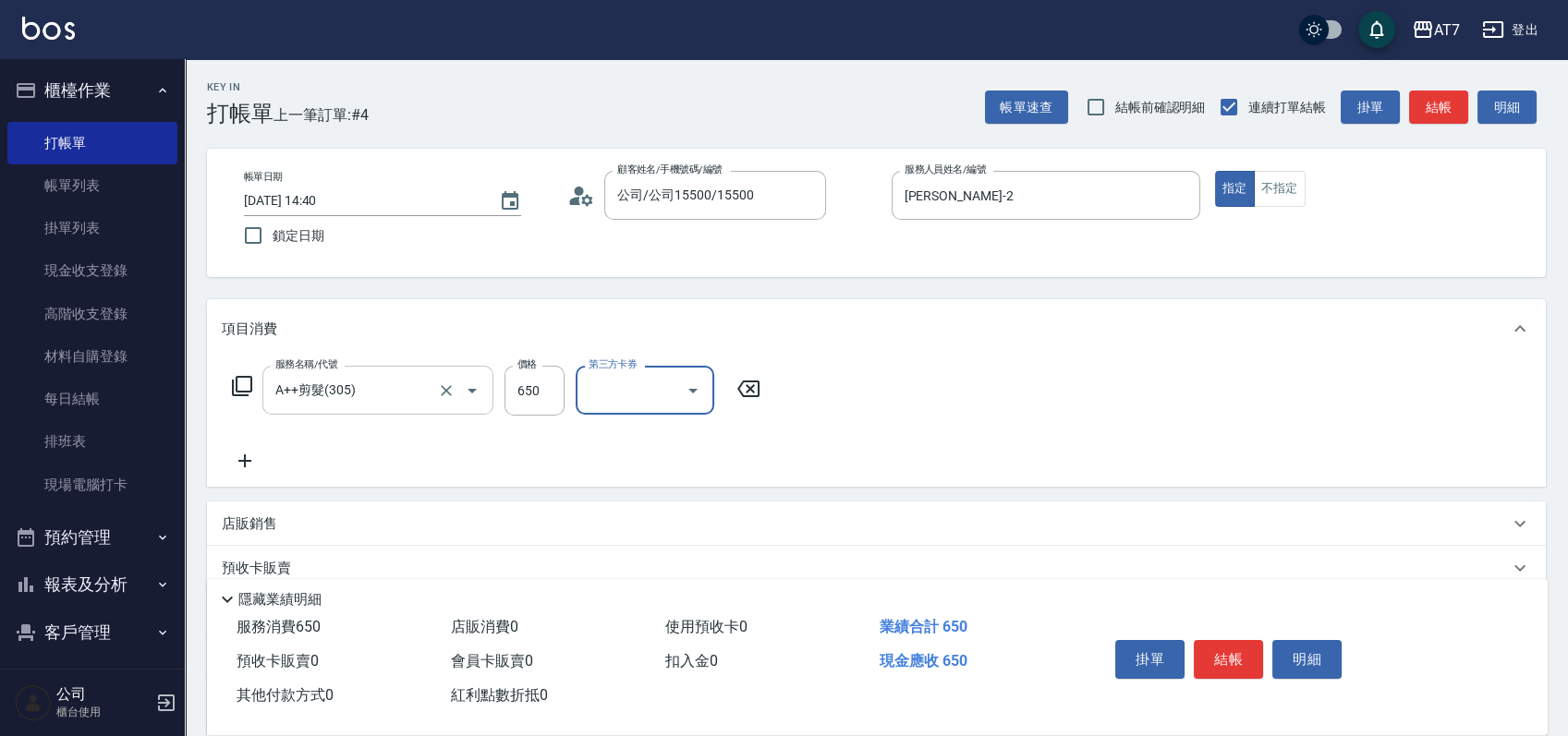
click at [1235, 655] on button "結帳" at bounding box center [1229, 659] width 69 height 39
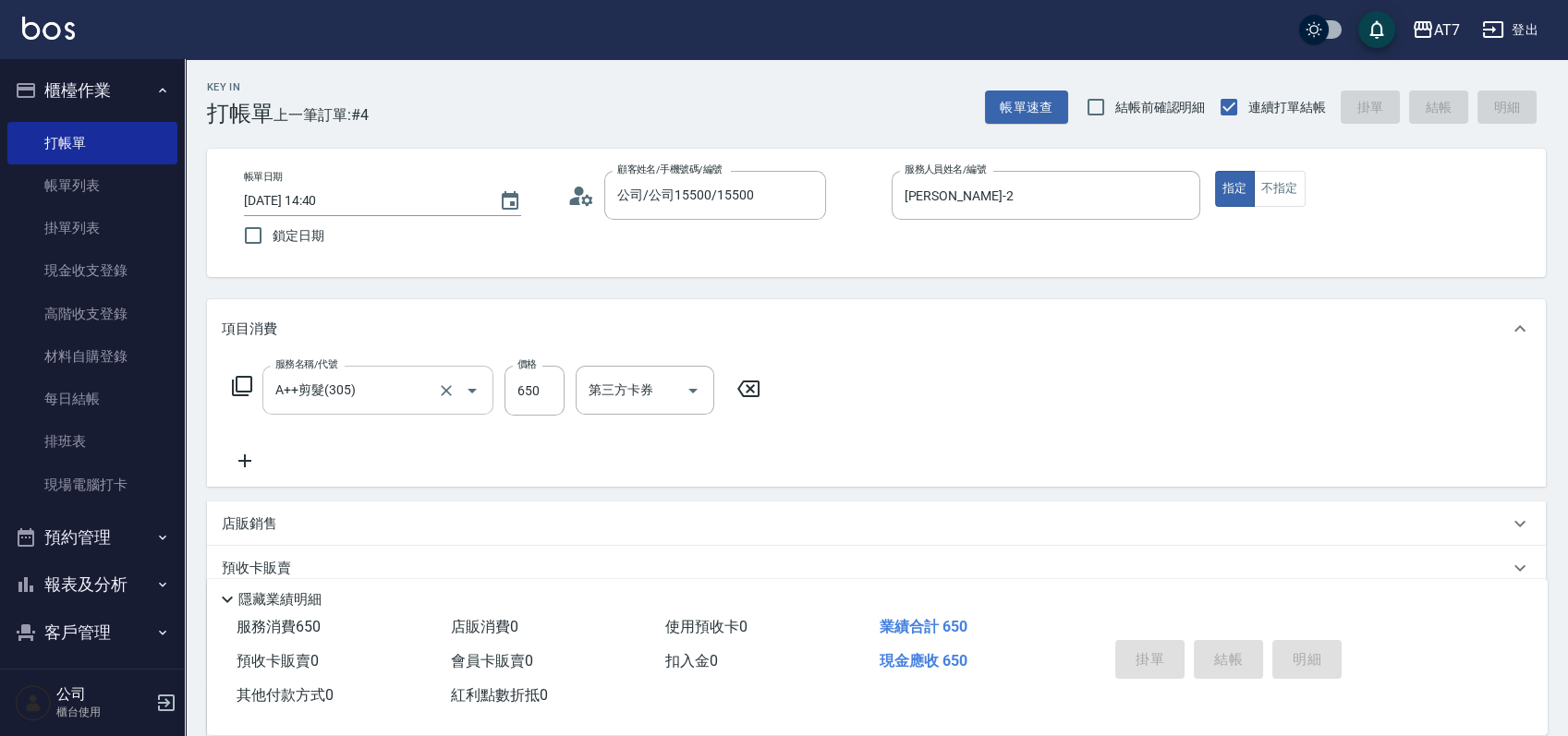
type input "0"
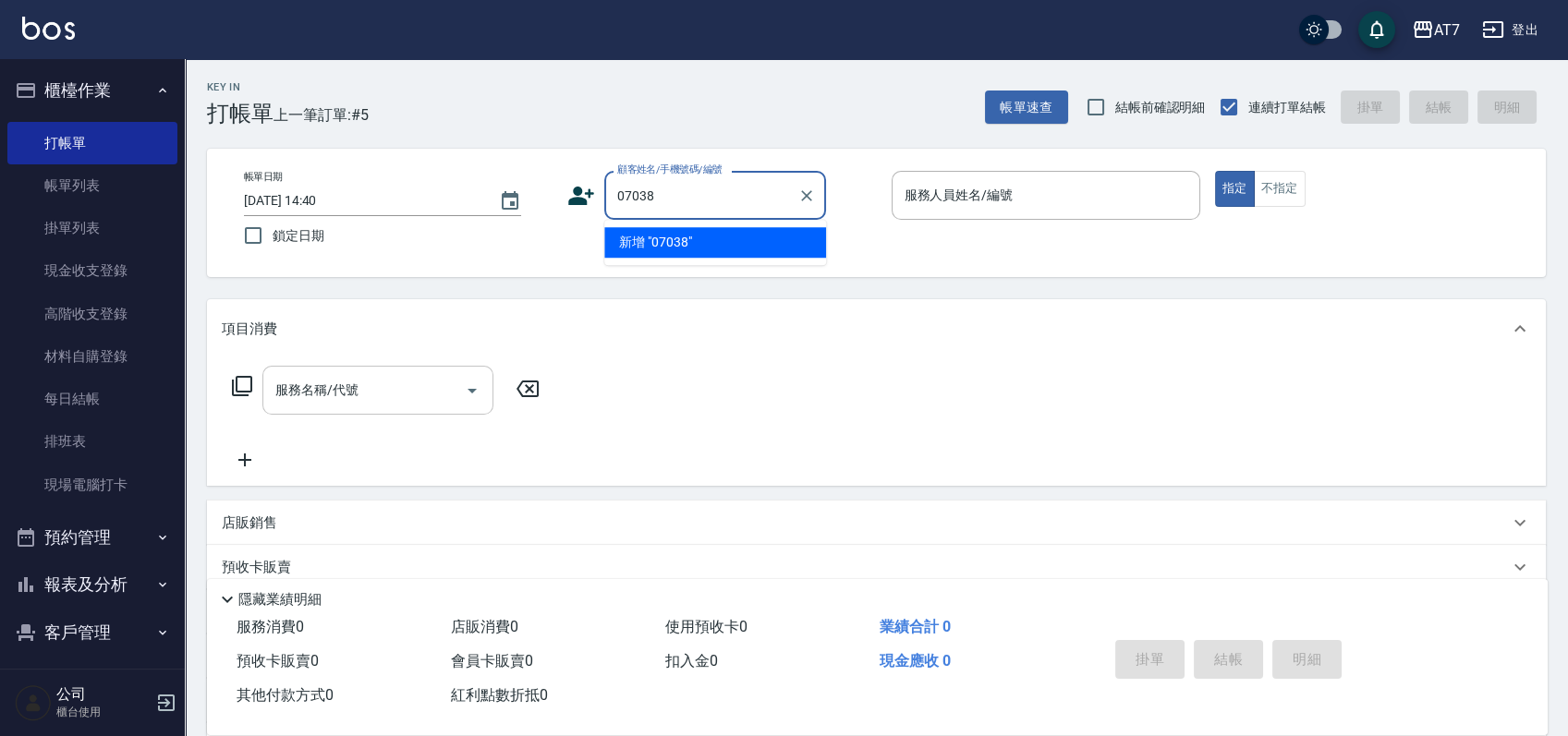
type input "07038"
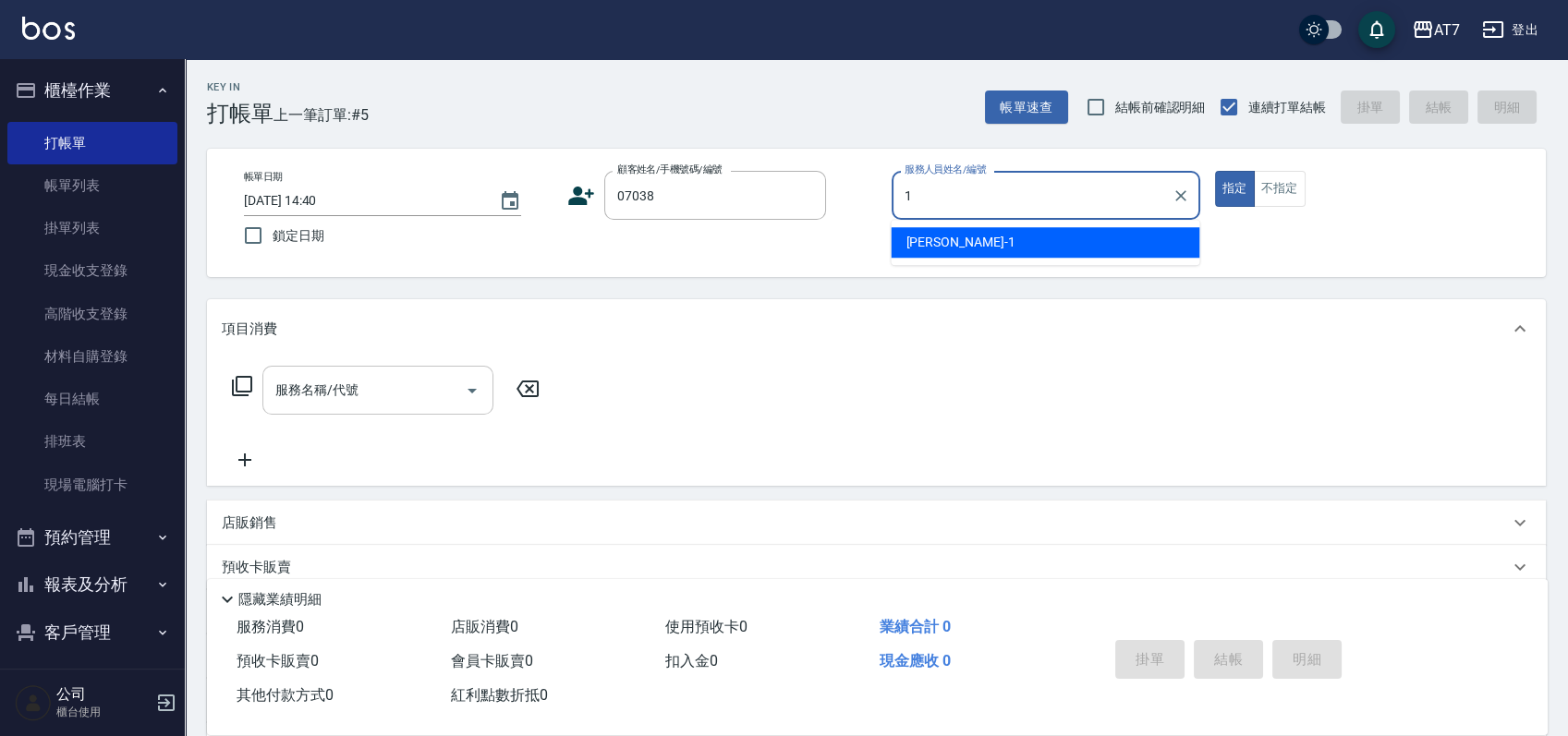
type input "[PERSON_NAME]-1"
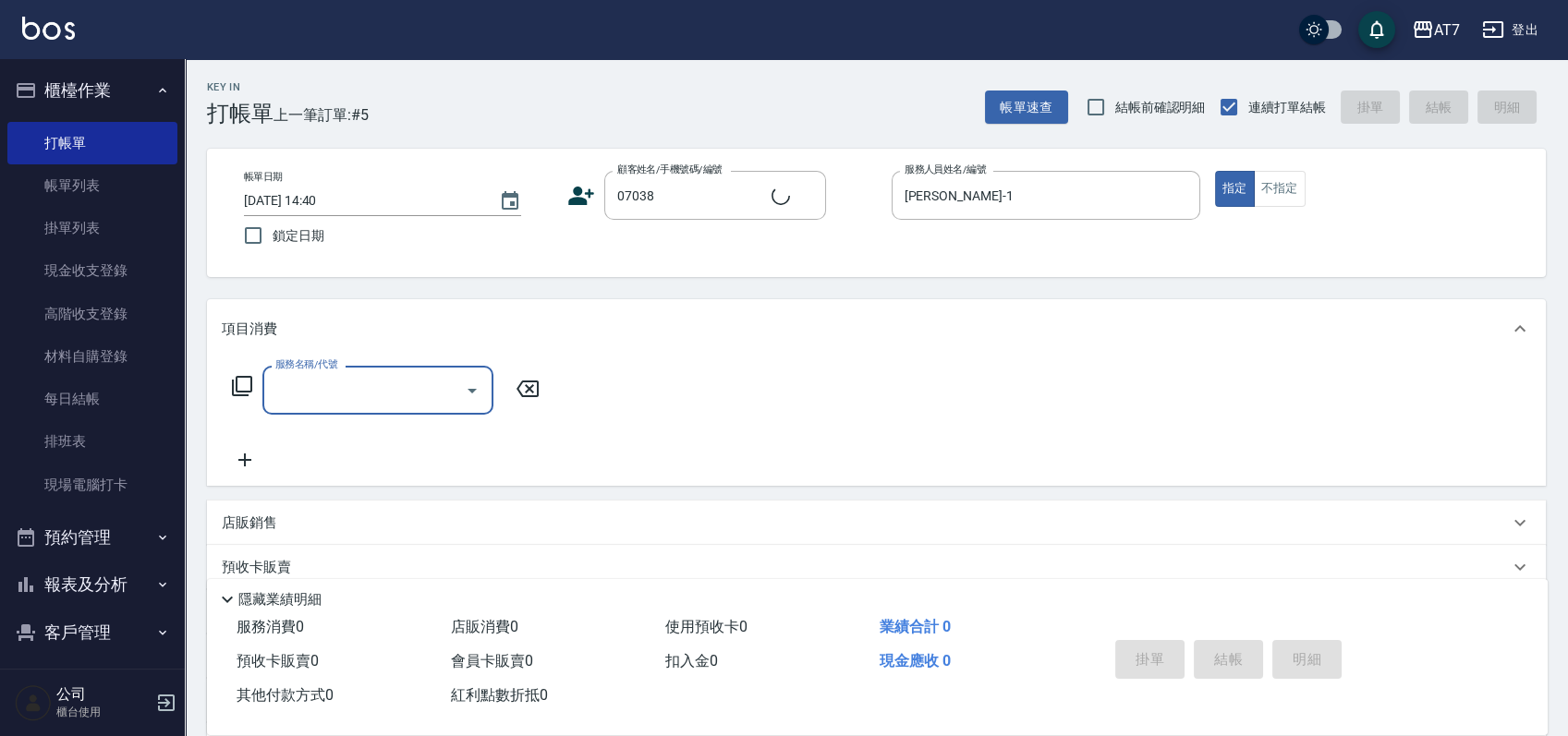
type input "公司/公司07038/07038"
type input "302"
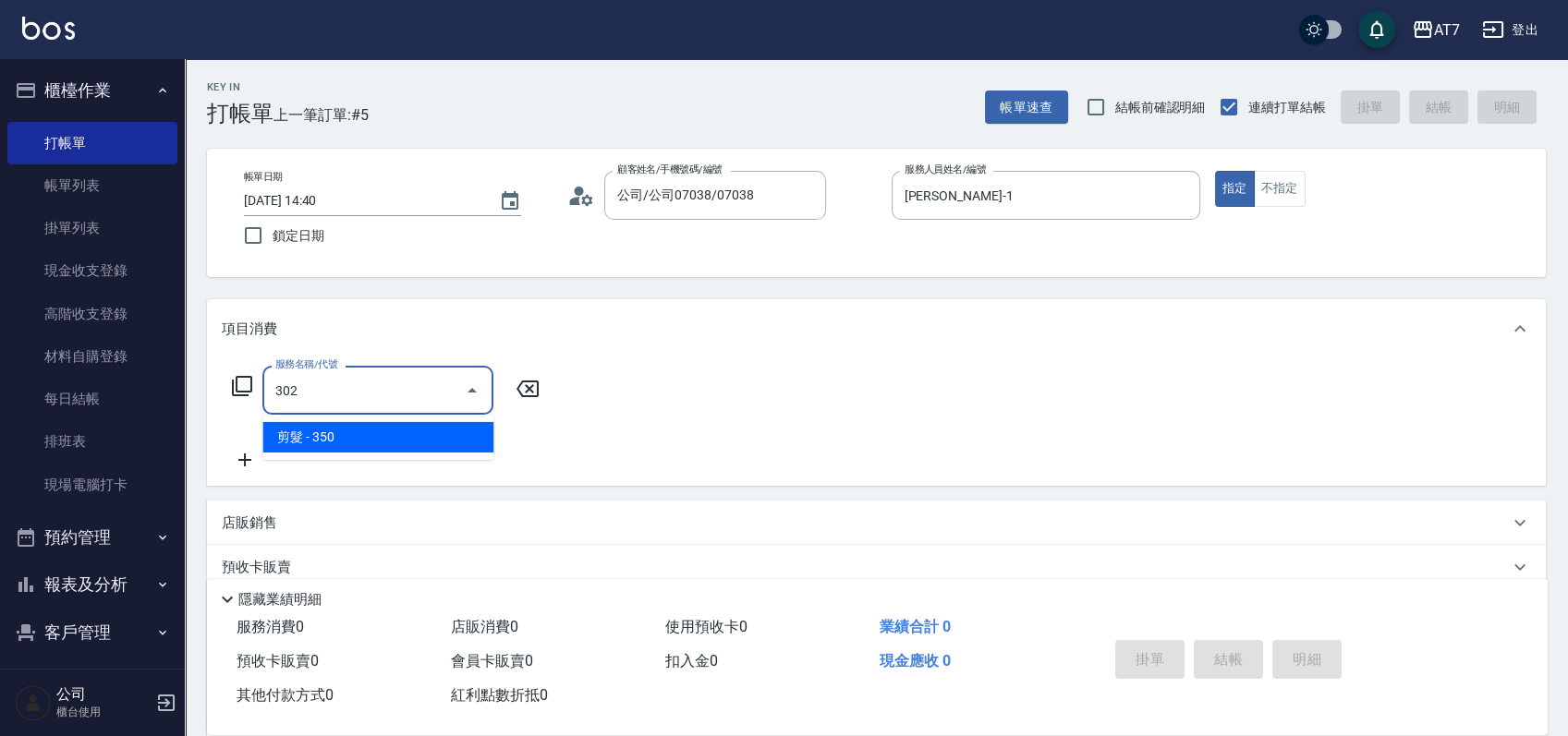
type input "30"
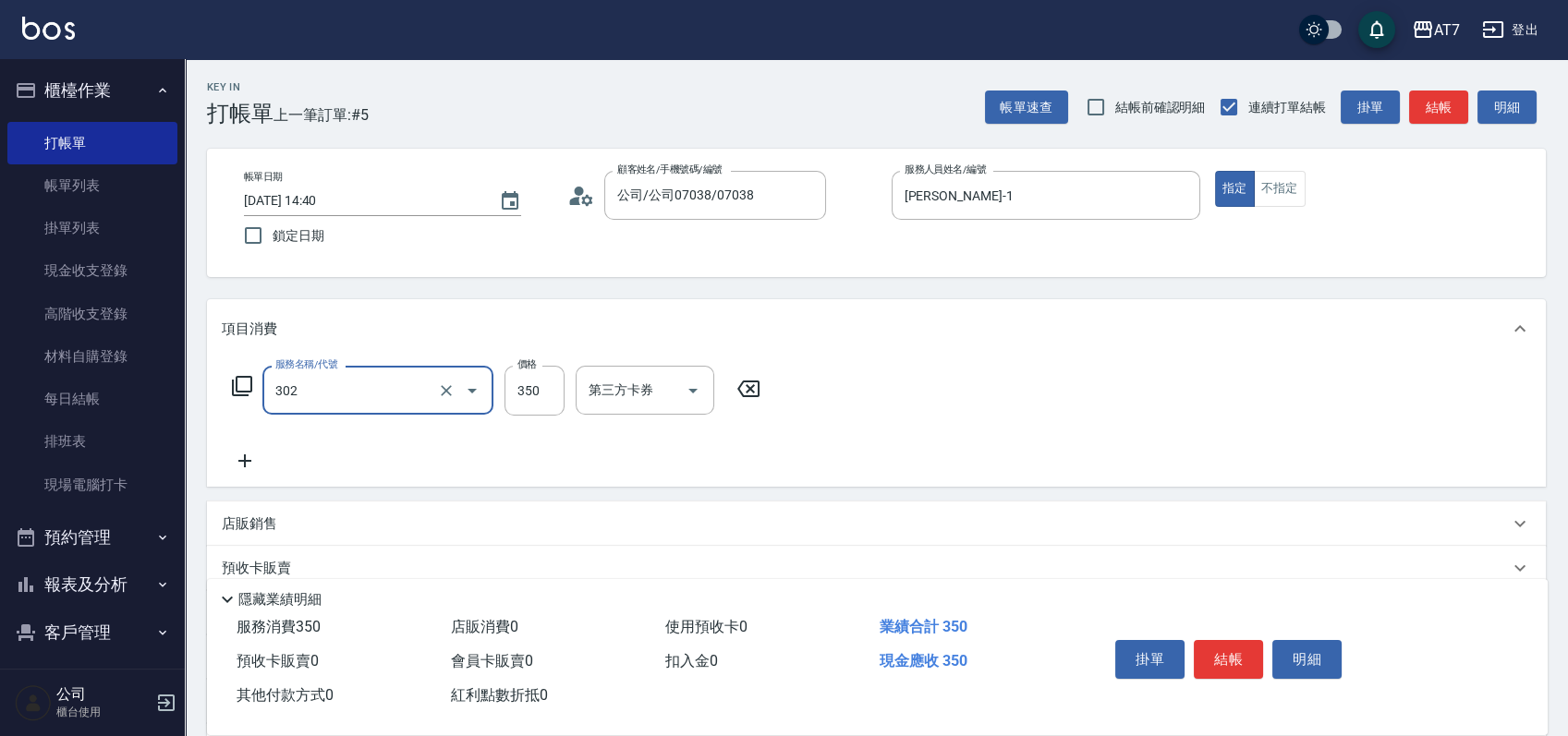
type input "剪髮(302)"
click at [1235, 655] on button "結帳" at bounding box center [1229, 659] width 69 height 39
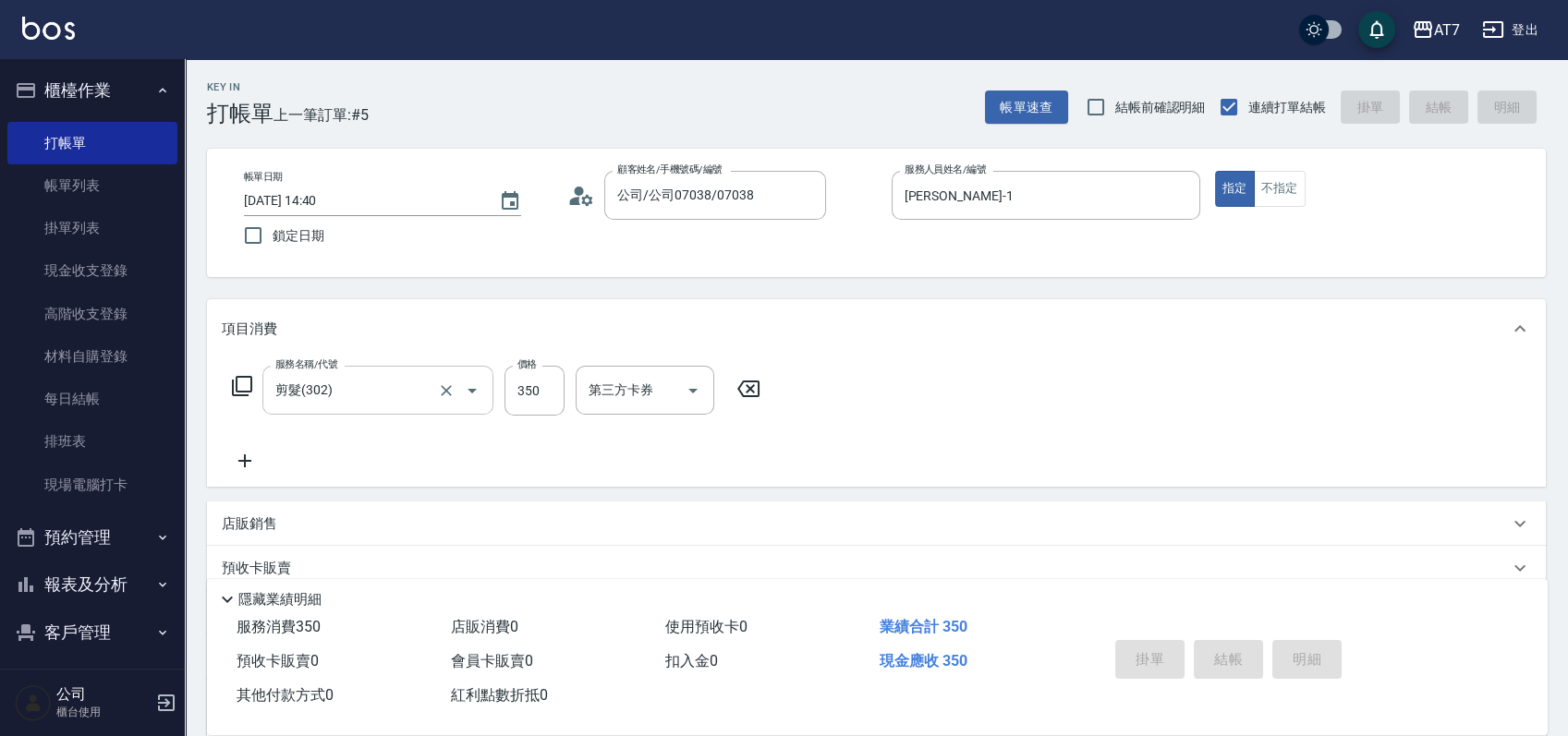
type input "0"
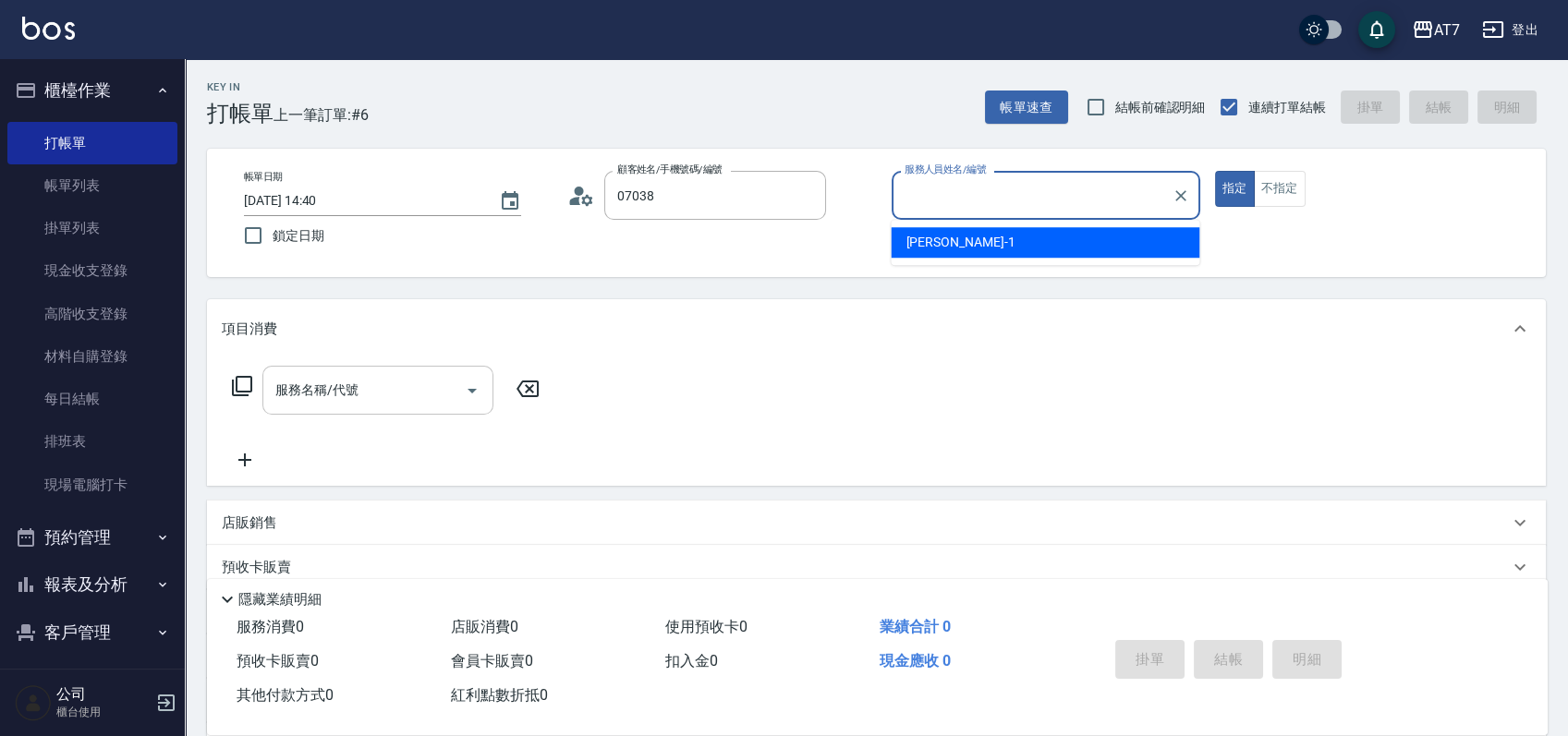
type input "公司/公司07038/07038"
type input "奇咪-11"
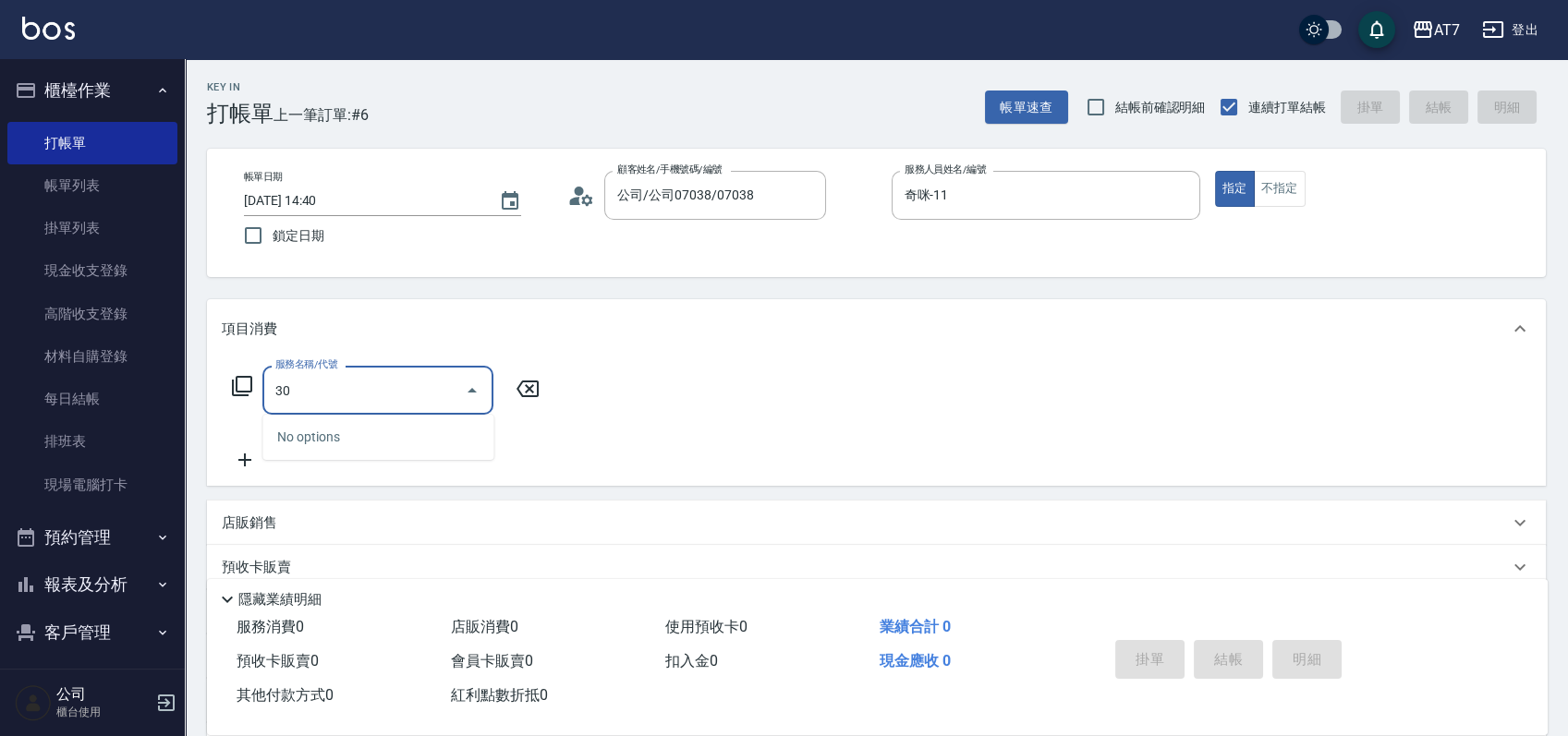
type input "302"
type input "30"
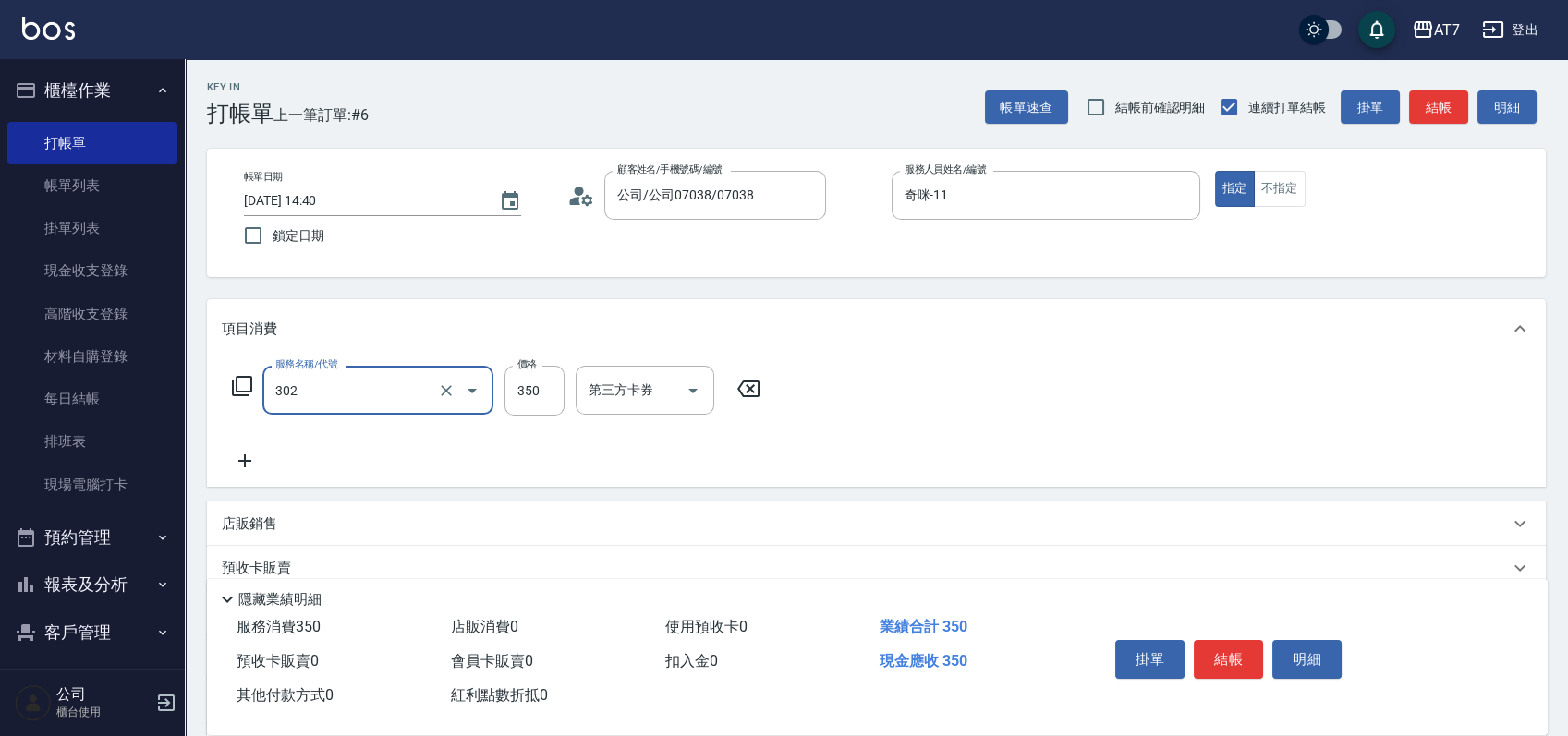
type input "剪髮(302)"
click at [1235, 655] on button "結帳" at bounding box center [1229, 659] width 69 height 39
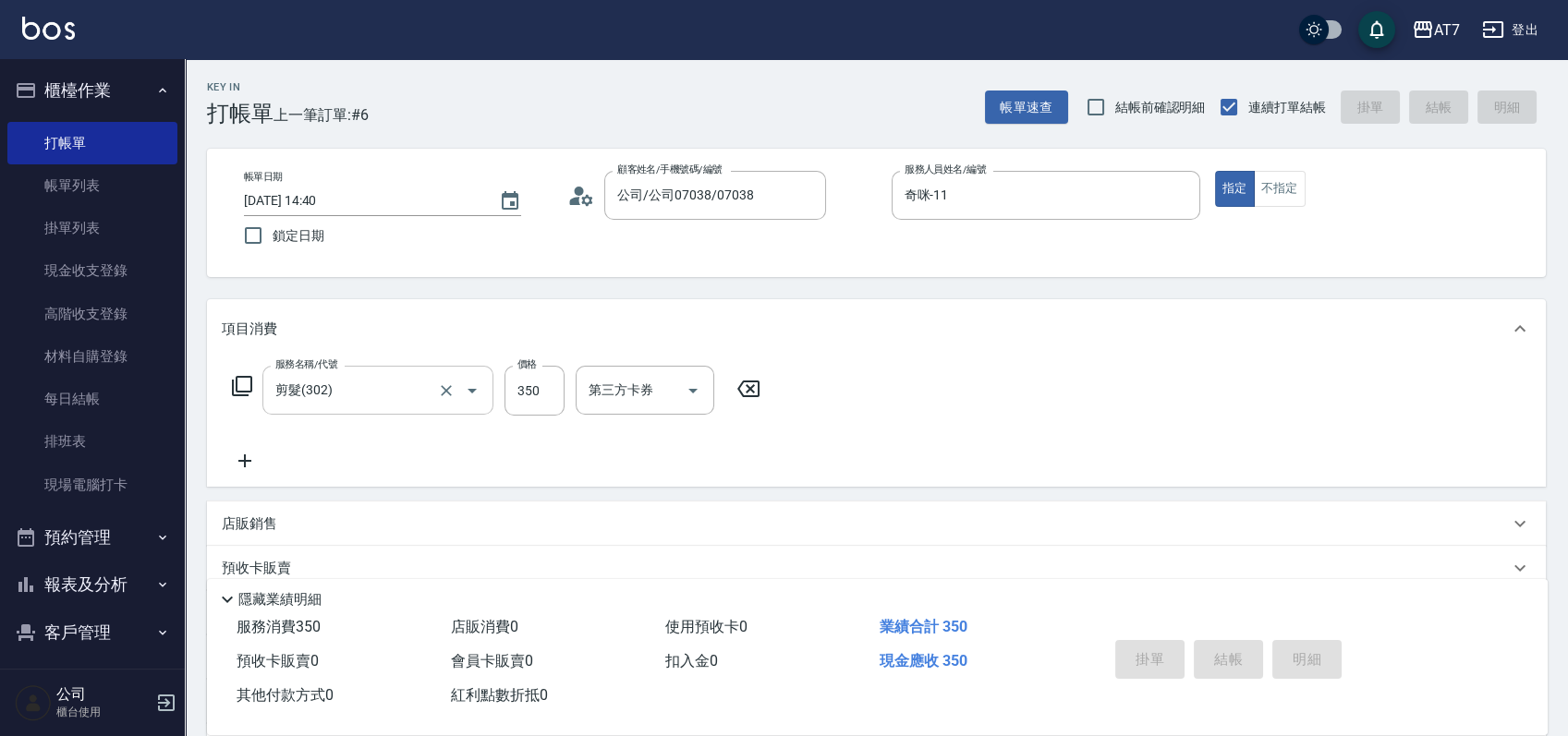
type input "0"
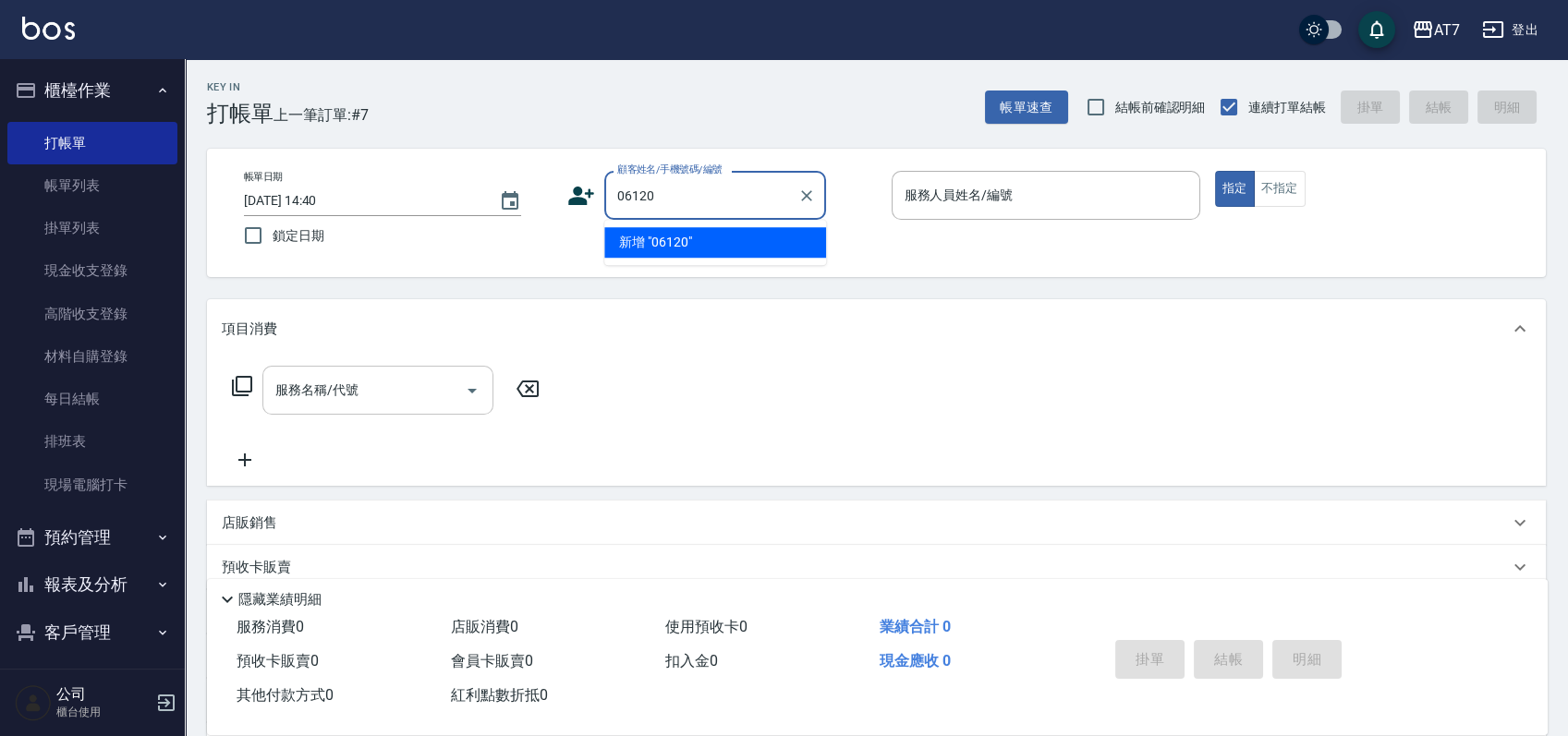
type input "06120"
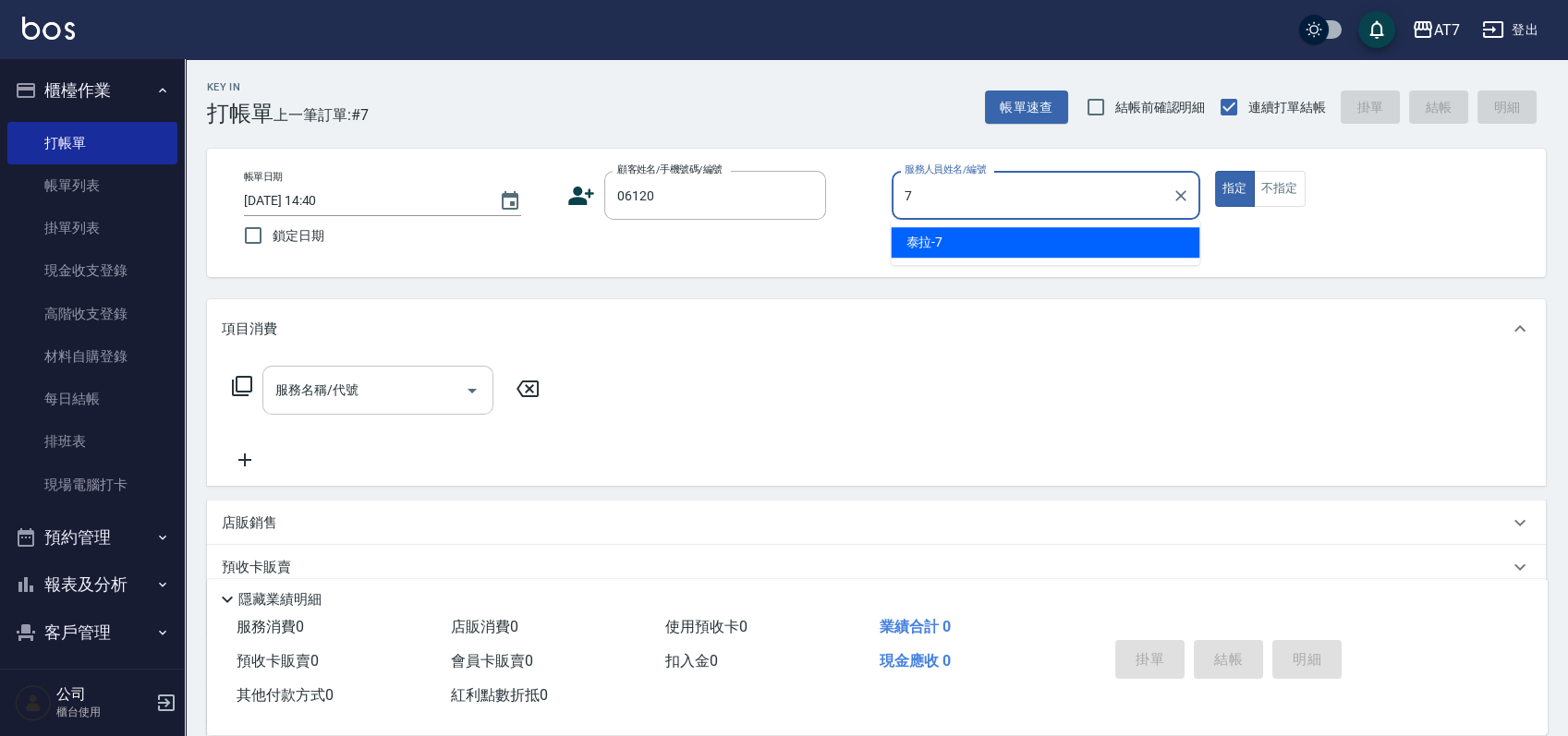
type input "[PERSON_NAME]-7"
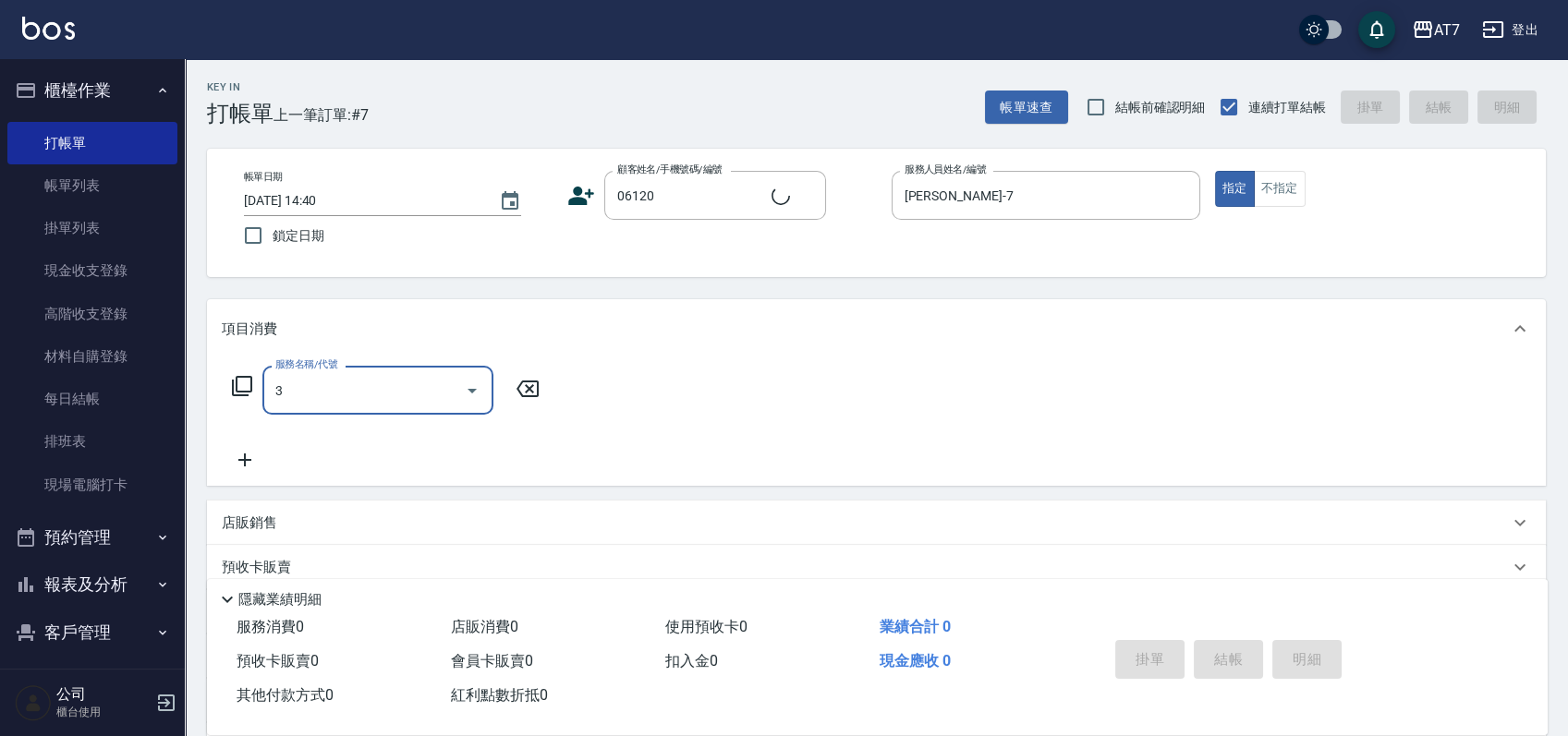
type input "30"
type input "公司單/06120-1/06120"
type input "300"
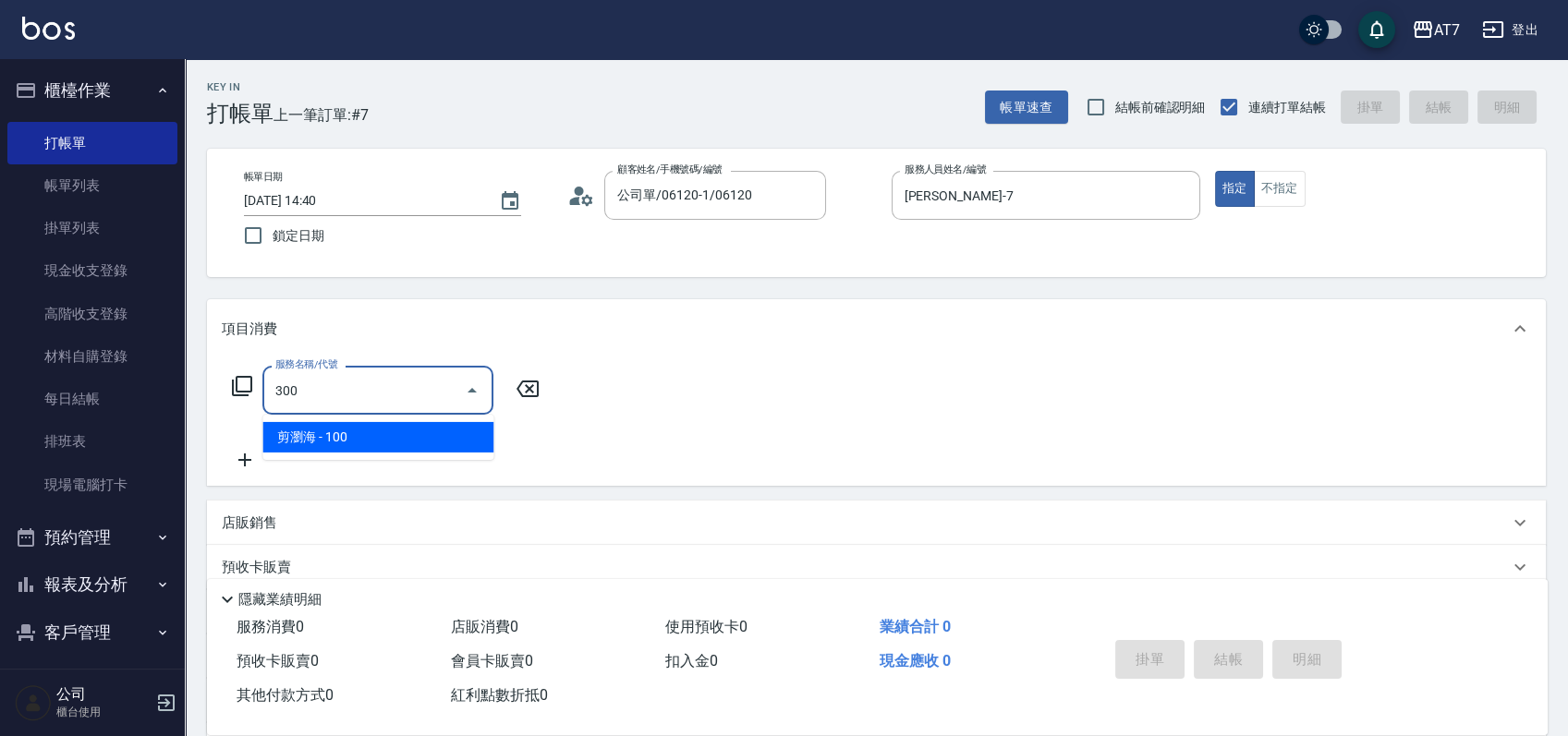
type input "10"
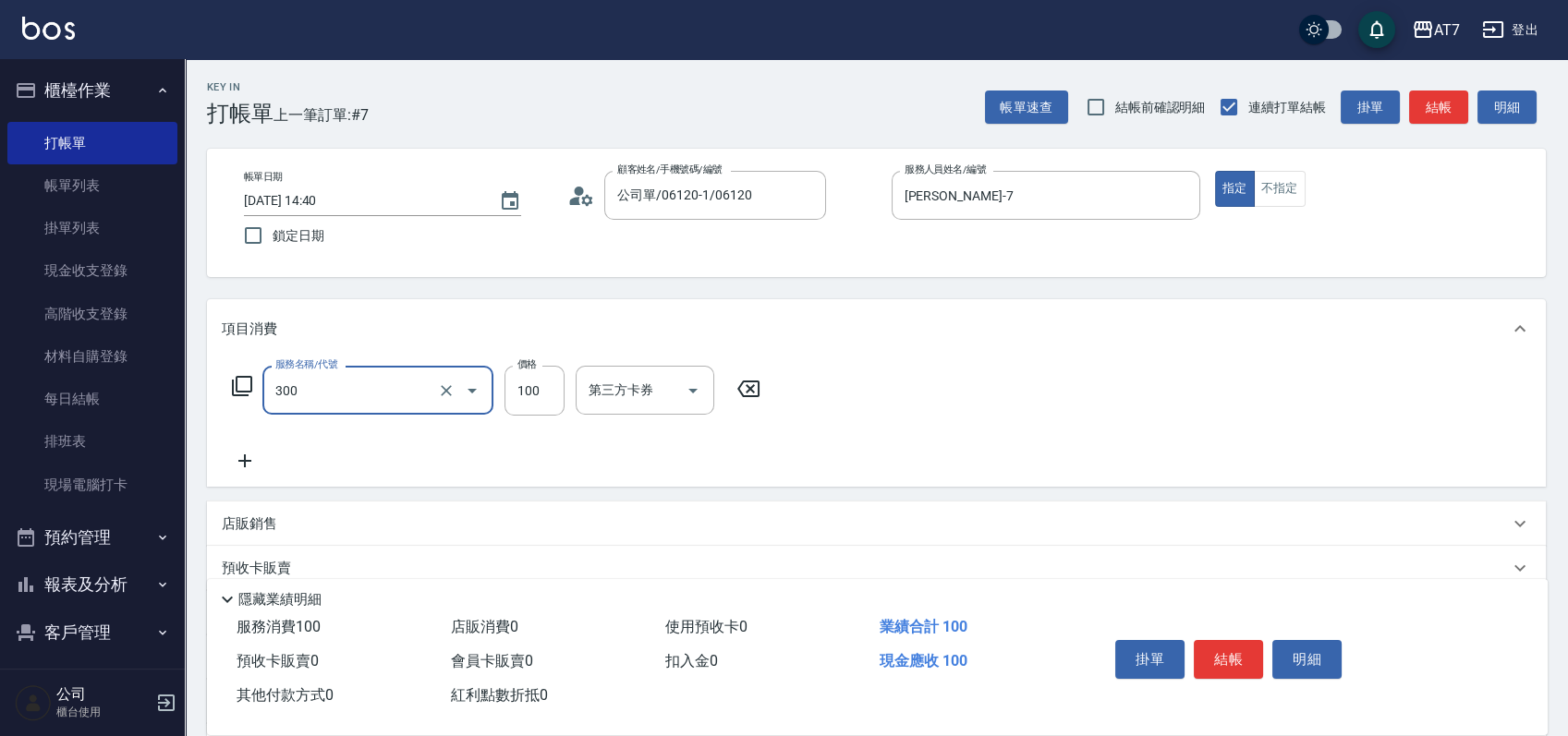
type input "剪瀏海(300)"
click at [1235, 655] on button "結帳" at bounding box center [1229, 659] width 69 height 39
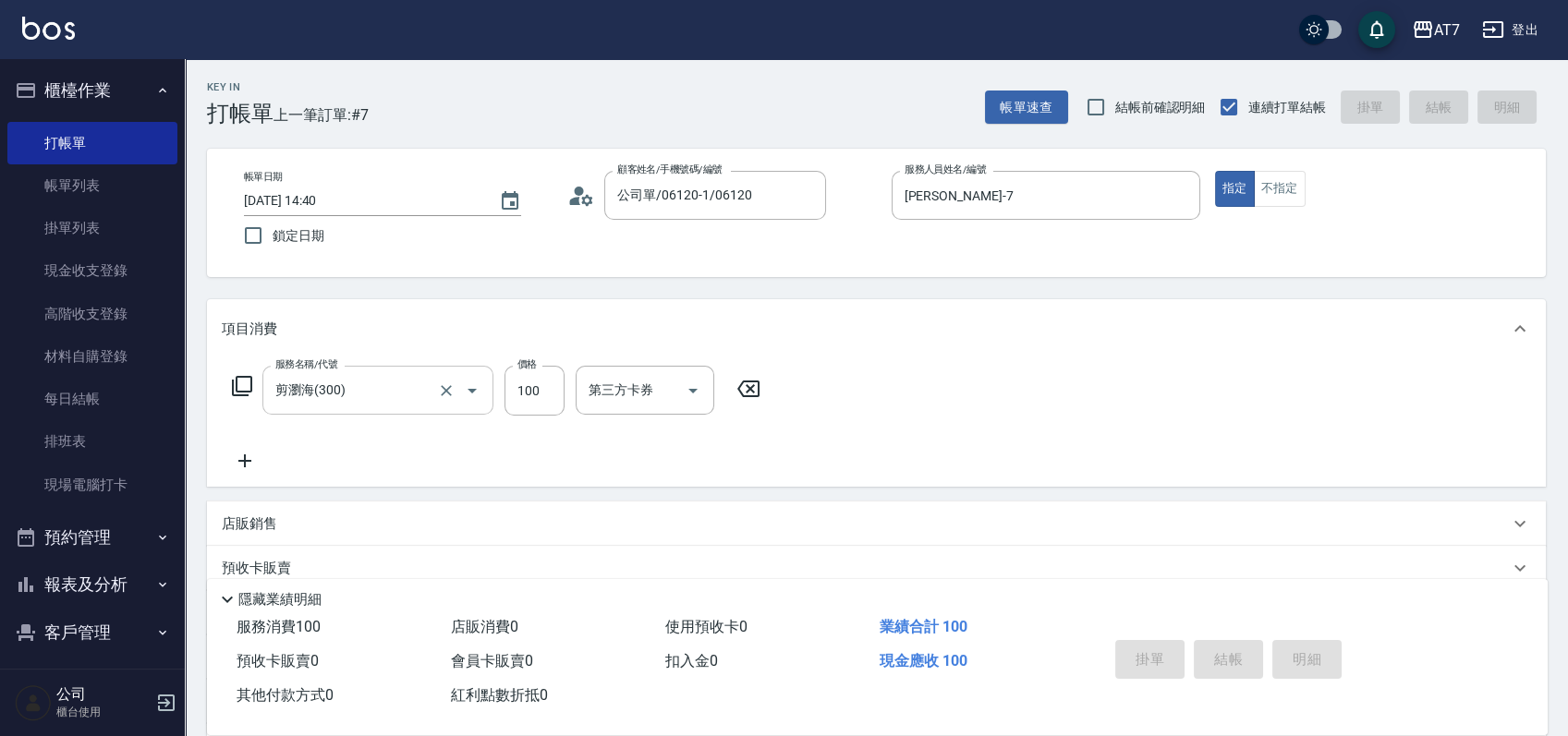
type input "[DATE] 14:41"
type input "0"
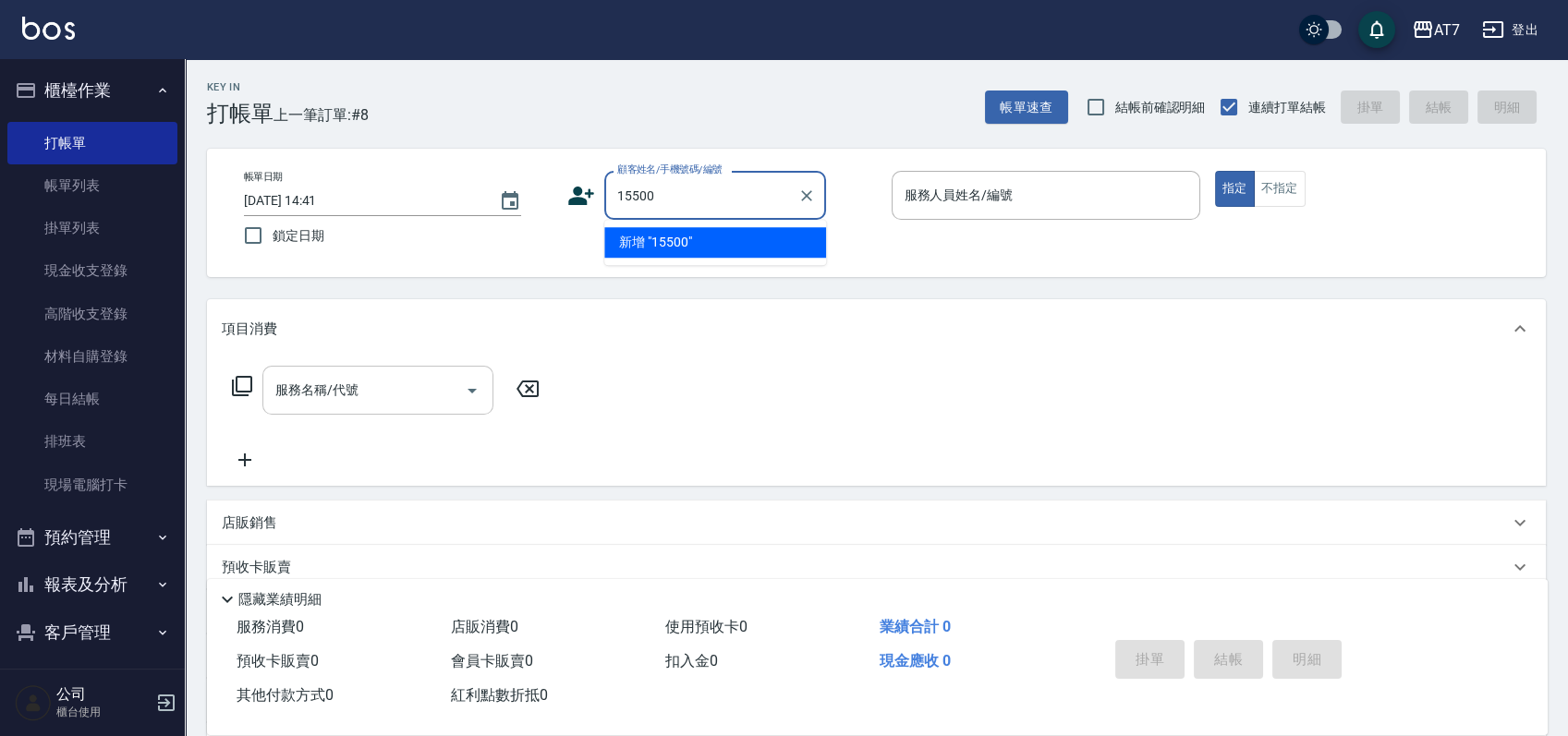
type input "15500"
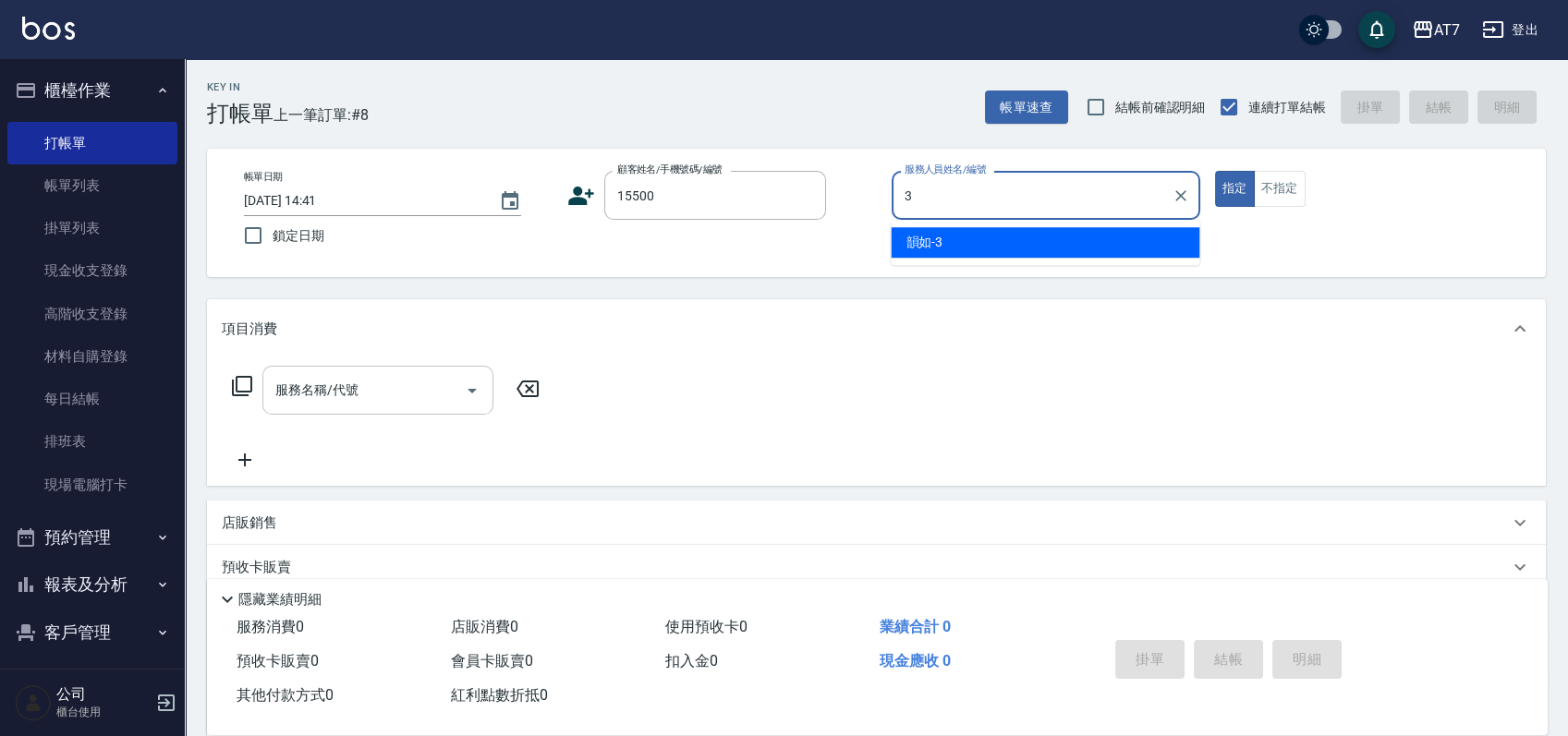
type input "韻如-3"
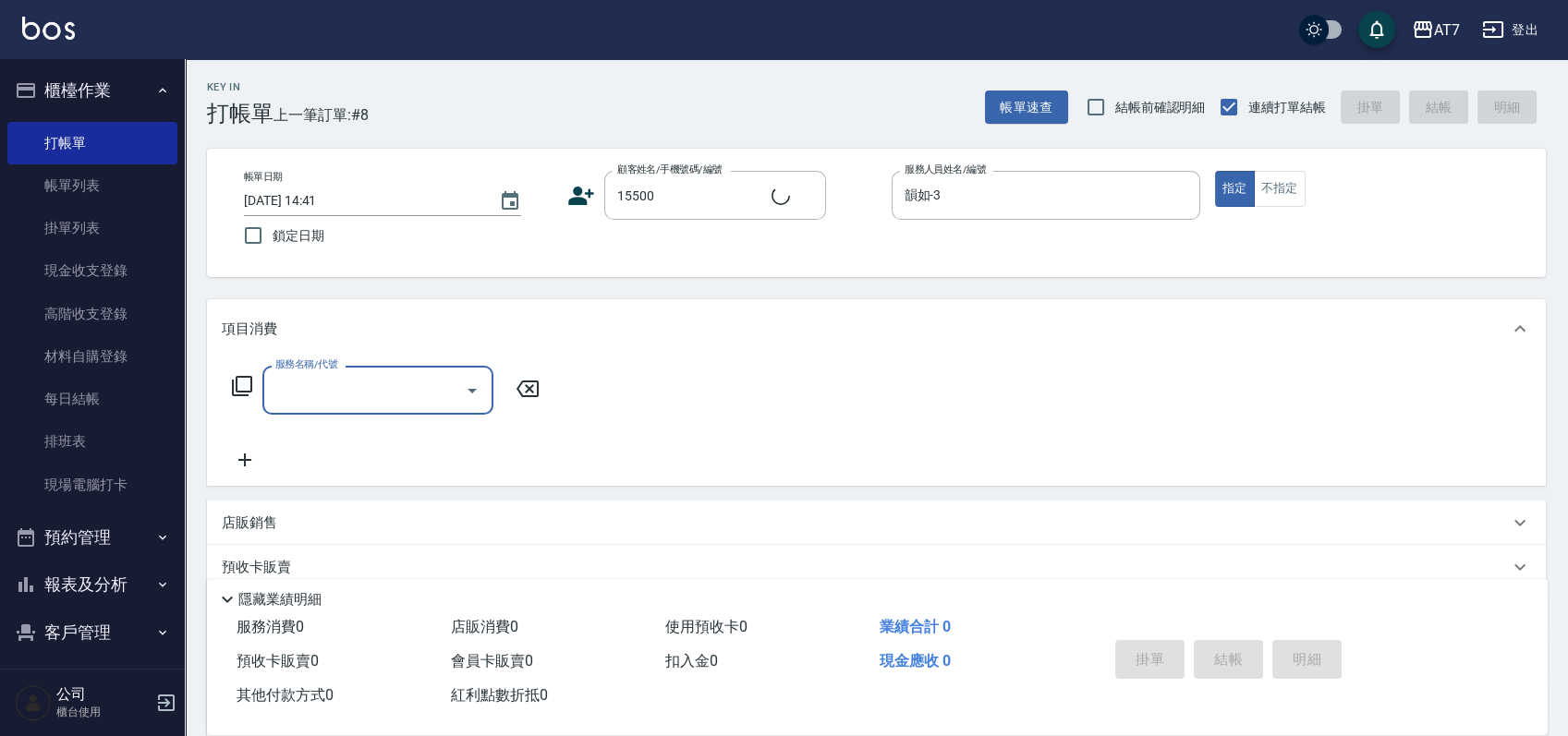
type input "公司/公司15500/15500"
type input "500"
type input "30"
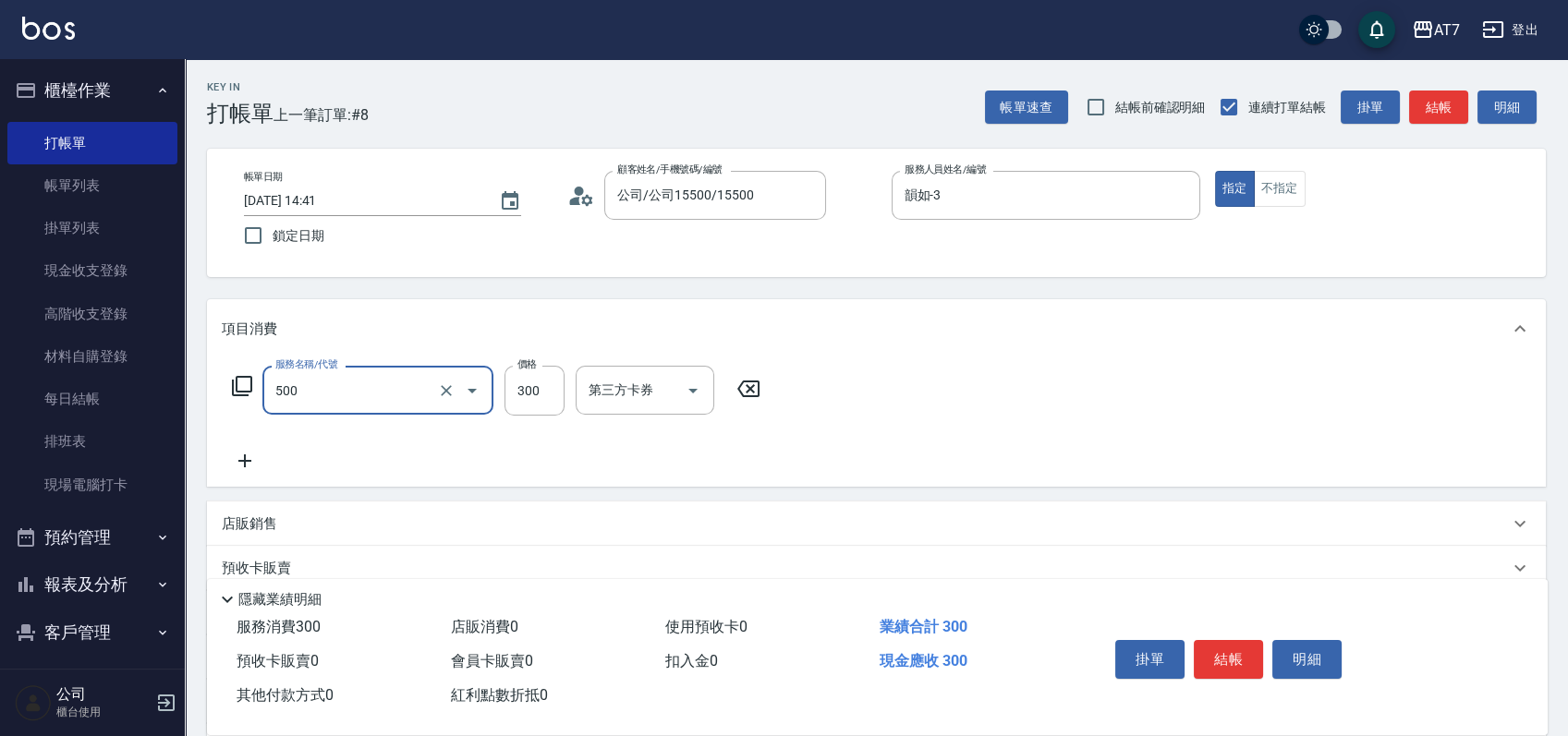
type input "洗髮(500)"
type input "0"
type input "25"
type input "20"
type input "250"
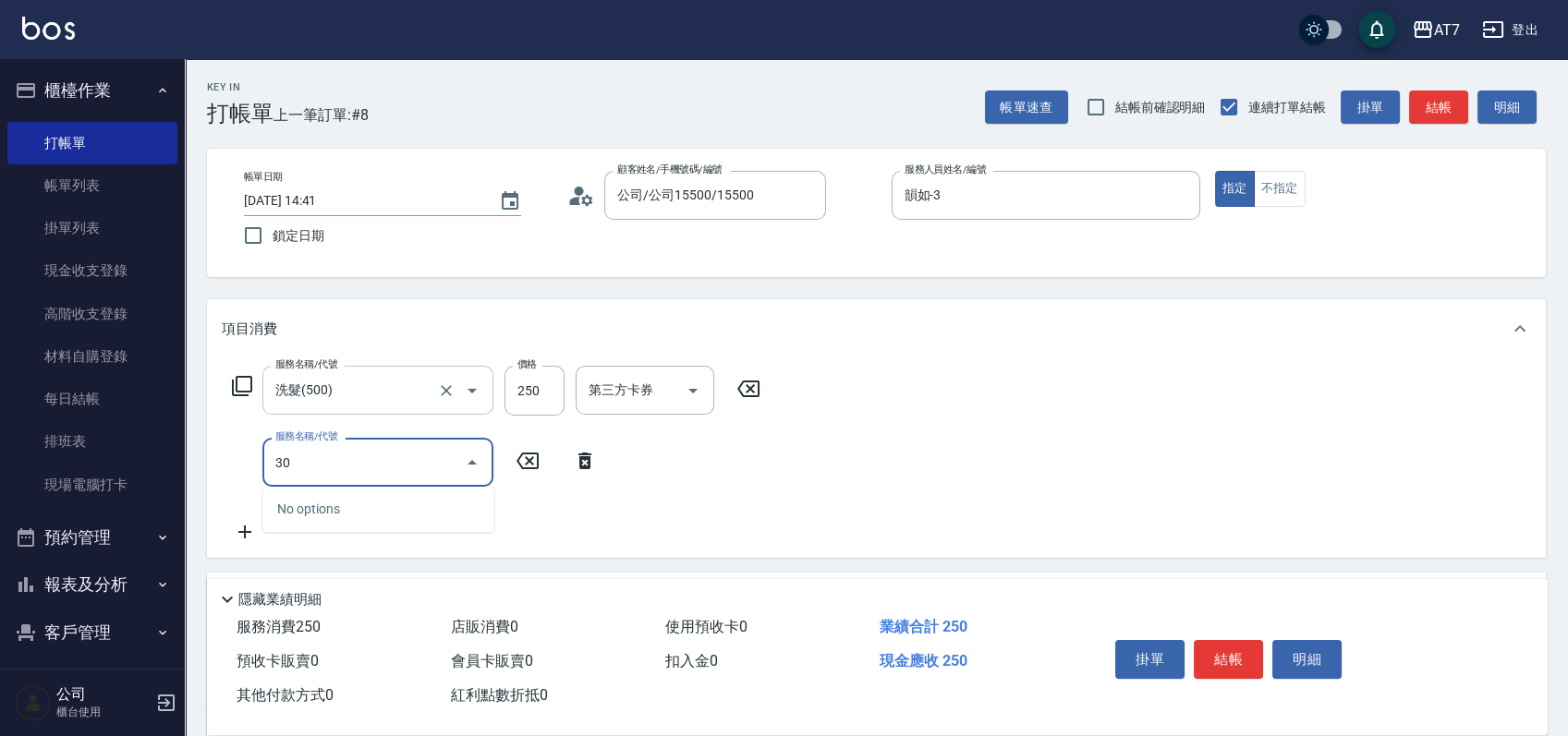
type input "302"
type input "60"
type input "剪髮(302)"
click at [1235, 655] on button "結帳" at bounding box center [1229, 659] width 69 height 39
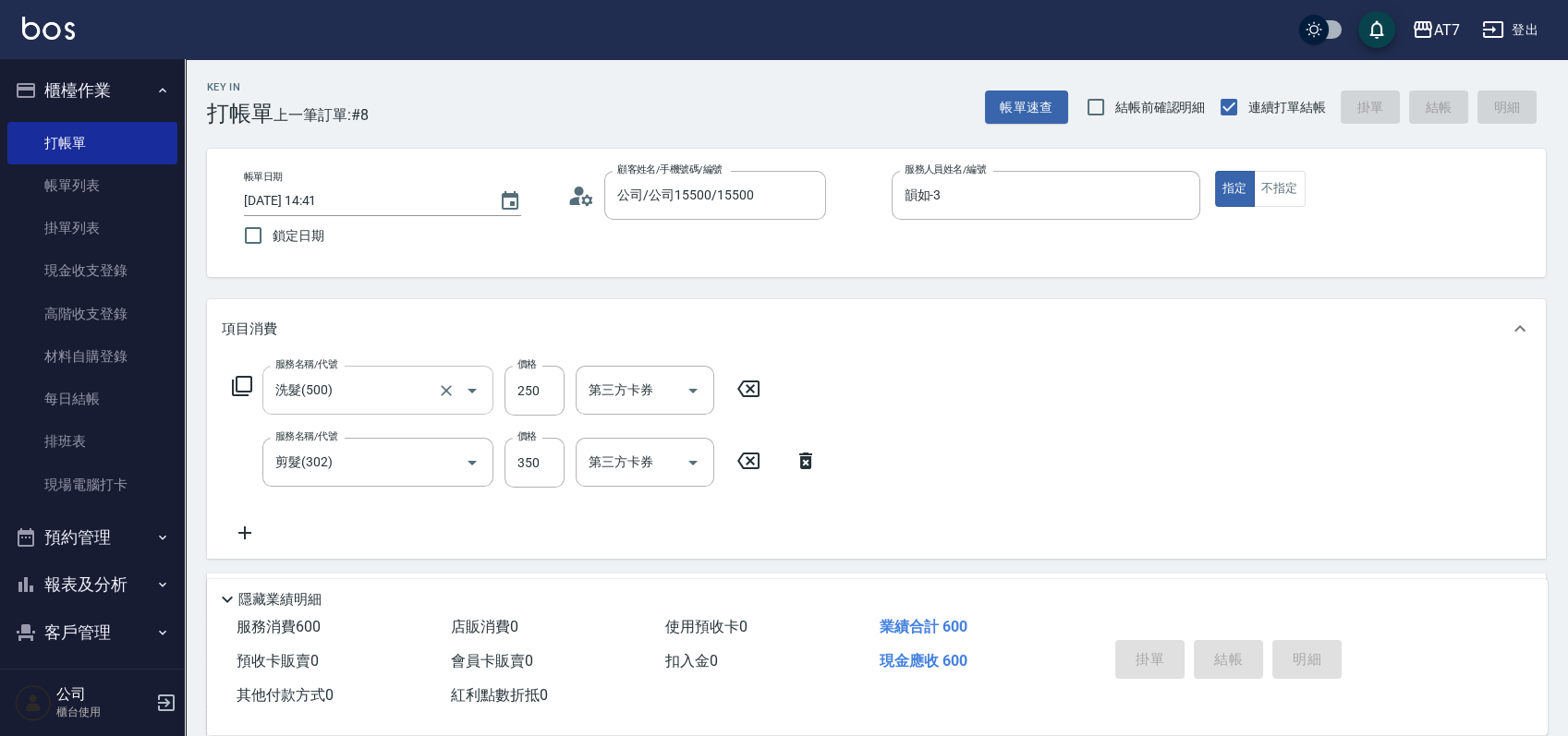
type input "0"
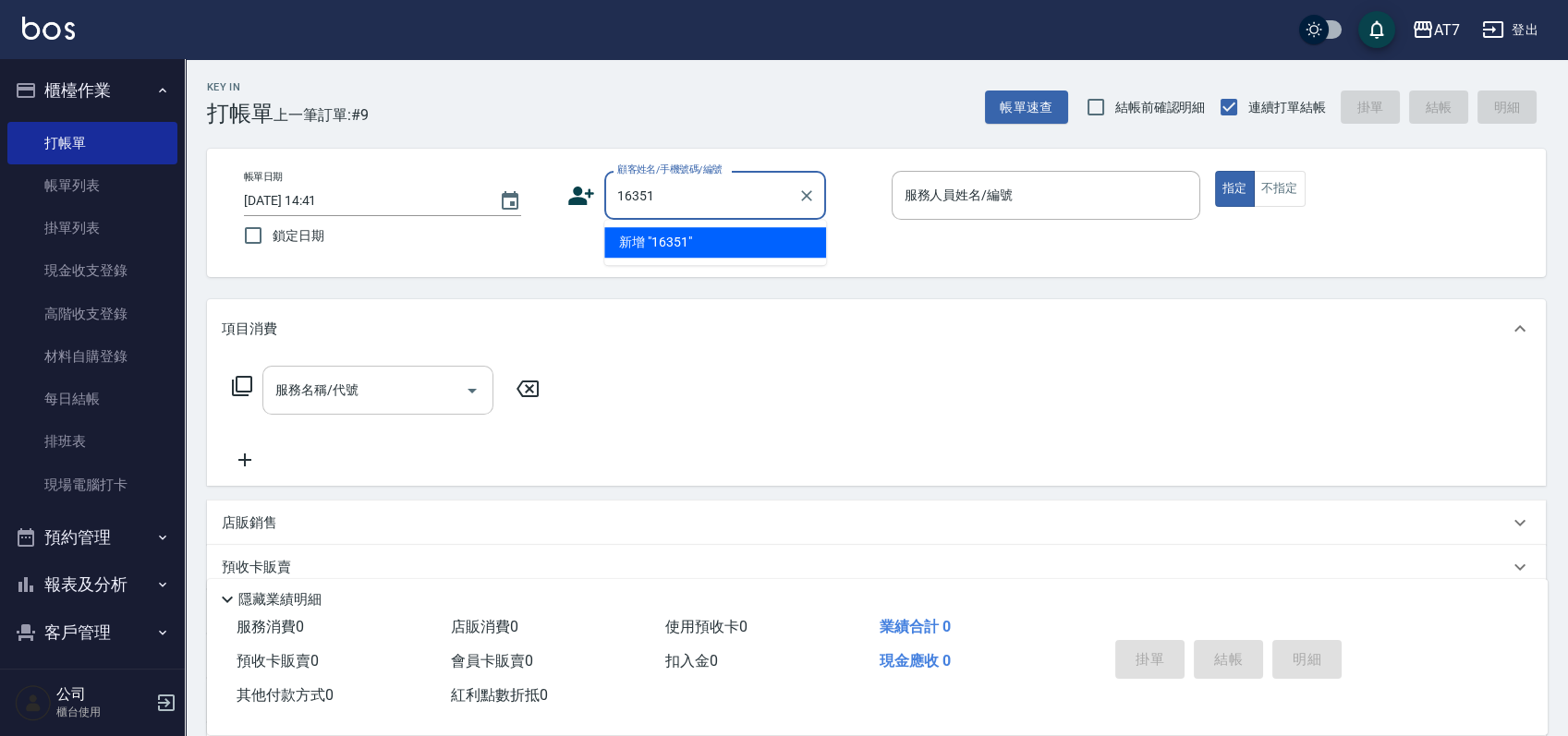
type input "16351"
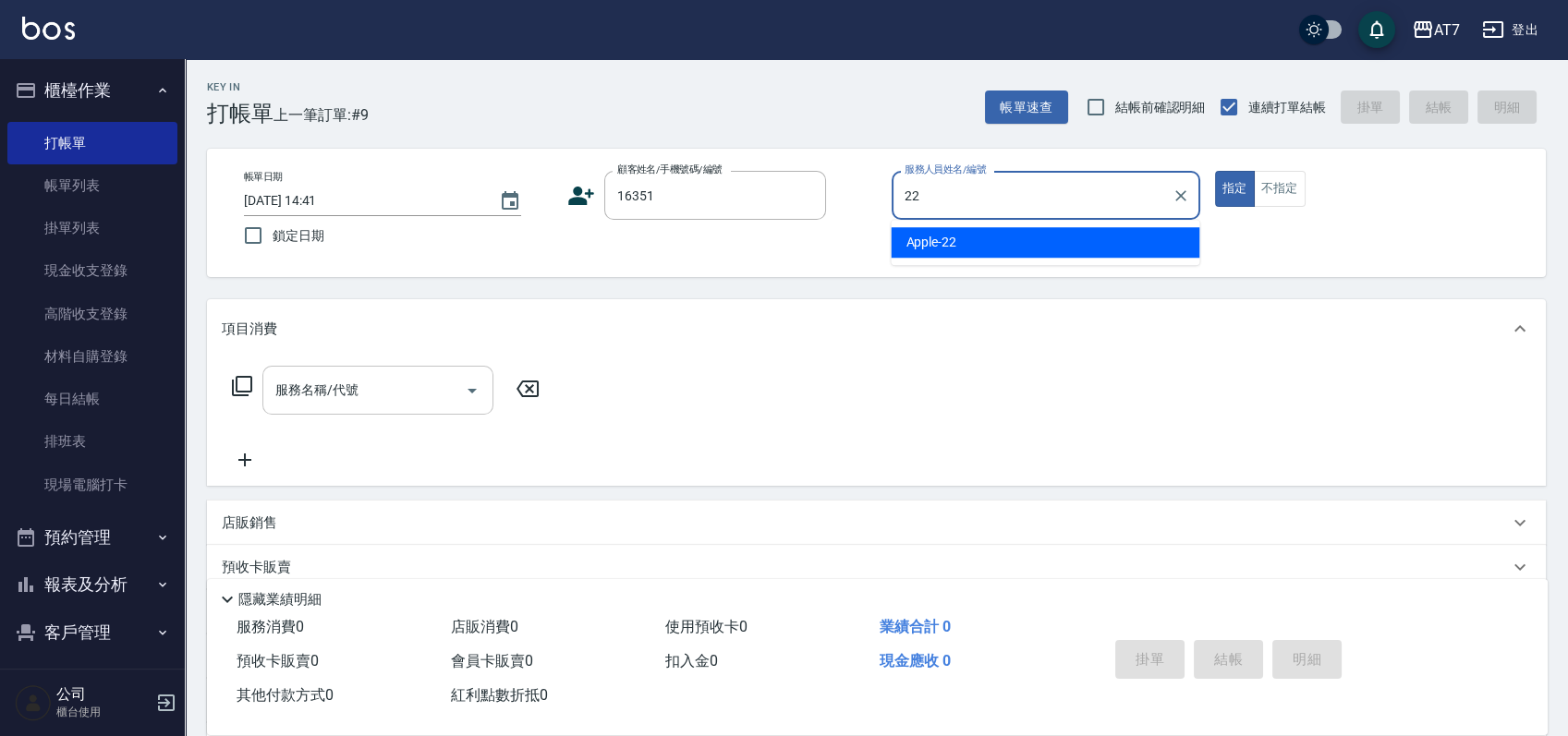
type input "Apple-22"
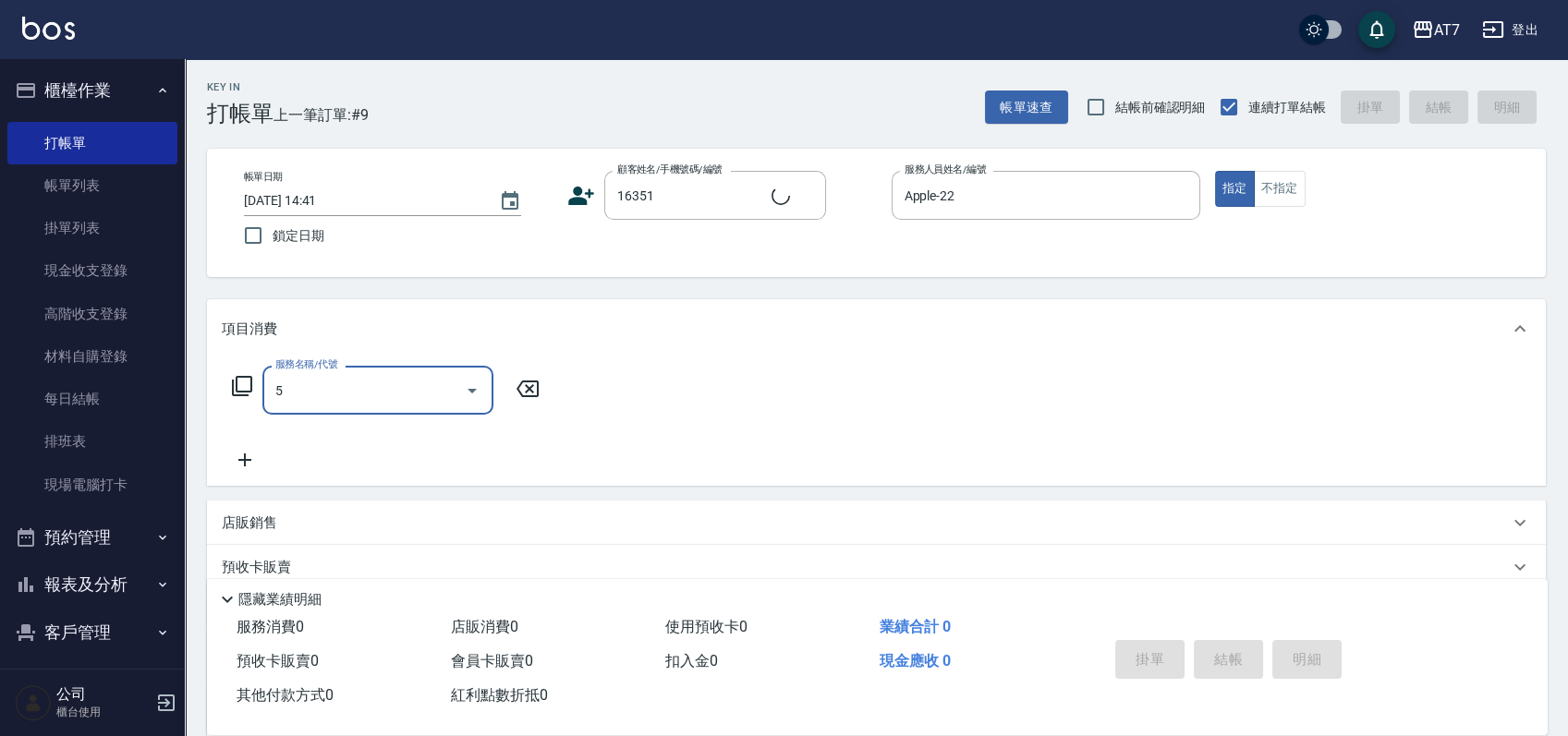
type input "50"
type input "公司/公司16351/16351"
type input "500"
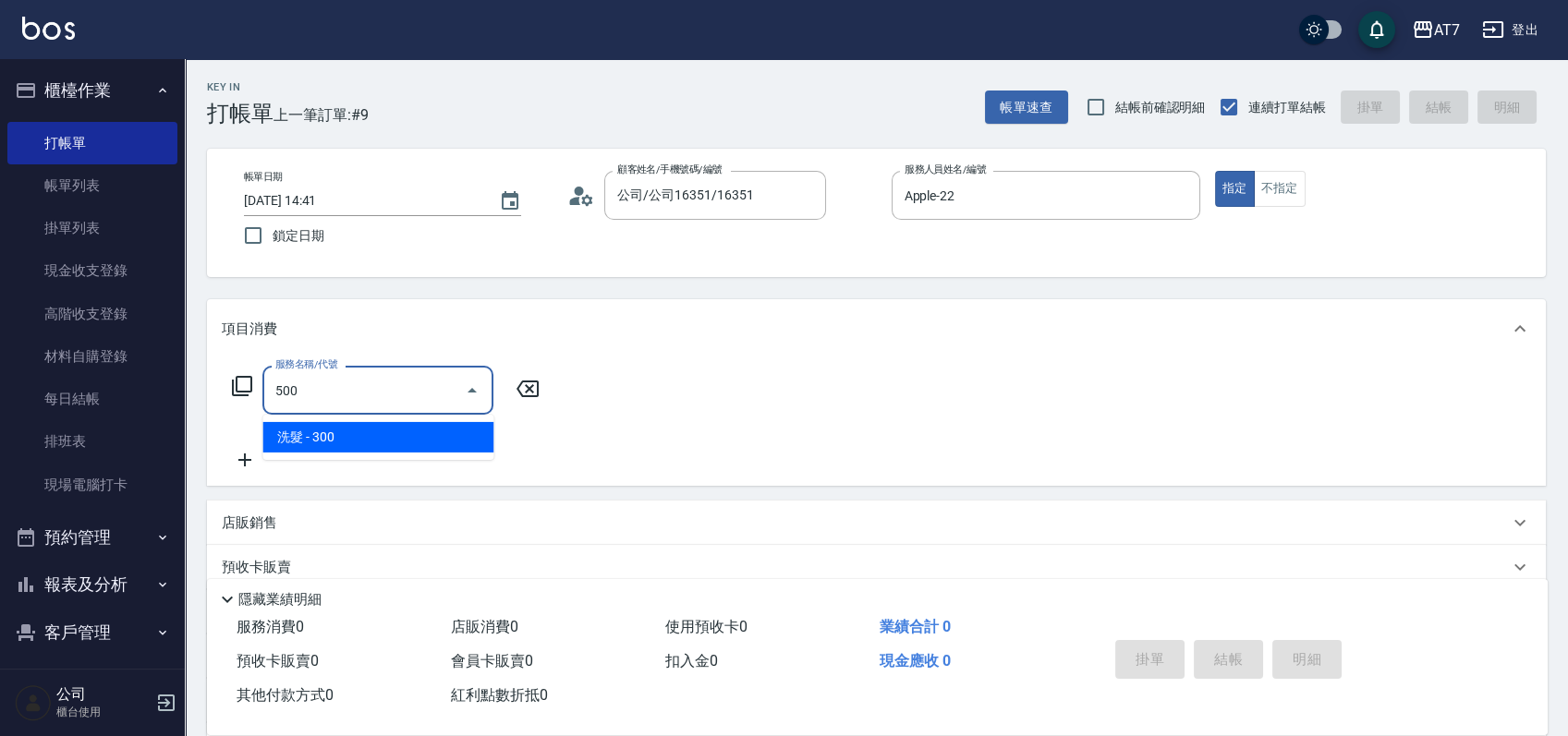
type input "30"
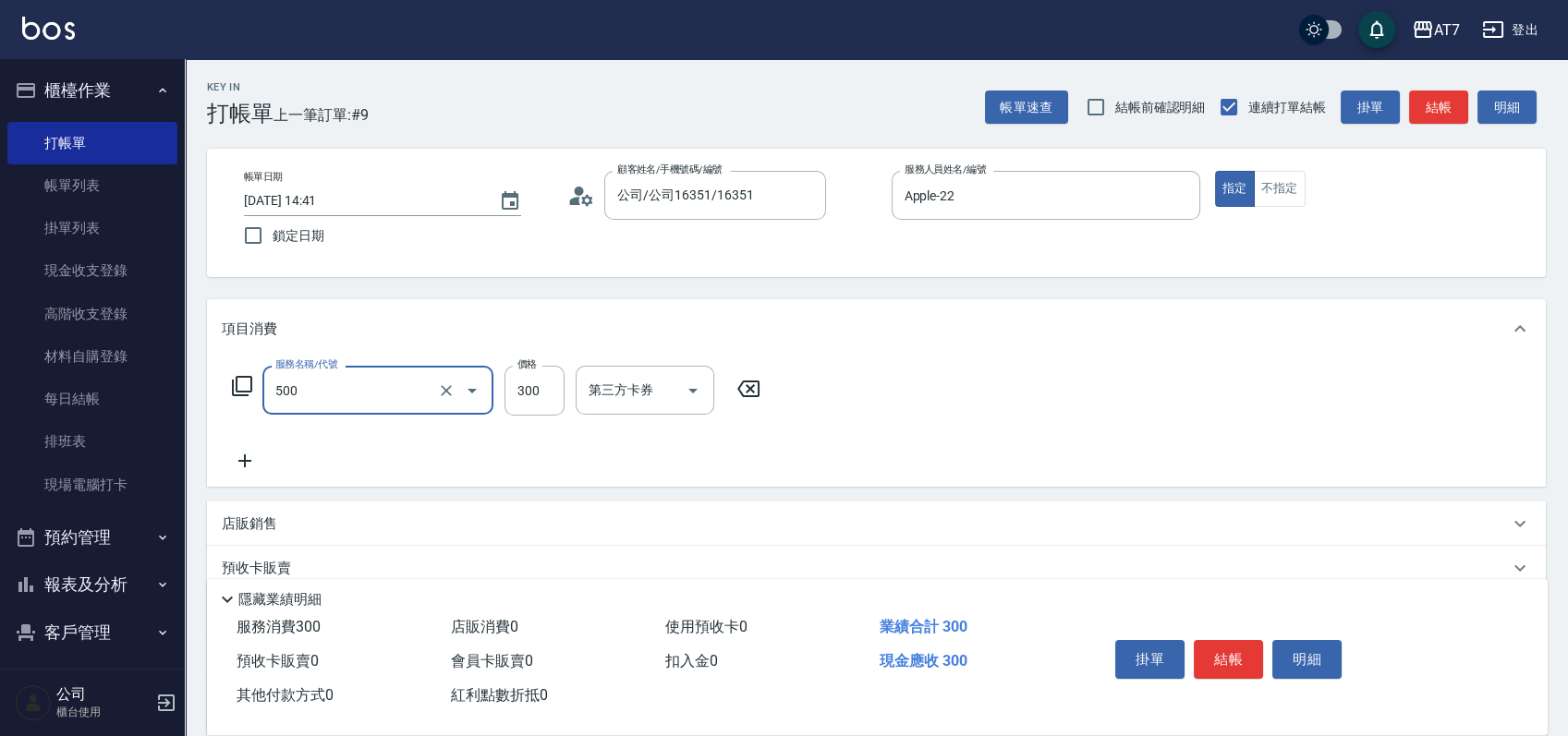
type input "洗髮(500)"
type input "2"
type input "0"
type input "250"
type input "20"
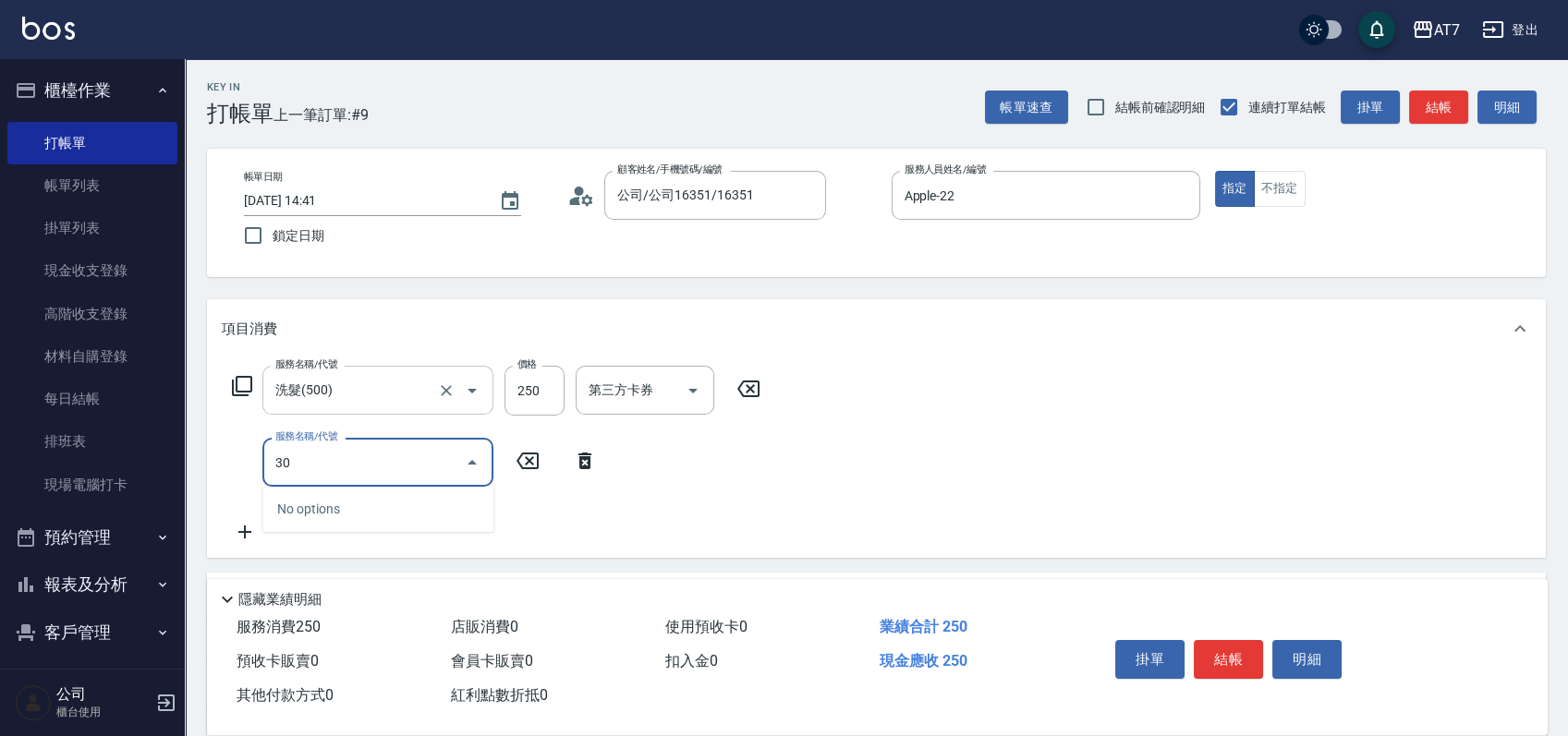
type input "302"
type input "60"
type input "剪髮(302)"
click at [1235, 655] on button "結帳" at bounding box center [1229, 659] width 69 height 39
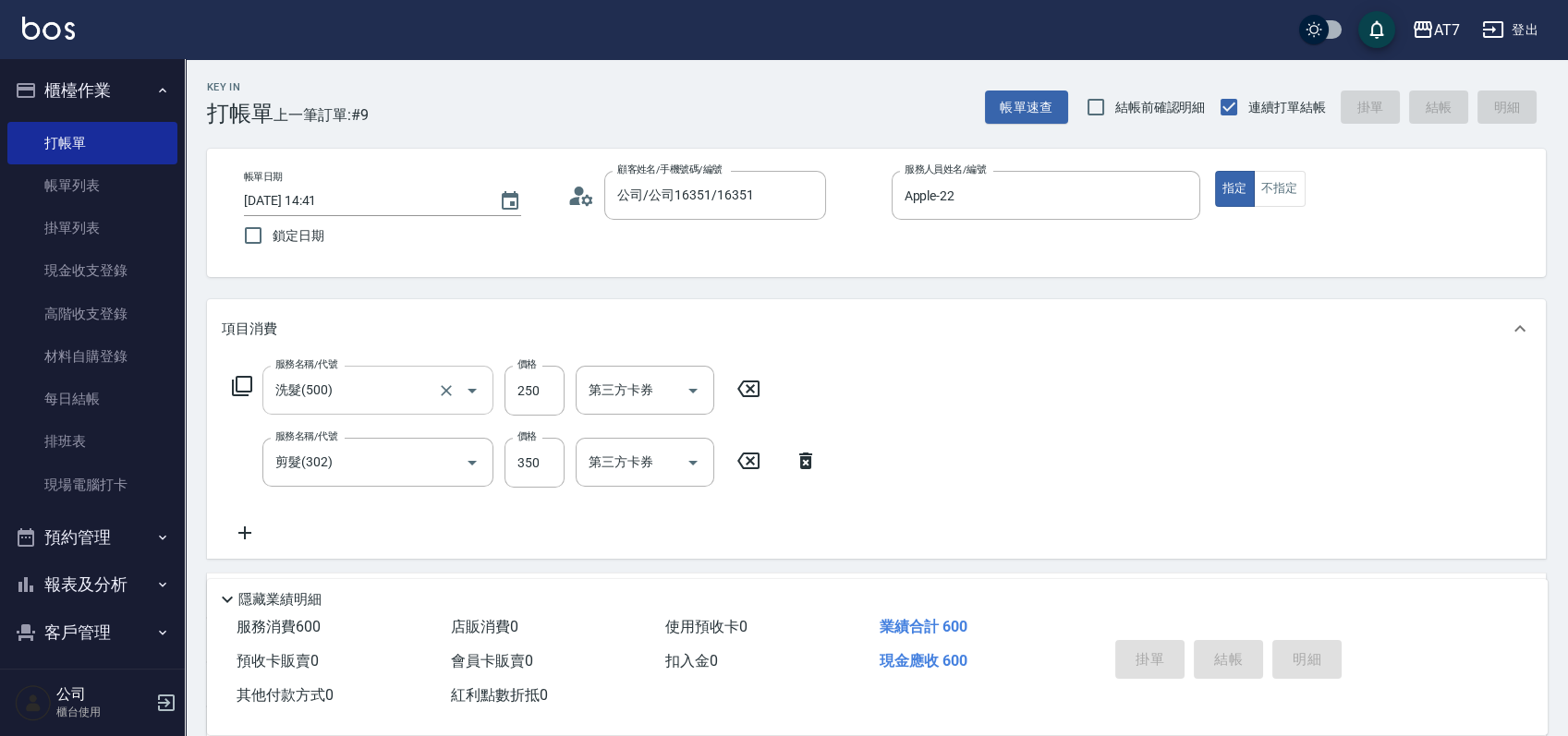
type input "0"
